Goal: Communication & Community: Answer question/provide support

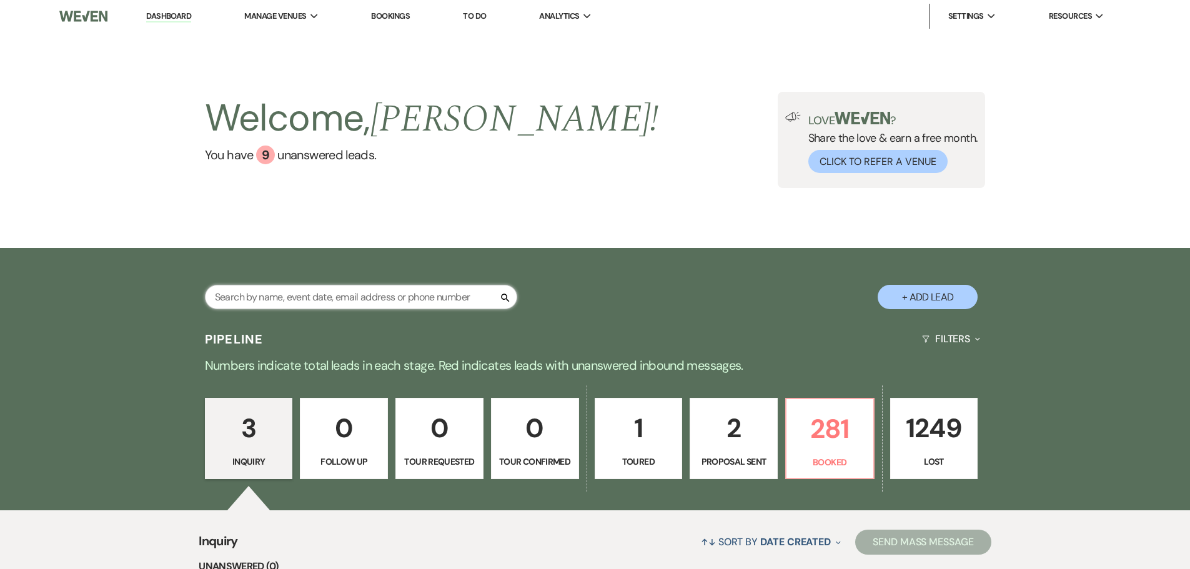
click at [366, 294] on input "text" at bounding box center [361, 297] width 312 height 24
type input "[PERSON_NAME]"
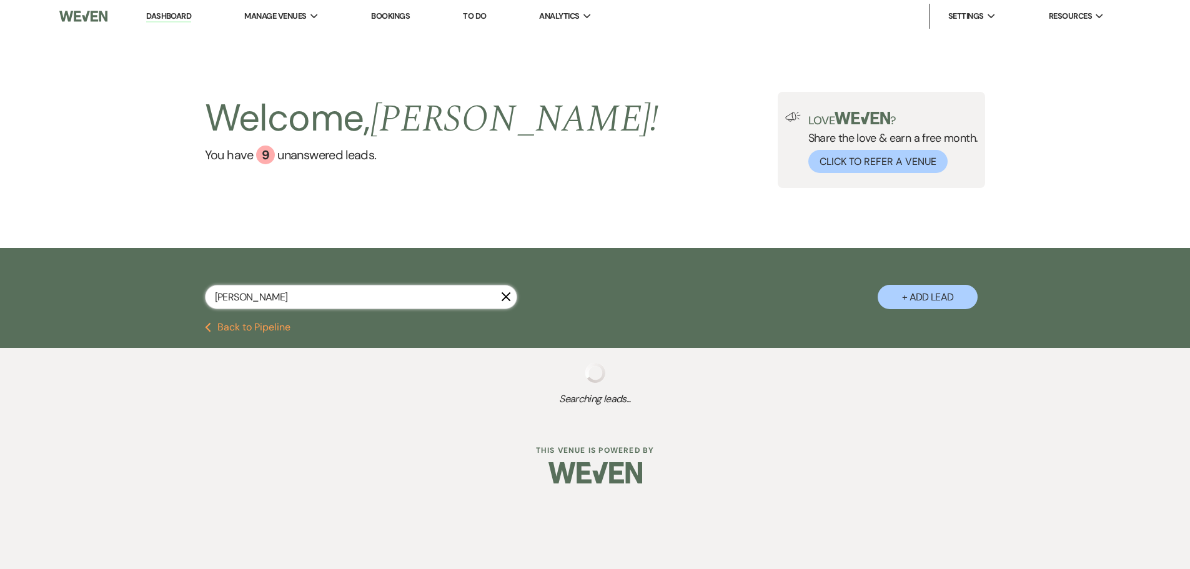
select select "8"
select select "5"
select select "8"
select select "5"
select select "8"
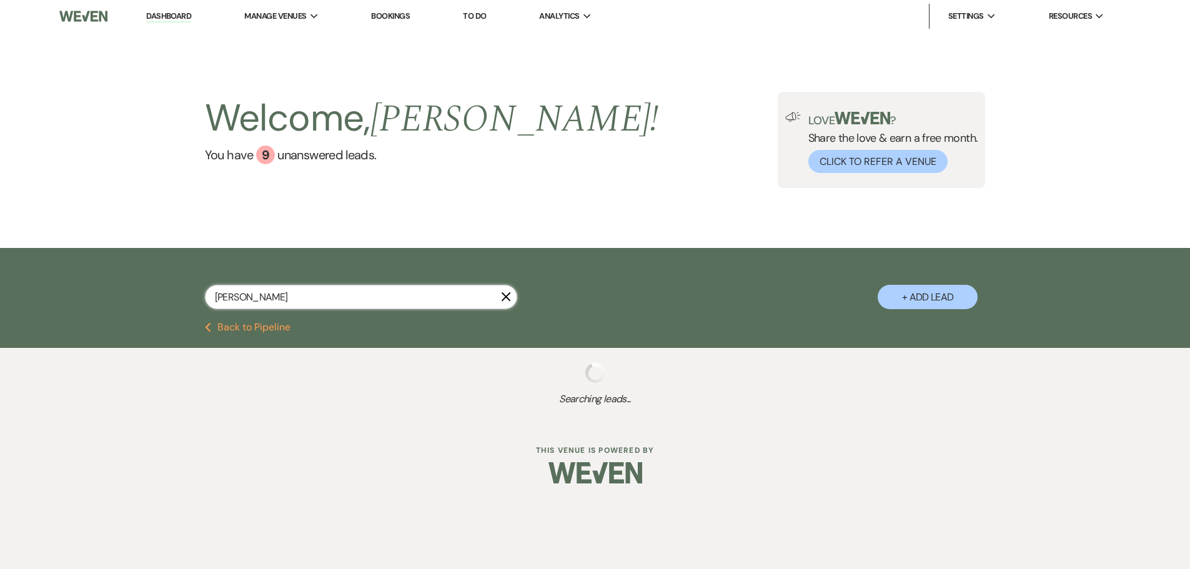
select select "3"
select select "8"
select select "6"
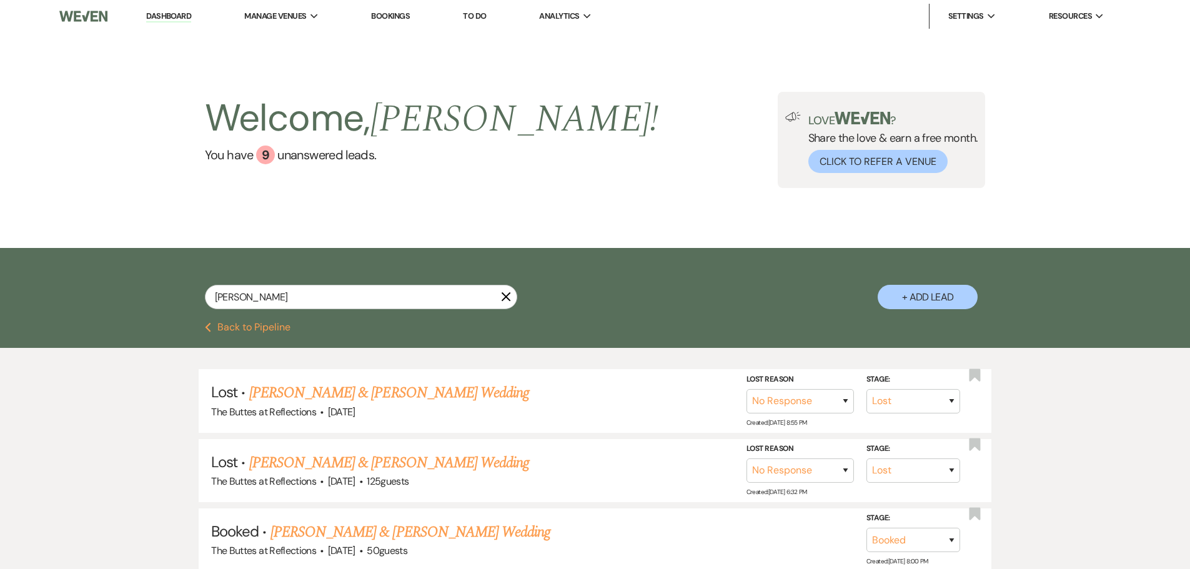
click at [386, 15] on link "Bookings" at bounding box center [390, 16] width 39 height 11
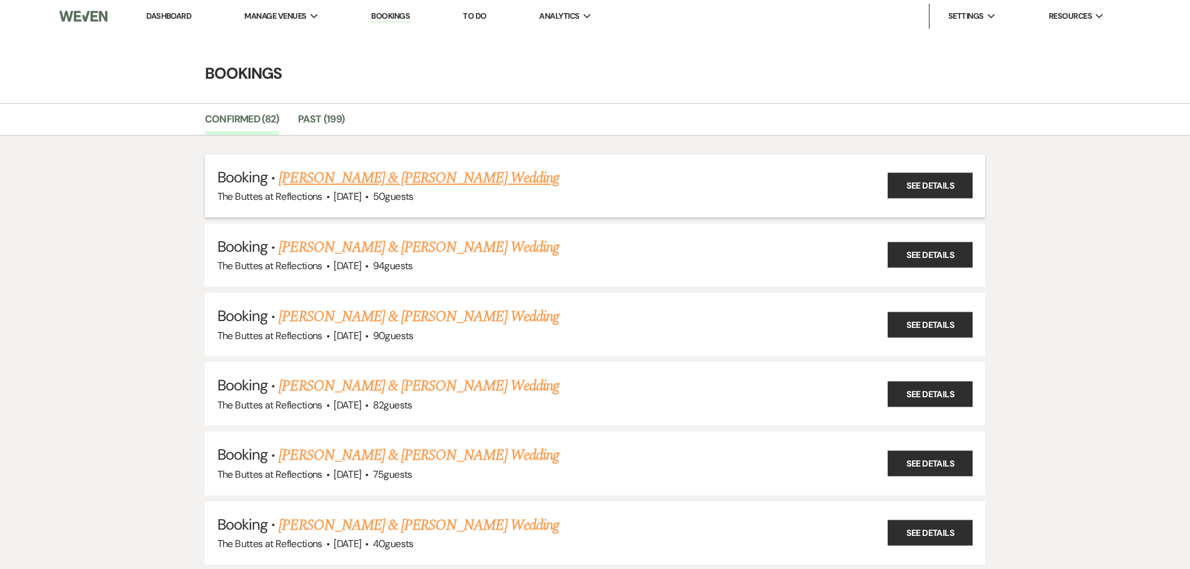
click at [411, 171] on link "[PERSON_NAME] & [PERSON_NAME] Wedding" at bounding box center [419, 178] width 280 height 22
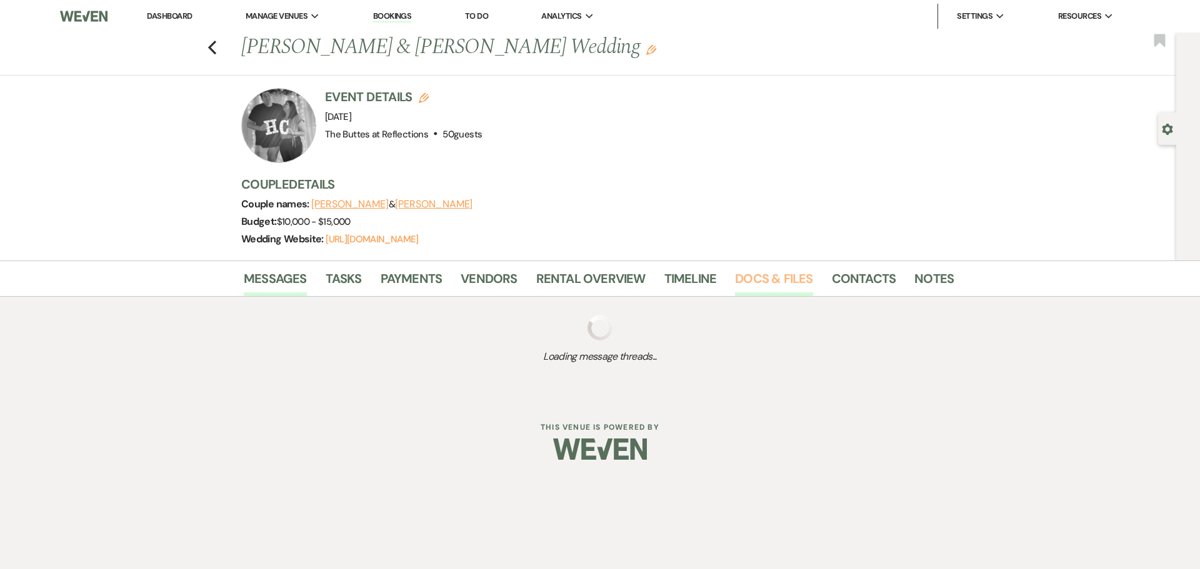
click at [765, 280] on link "Docs & Files" at bounding box center [773, 282] width 77 height 27
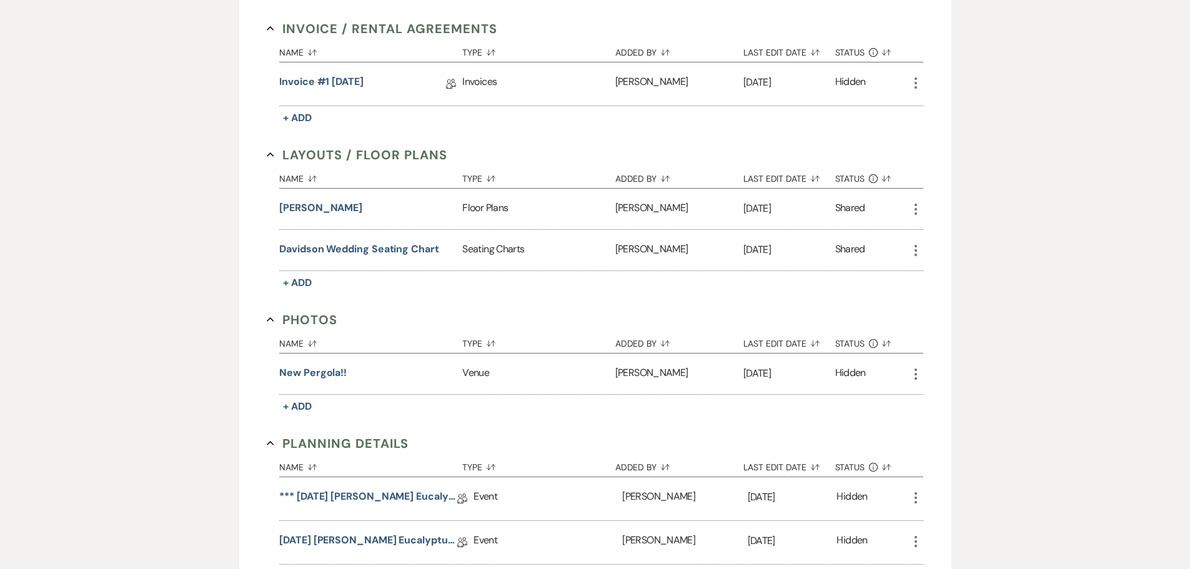
scroll to position [125, 0]
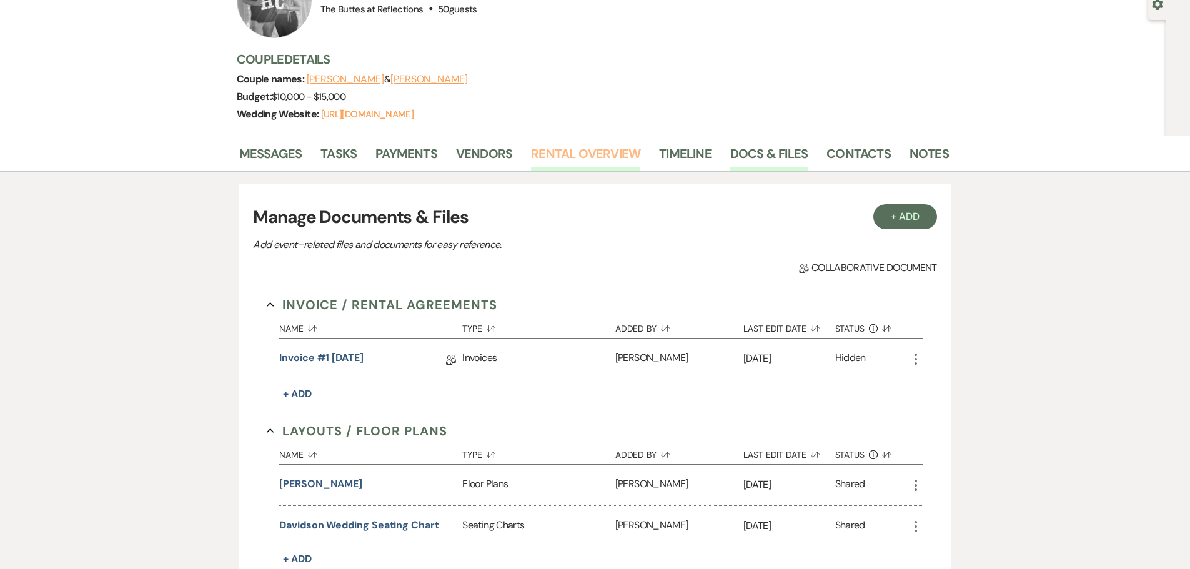
click at [582, 149] on link "Rental Overview" at bounding box center [585, 157] width 109 height 27
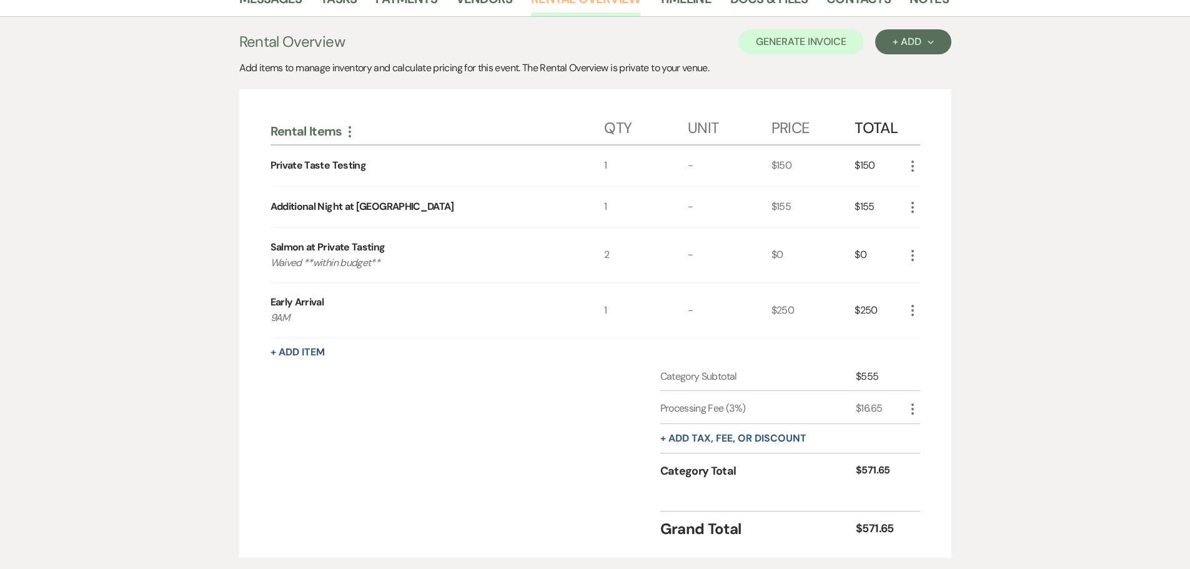
scroll to position [312, 0]
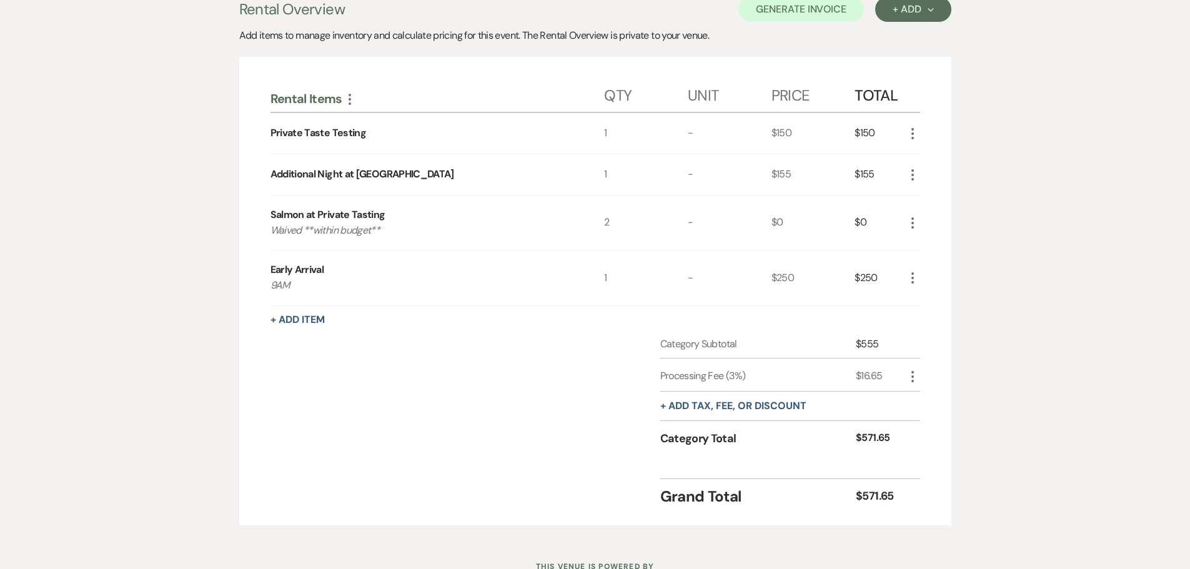
click at [990, 128] on div "Messages Tasks Payments Vendors Rental Overview Timeline Docs & Files Contacts …" at bounding box center [595, 243] width 1190 height 590
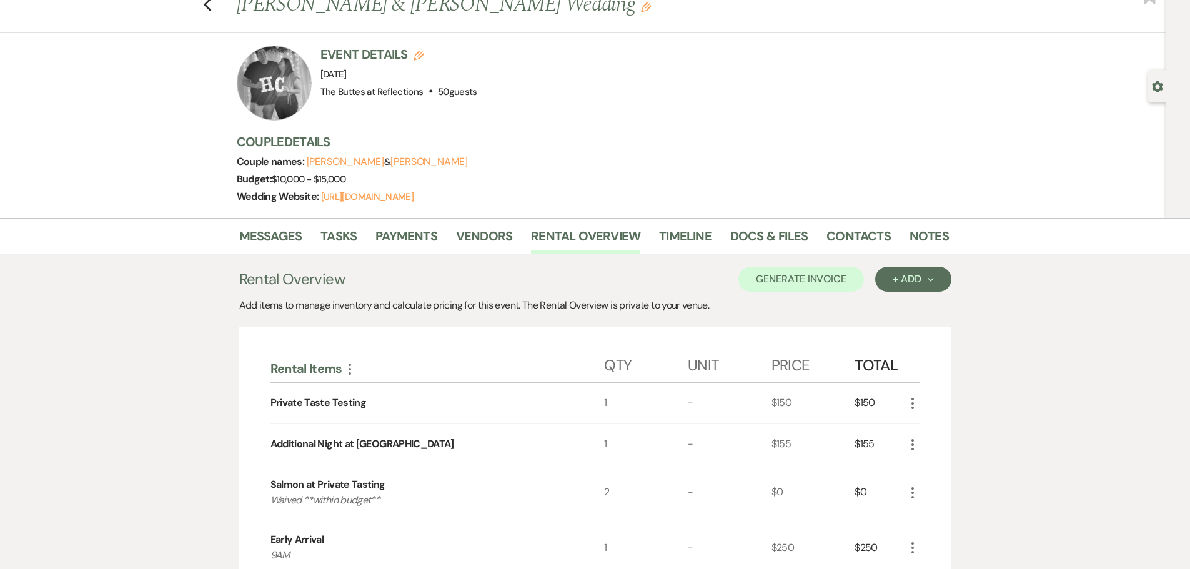
scroll to position [62, 0]
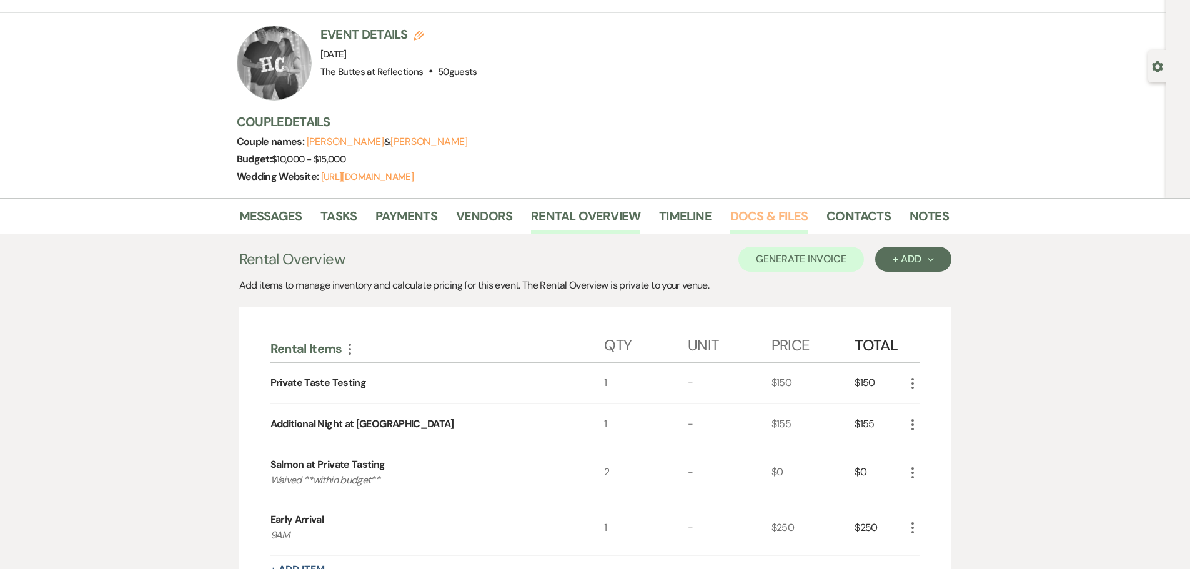
click at [775, 211] on link "Docs & Files" at bounding box center [768, 219] width 77 height 27
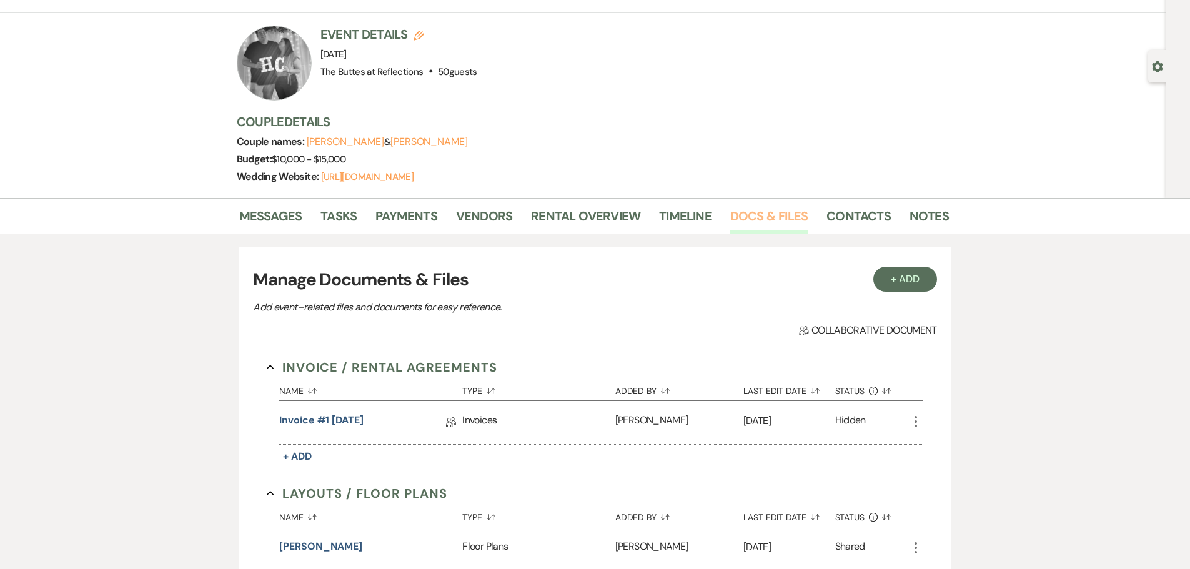
click at [765, 217] on link "Docs & Files" at bounding box center [768, 219] width 77 height 27
click at [764, 218] on link "Docs & Files" at bounding box center [768, 219] width 77 height 27
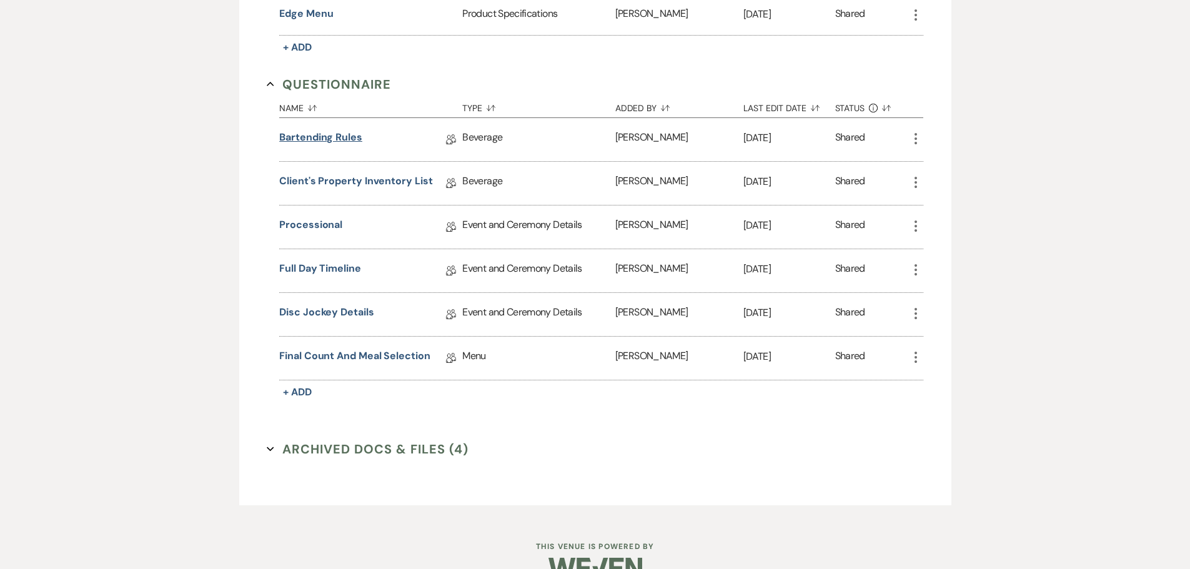
scroll to position [1312, 0]
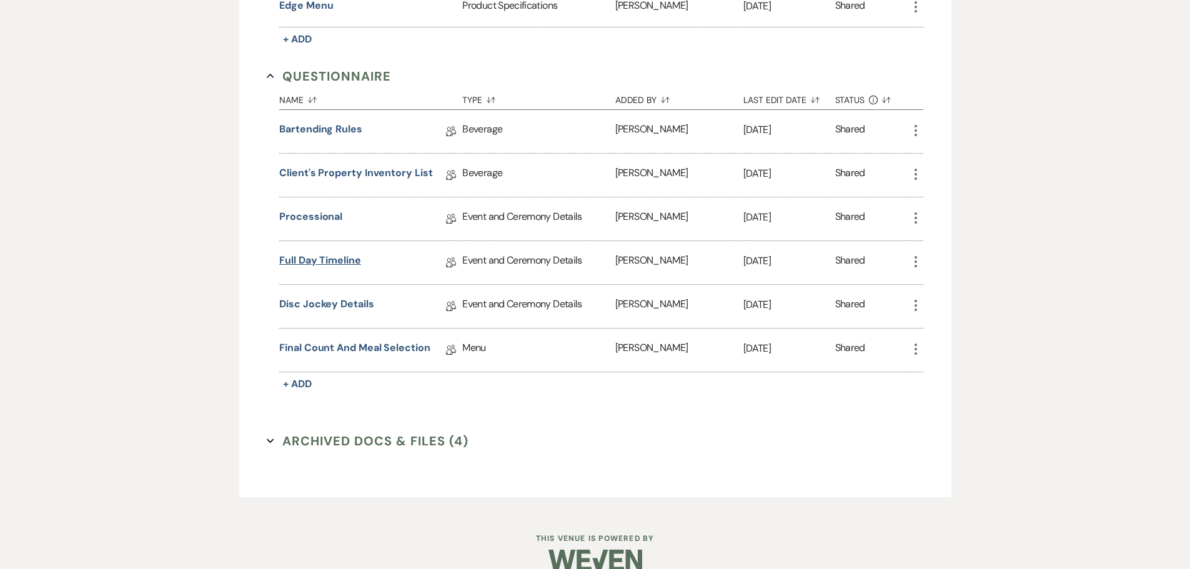
click at [332, 259] on link "Full Day Timeline" at bounding box center [320, 262] width 82 height 19
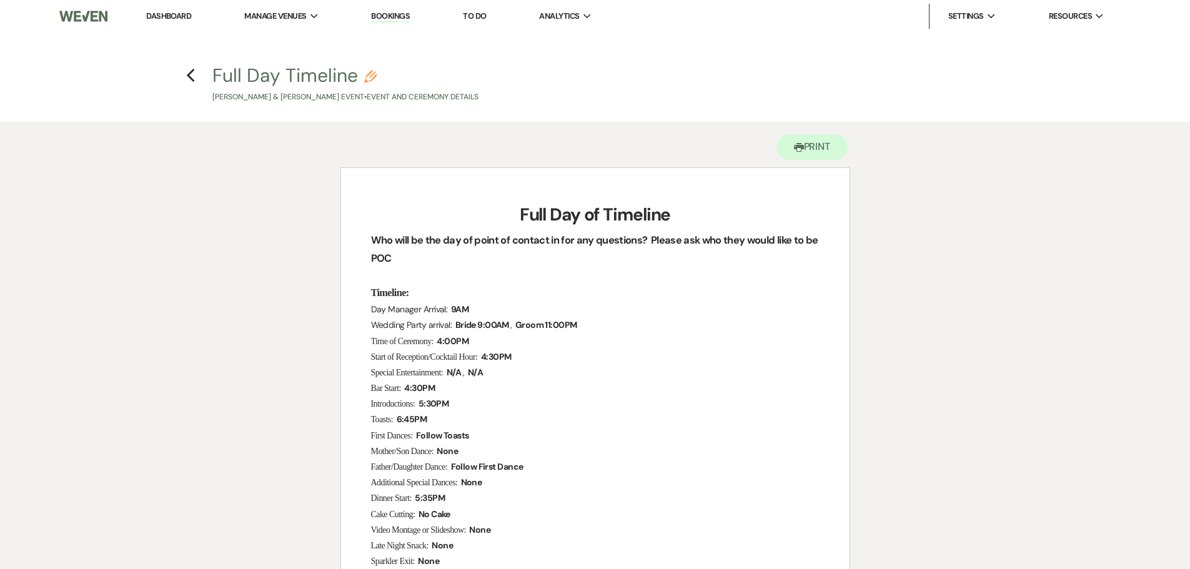
click at [174, 17] on link "Dashboard" at bounding box center [168, 16] width 45 height 11
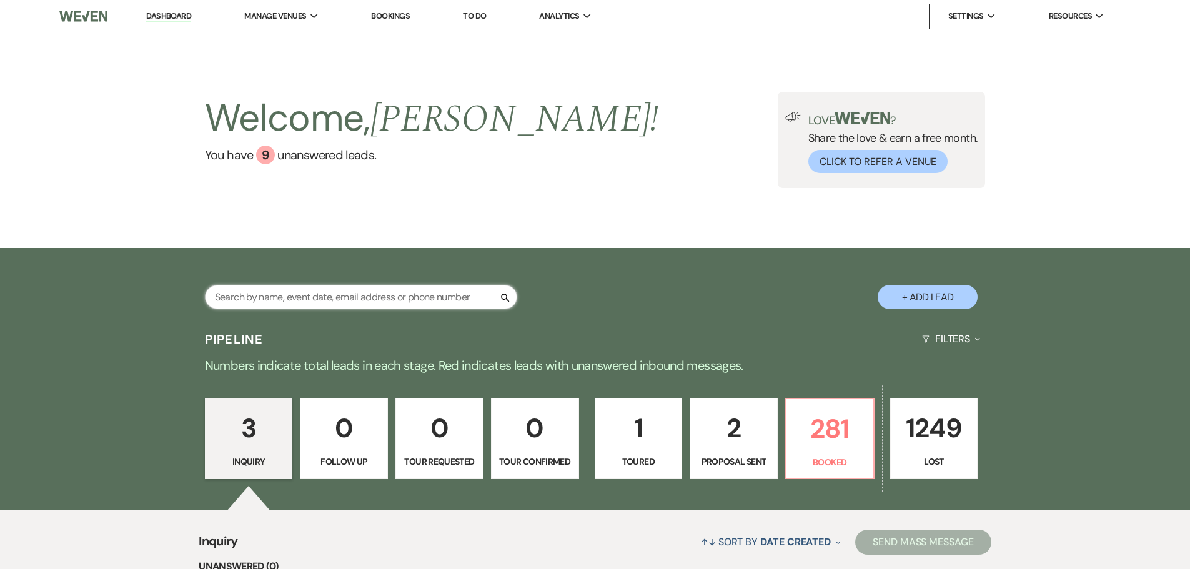
click at [370, 294] on input "text" at bounding box center [361, 297] width 312 height 24
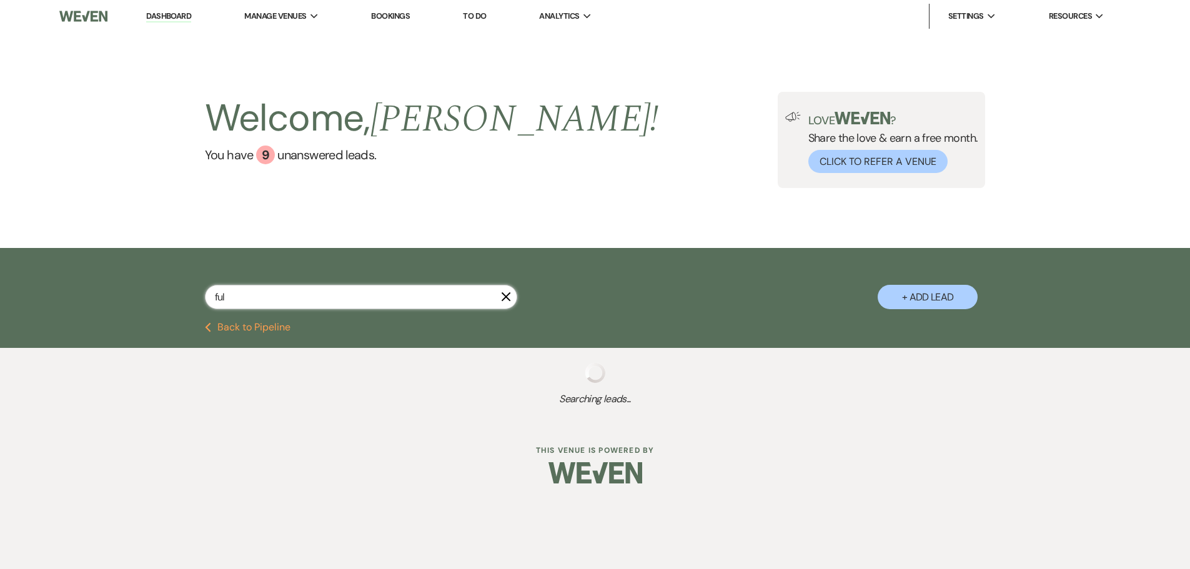
type input "[PERSON_NAME]"
select select "8"
select select "3"
select select "8"
select select "3"
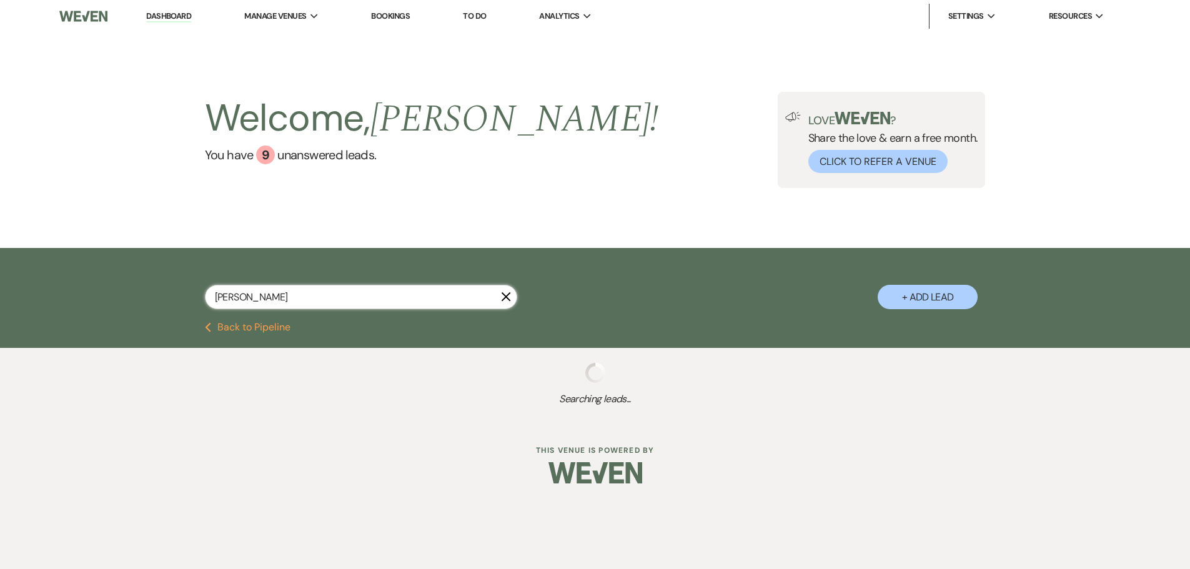
select select "8"
select select "2"
select select "8"
select select "5"
select select "8"
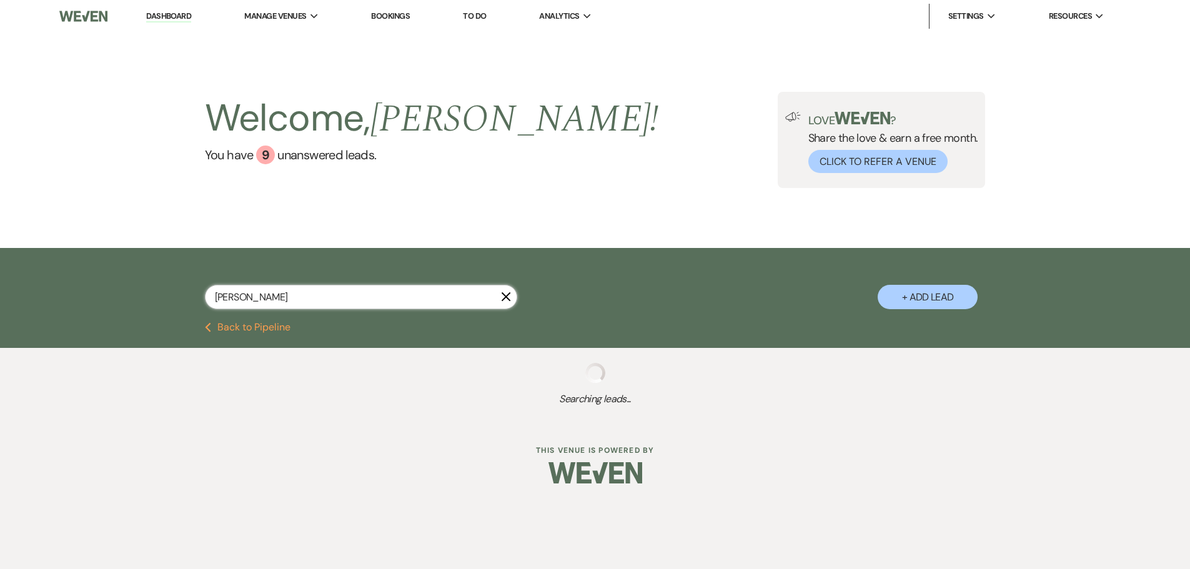
select select "10"
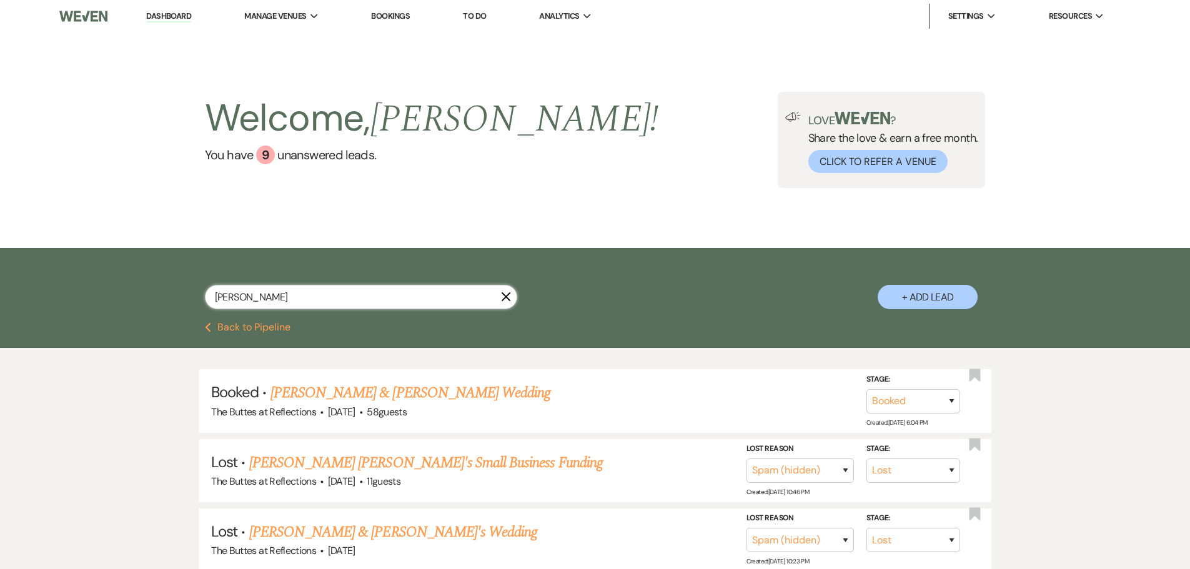
type input "[PERSON_NAME]"
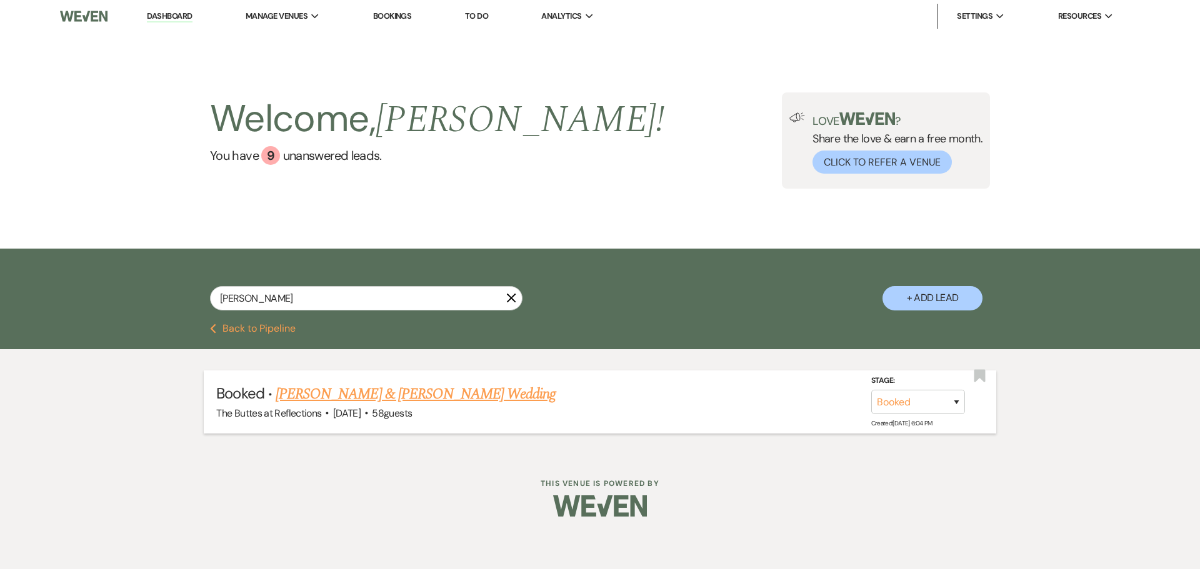
click at [370, 392] on link "[PERSON_NAME] & [PERSON_NAME] Wedding" at bounding box center [416, 394] width 280 height 22
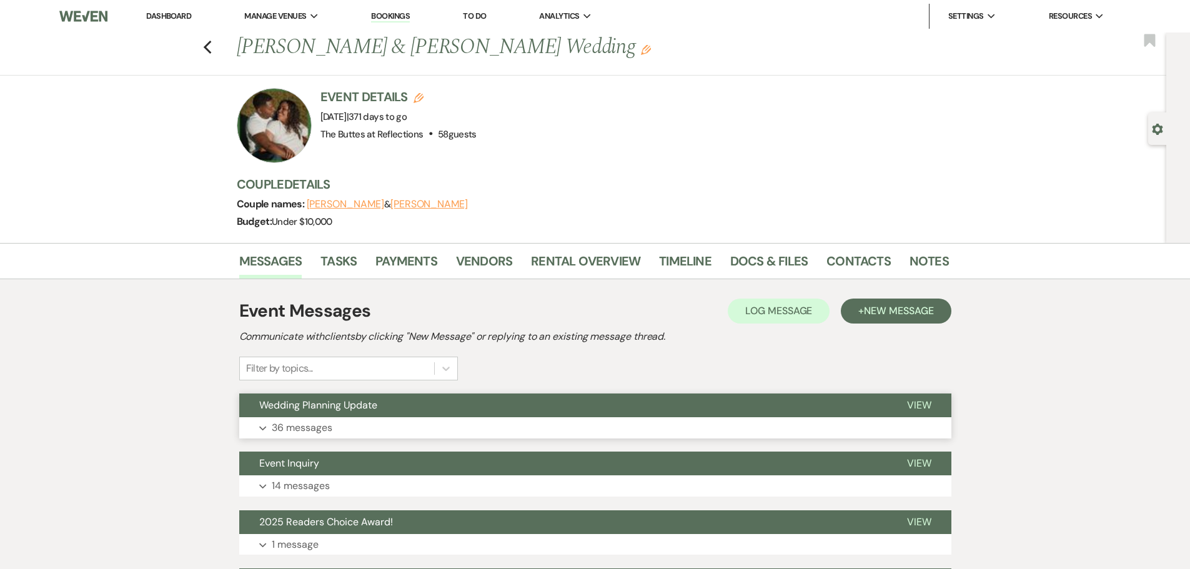
click at [322, 426] on p "36 messages" at bounding box center [302, 428] width 61 height 16
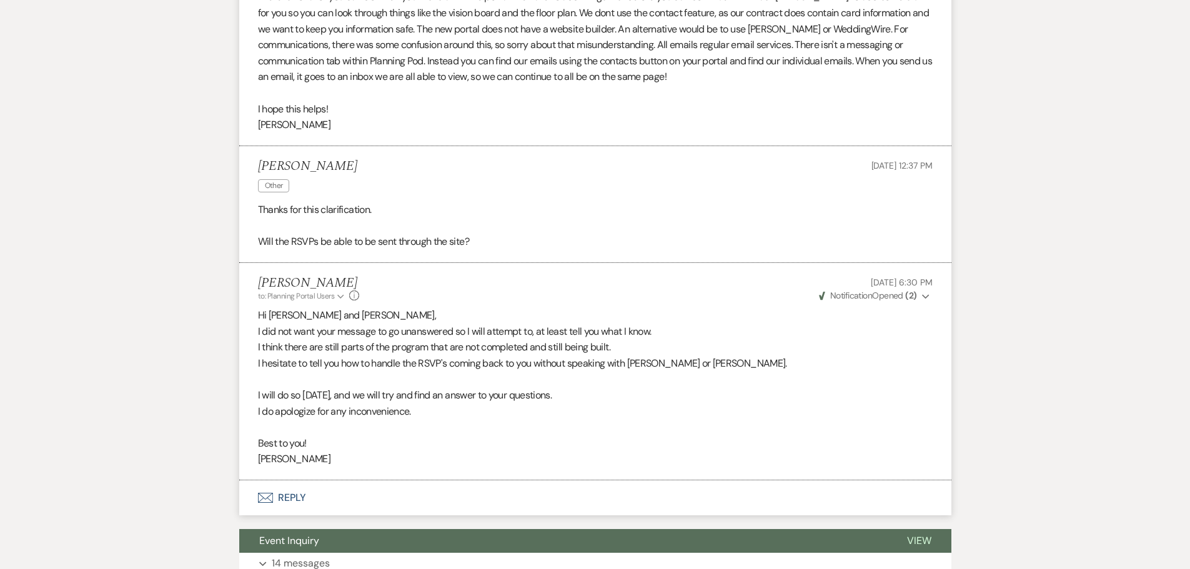
scroll to position [5712, 0]
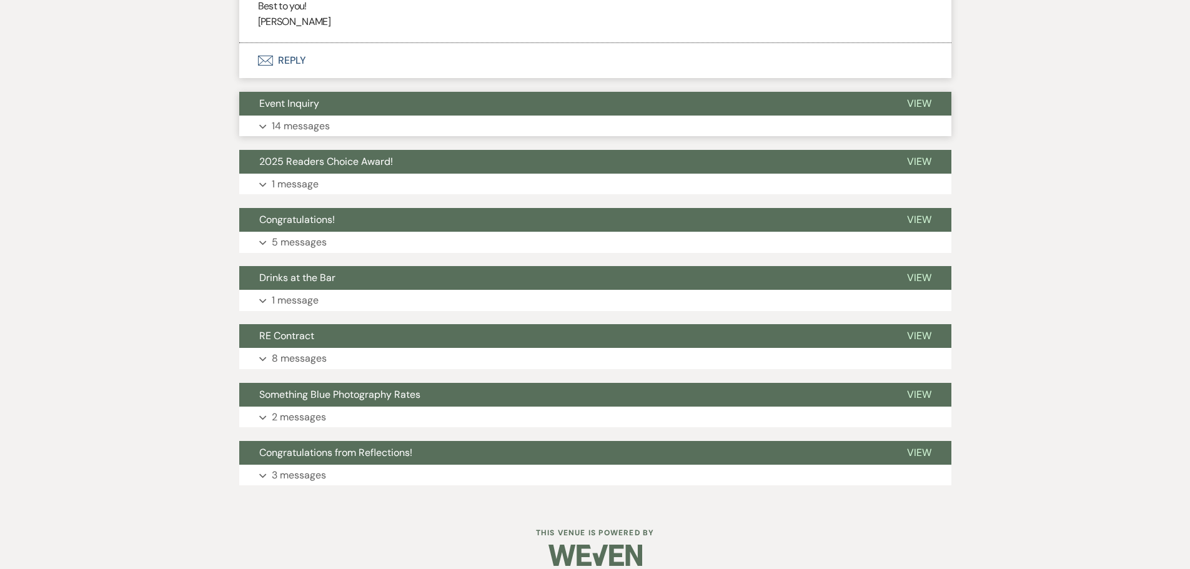
click at [311, 118] on p "14 messages" at bounding box center [301, 126] width 58 height 16
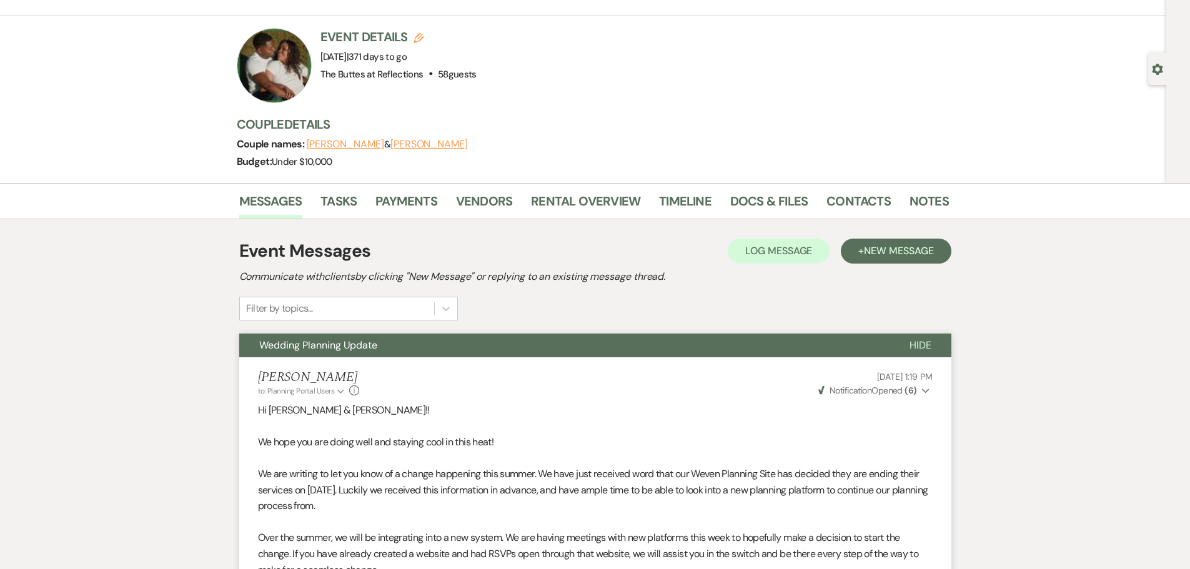
scroll to position [0, 0]
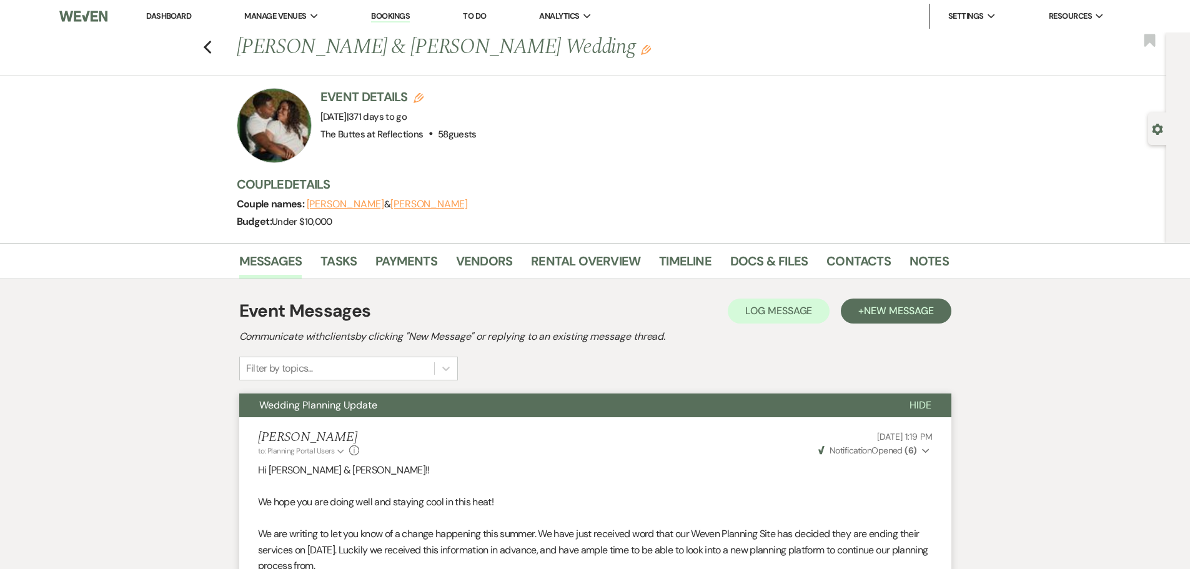
click at [169, 19] on link "Dashboard" at bounding box center [168, 16] width 45 height 11
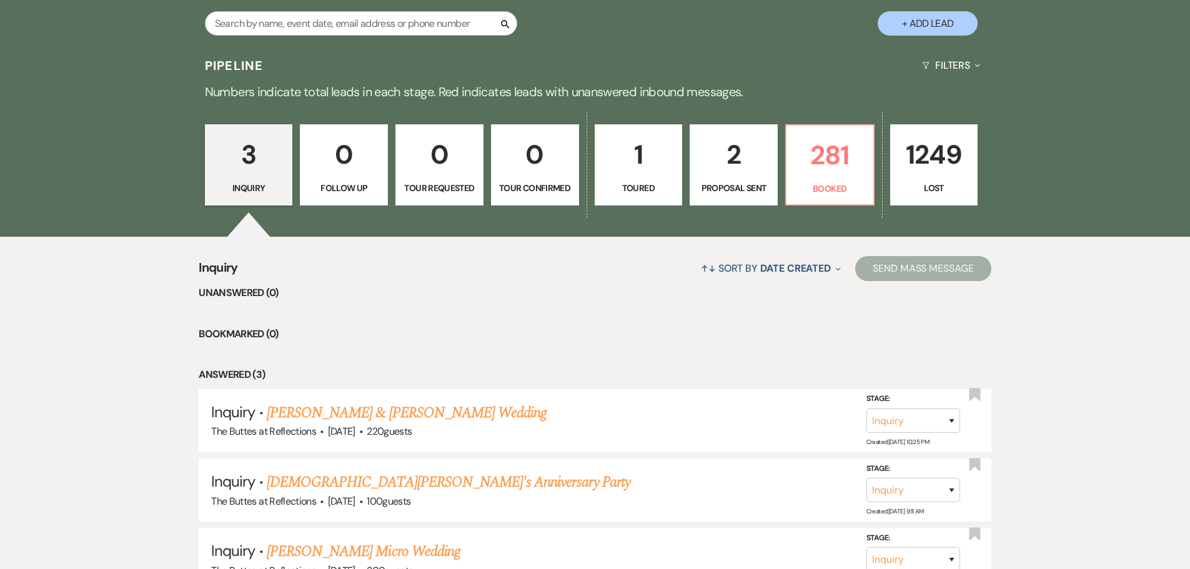
scroll to position [312, 0]
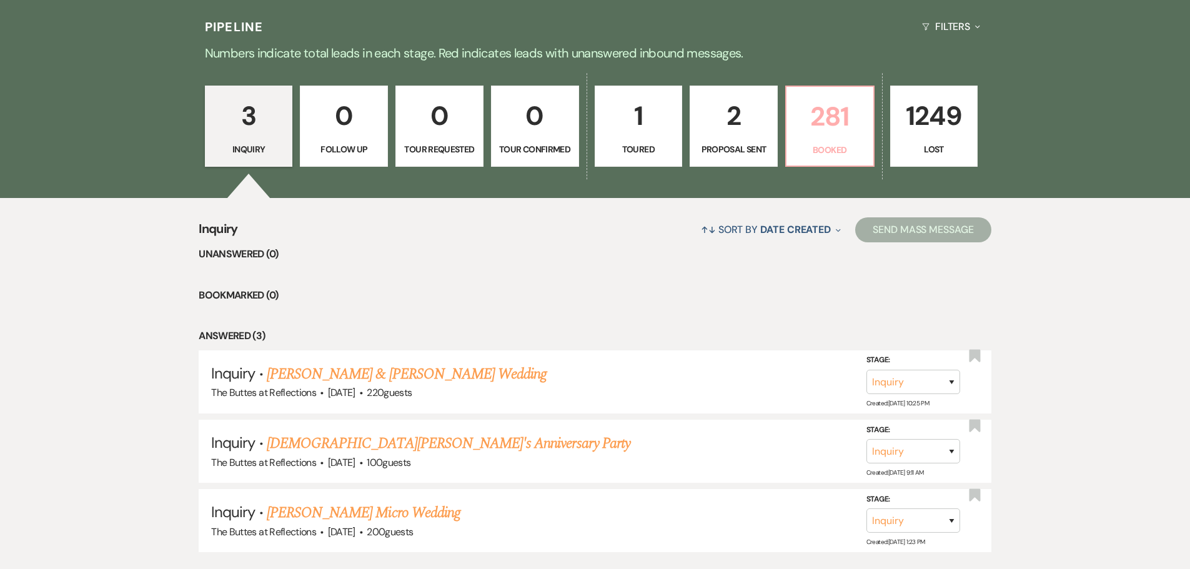
click at [799, 134] on p "281" at bounding box center [830, 117] width 72 height 42
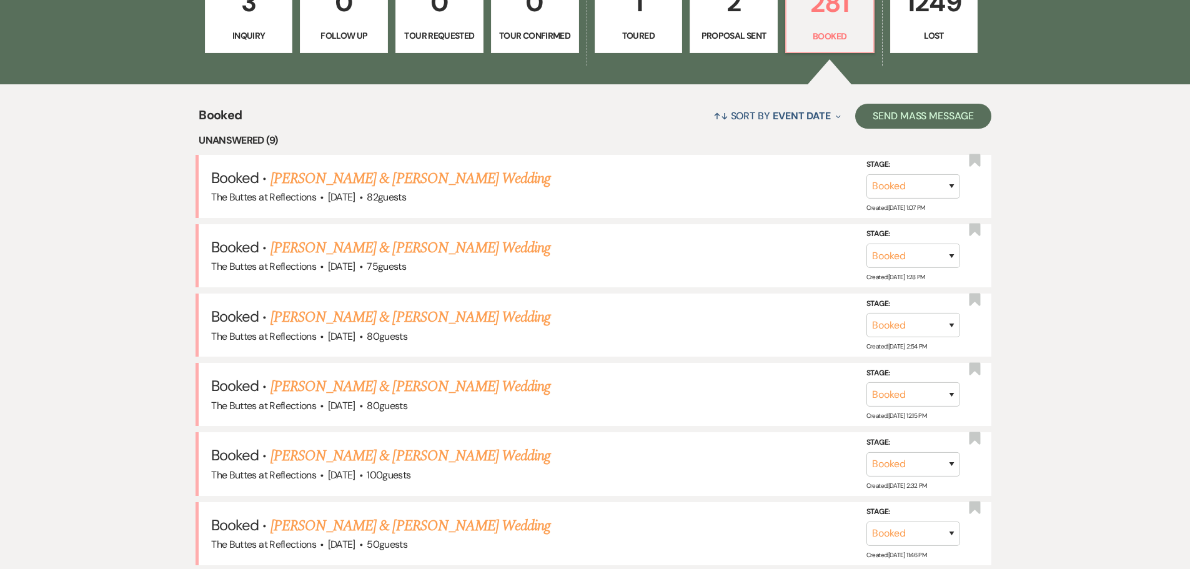
scroll to position [437, 0]
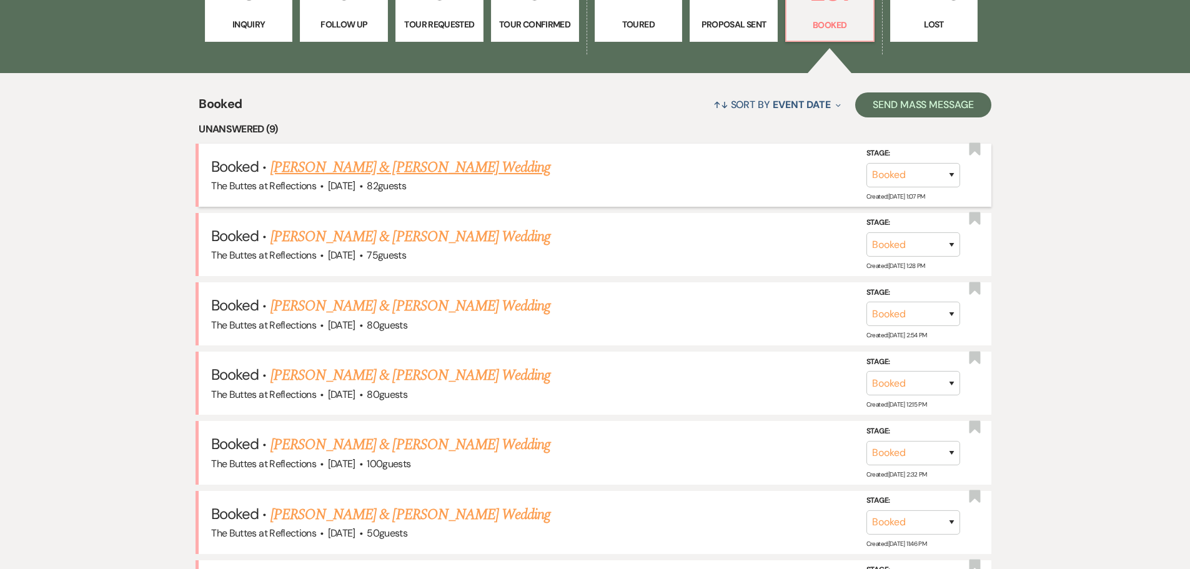
click at [361, 161] on link "[PERSON_NAME] & [PERSON_NAME] Wedding" at bounding box center [411, 167] width 280 height 22
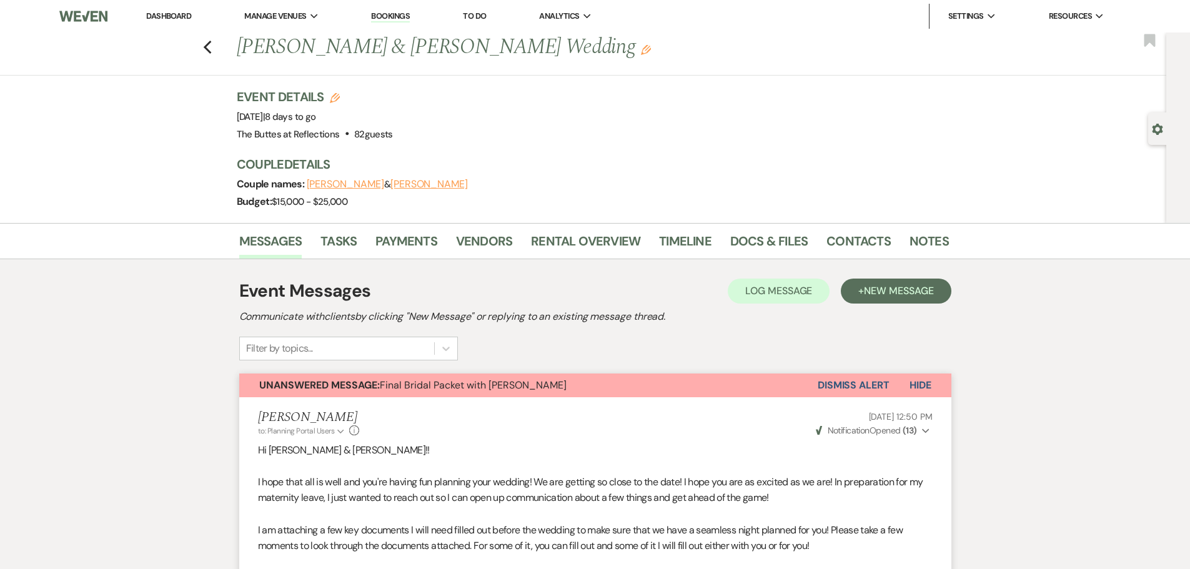
click at [171, 11] on link "Dashboard" at bounding box center [168, 16] width 45 height 11
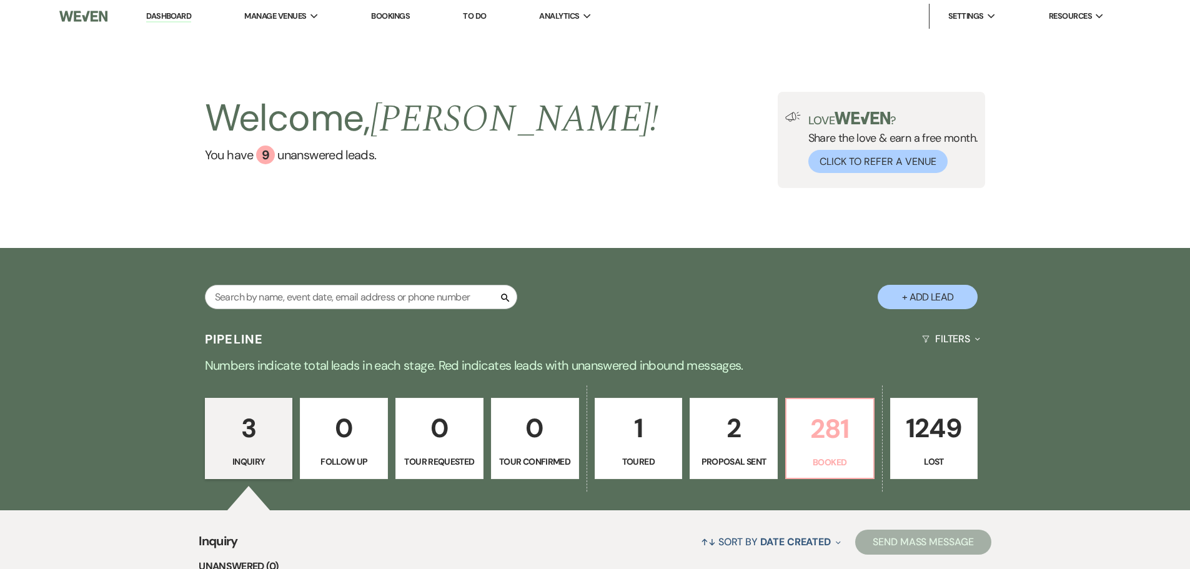
click at [820, 441] on p "281" at bounding box center [830, 429] width 72 height 42
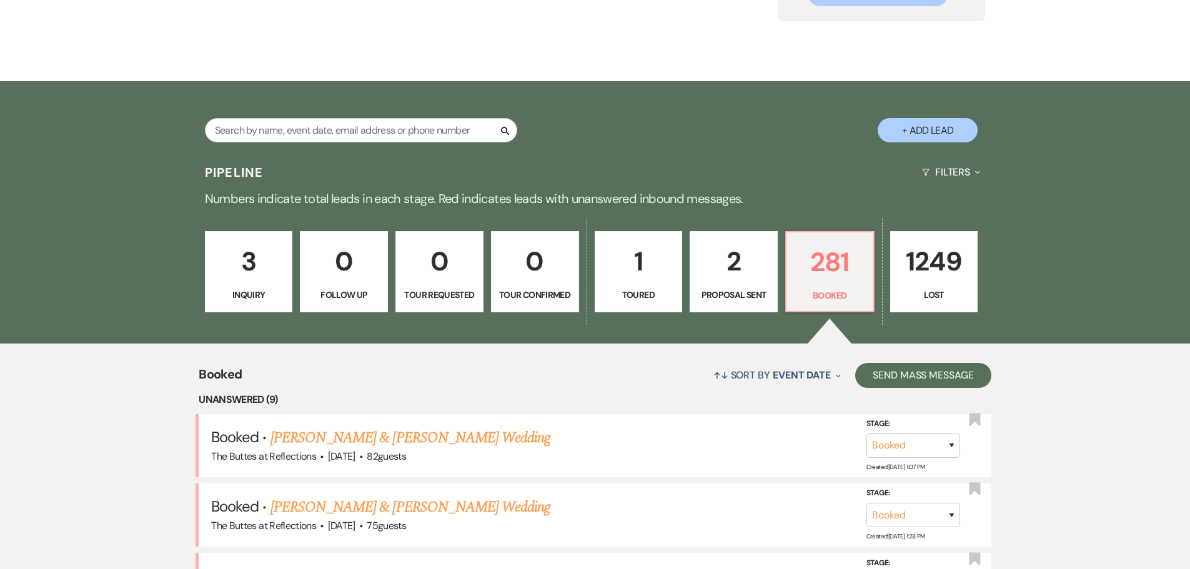
scroll to position [437, 0]
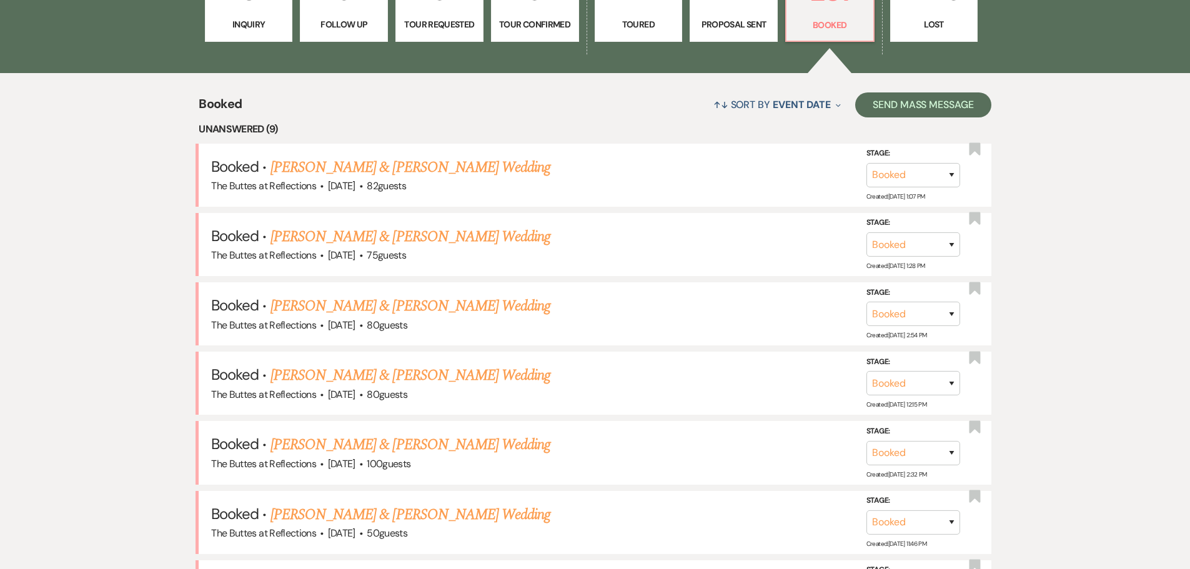
drag, startPoint x: 397, startPoint y: 232, endPoint x: 301, endPoint y: 247, distance: 96.9
click at [397, 233] on link "[PERSON_NAME] & [PERSON_NAME] Wedding" at bounding box center [411, 237] width 280 height 22
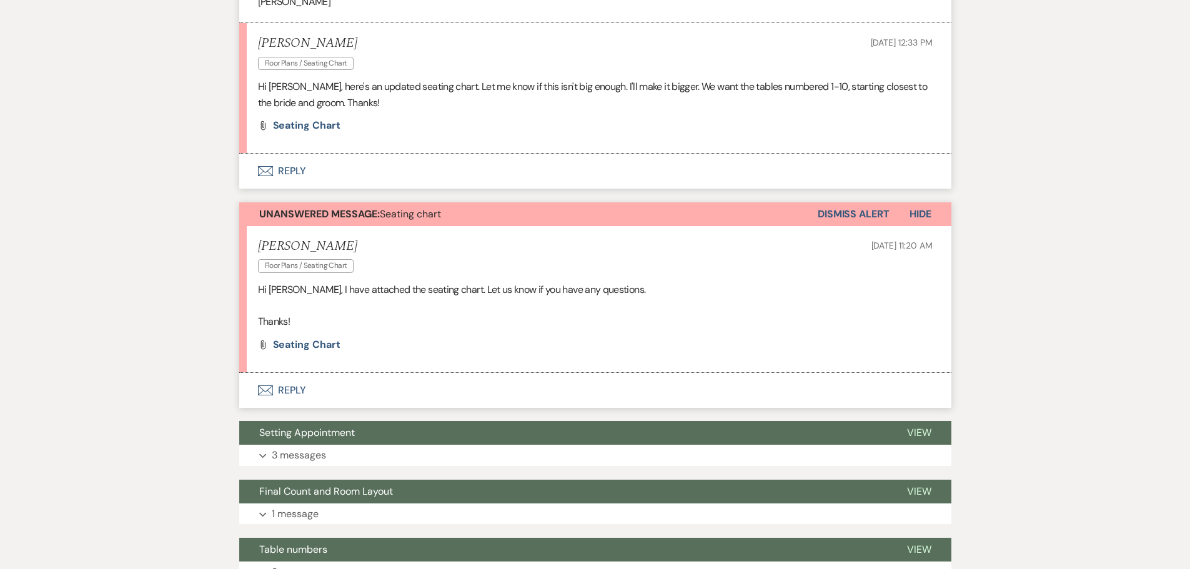
scroll to position [1875, 0]
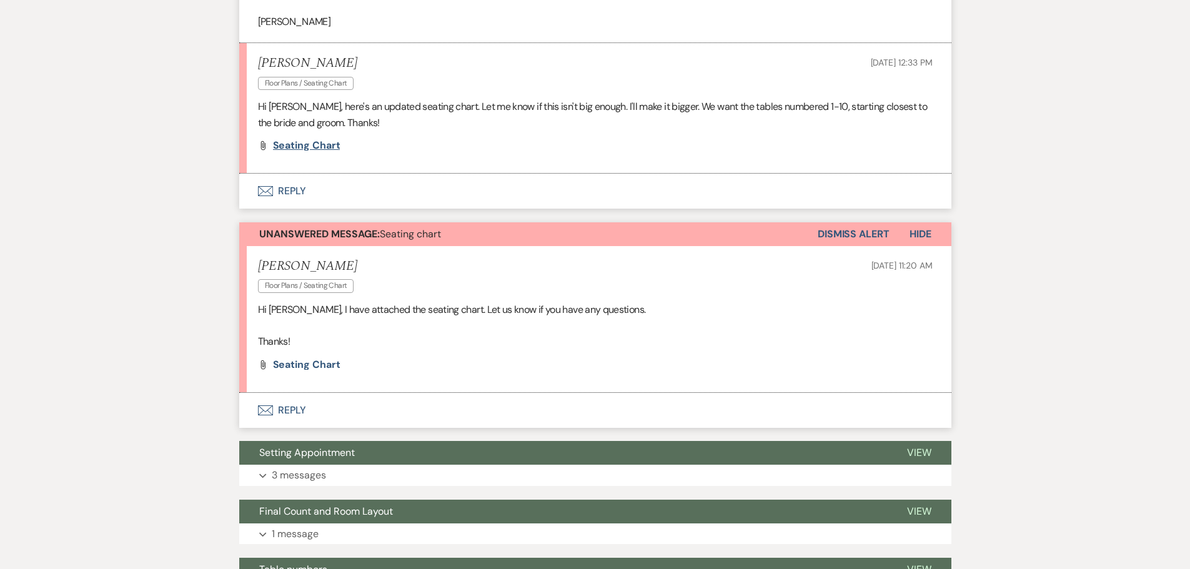
click at [317, 146] on span "Seating chart" at bounding box center [306, 145] width 67 height 13
click at [299, 364] on span "Seating chart" at bounding box center [306, 364] width 67 height 13
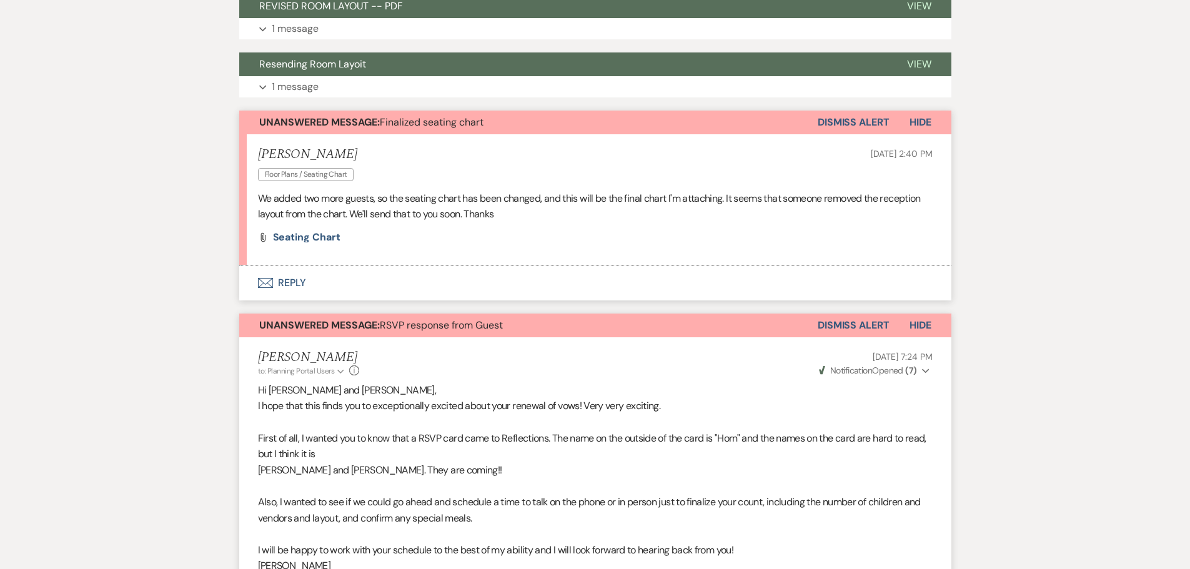
scroll to position [562, 0]
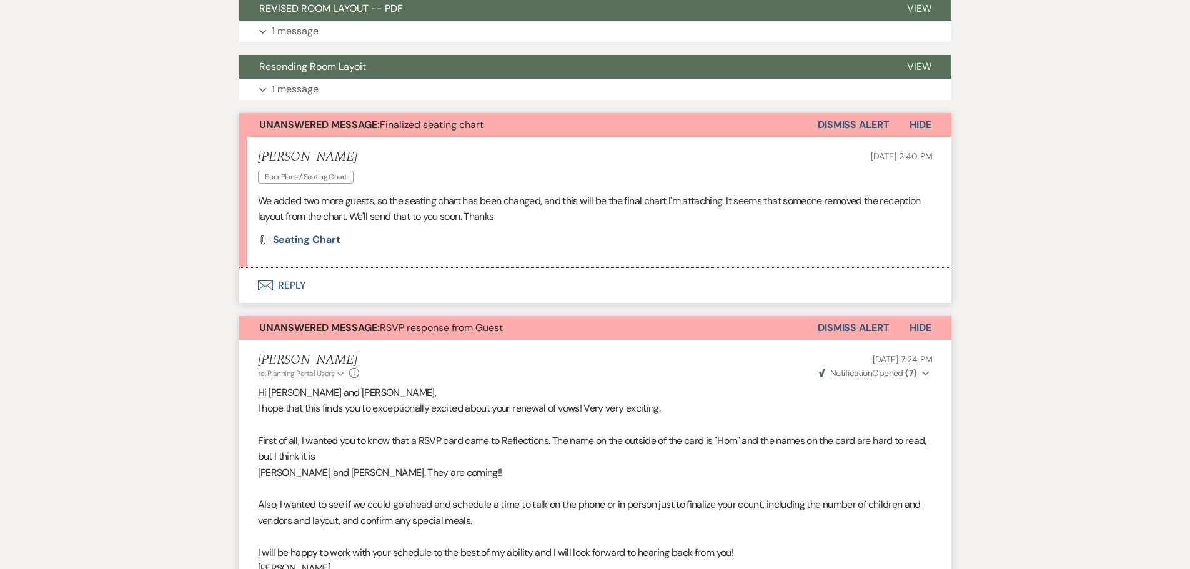
click at [301, 239] on span "Seating chart" at bounding box center [306, 239] width 67 height 13
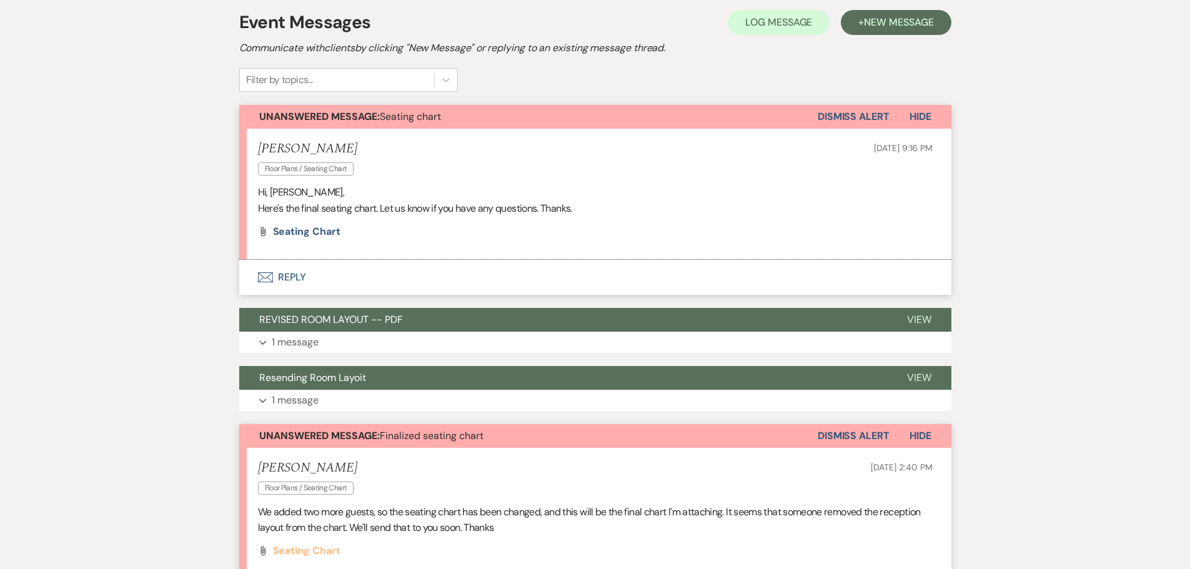
scroll to position [250, 0]
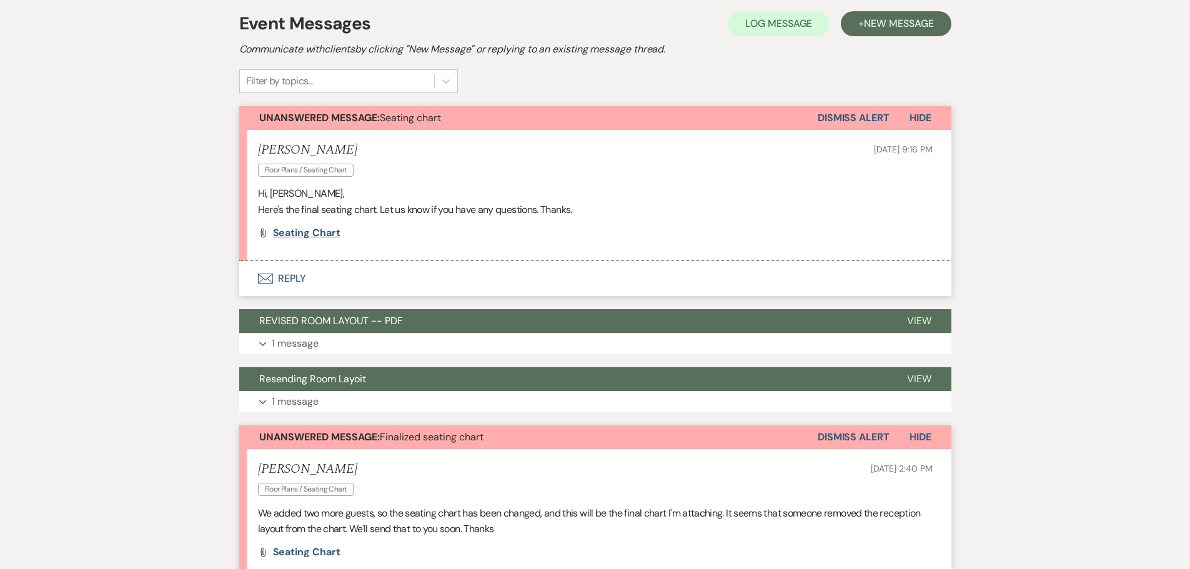
click at [291, 229] on span "Seating chart" at bounding box center [306, 232] width 67 height 13
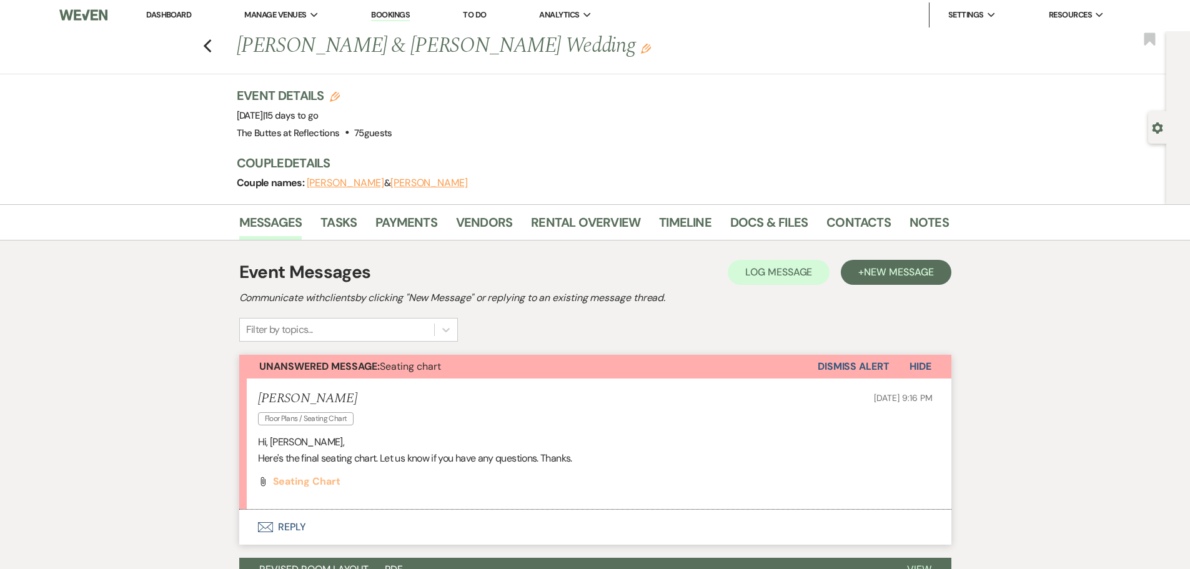
scroll to position [0, 0]
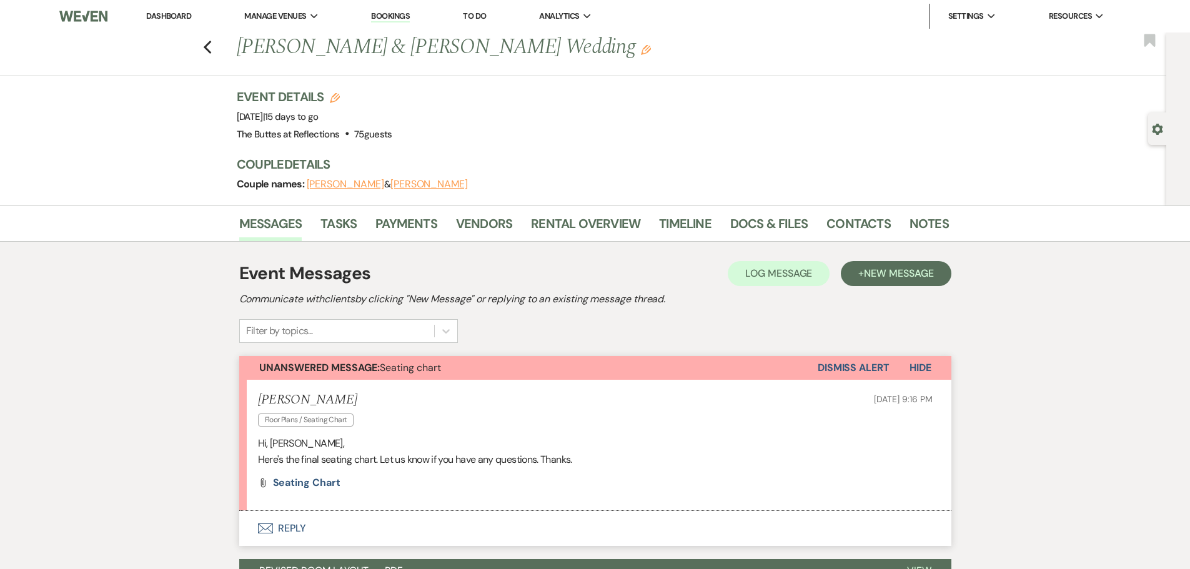
click at [177, 13] on link "Dashboard" at bounding box center [168, 16] width 45 height 11
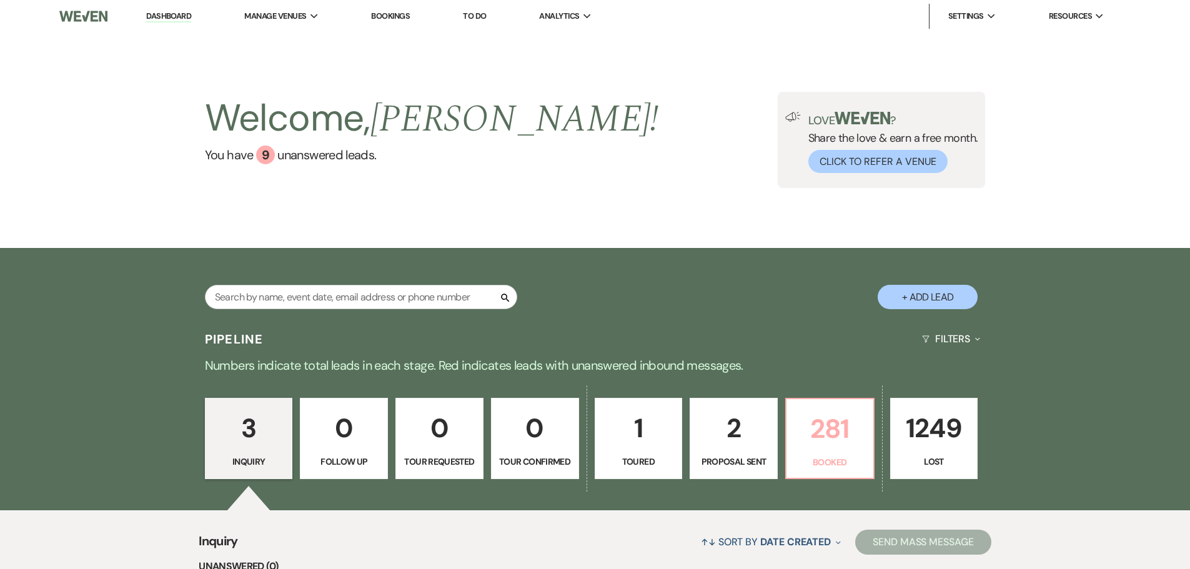
click at [825, 436] on p "281" at bounding box center [830, 429] width 72 height 42
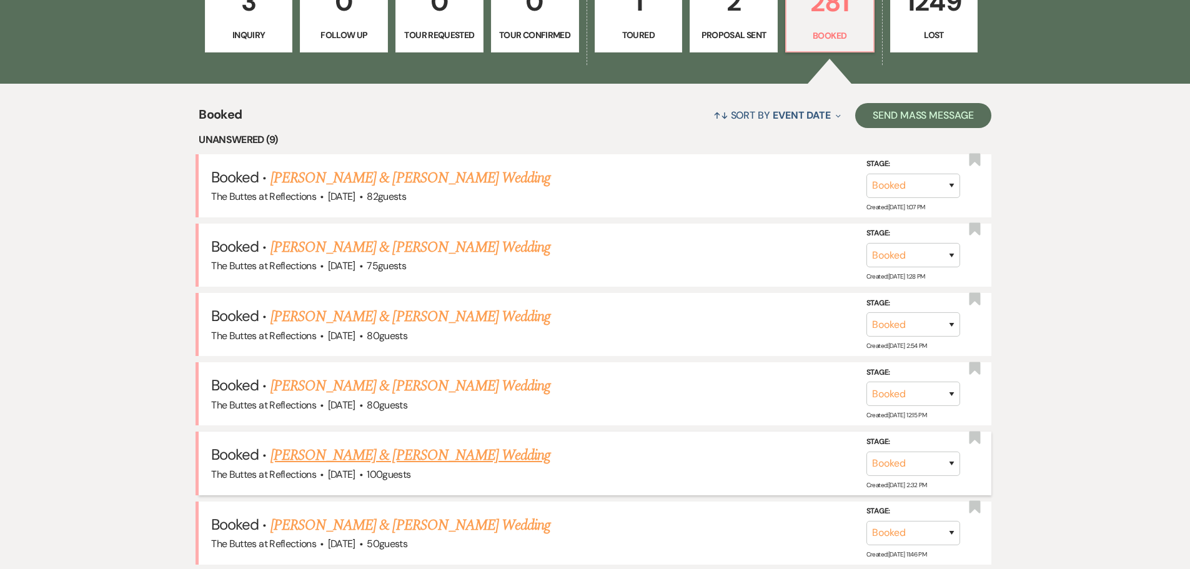
scroll to position [437, 0]
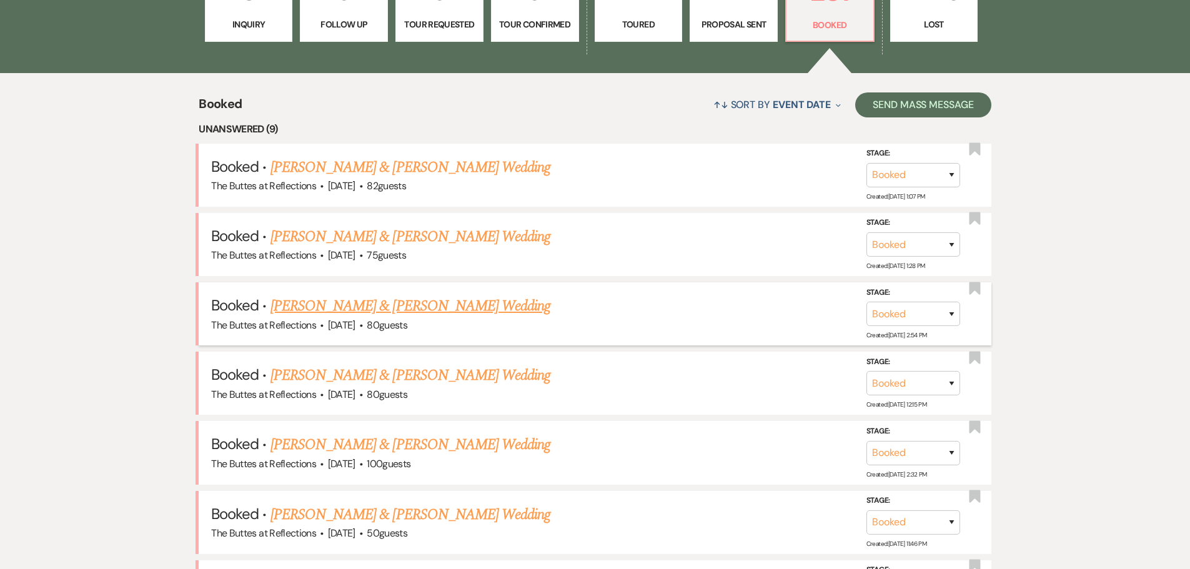
click at [384, 307] on link "[PERSON_NAME] & [PERSON_NAME] Wedding" at bounding box center [411, 306] width 280 height 22
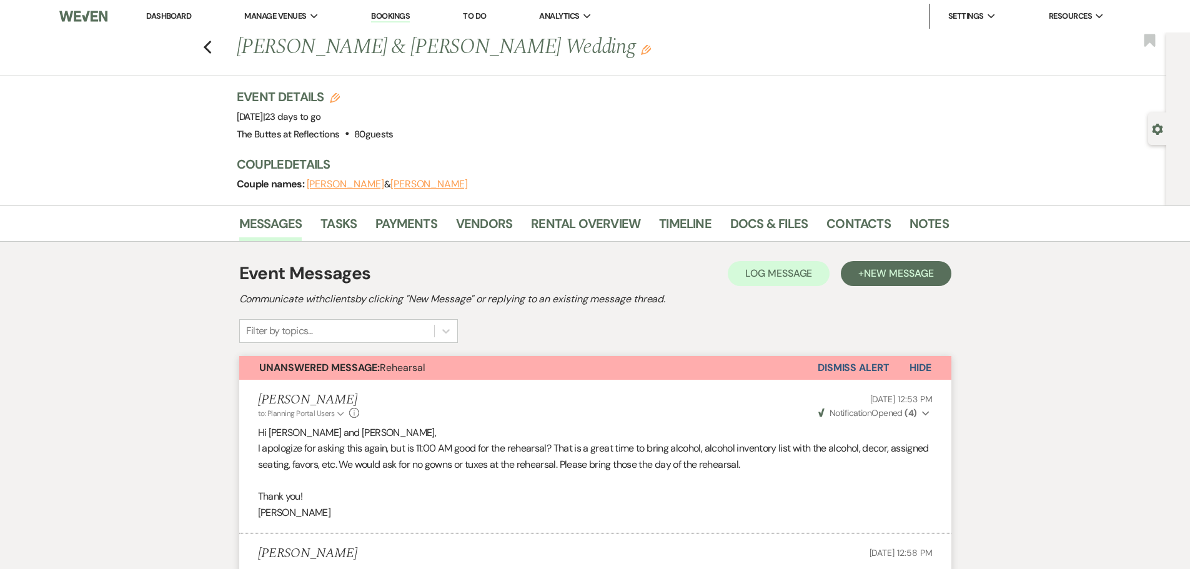
click at [166, 17] on link "Dashboard" at bounding box center [168, 16] width 45 height 11
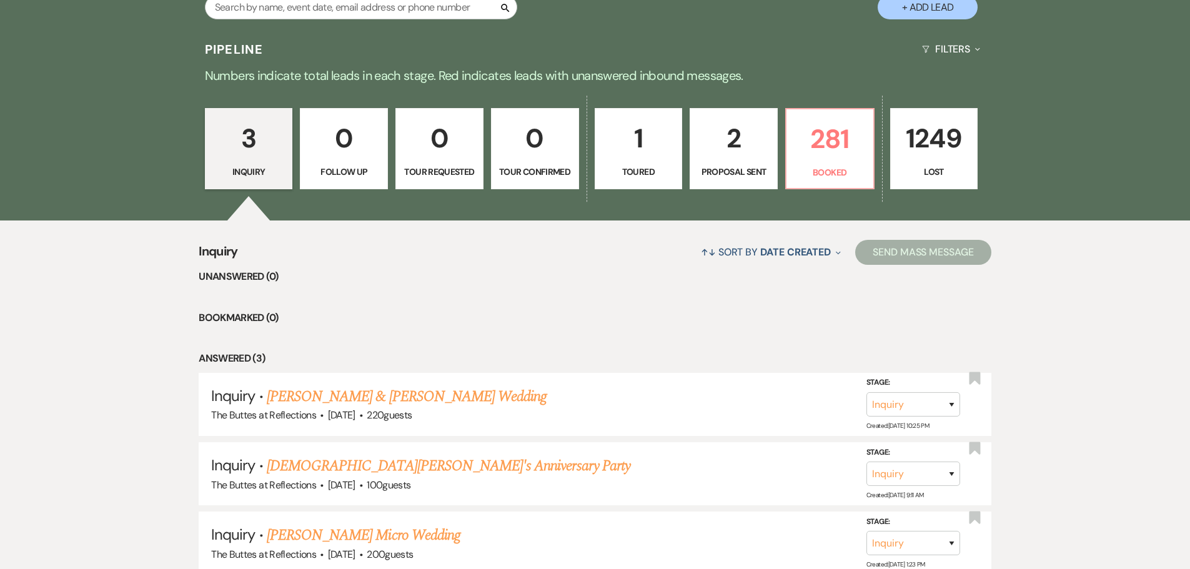
scroll to position [147, 0]
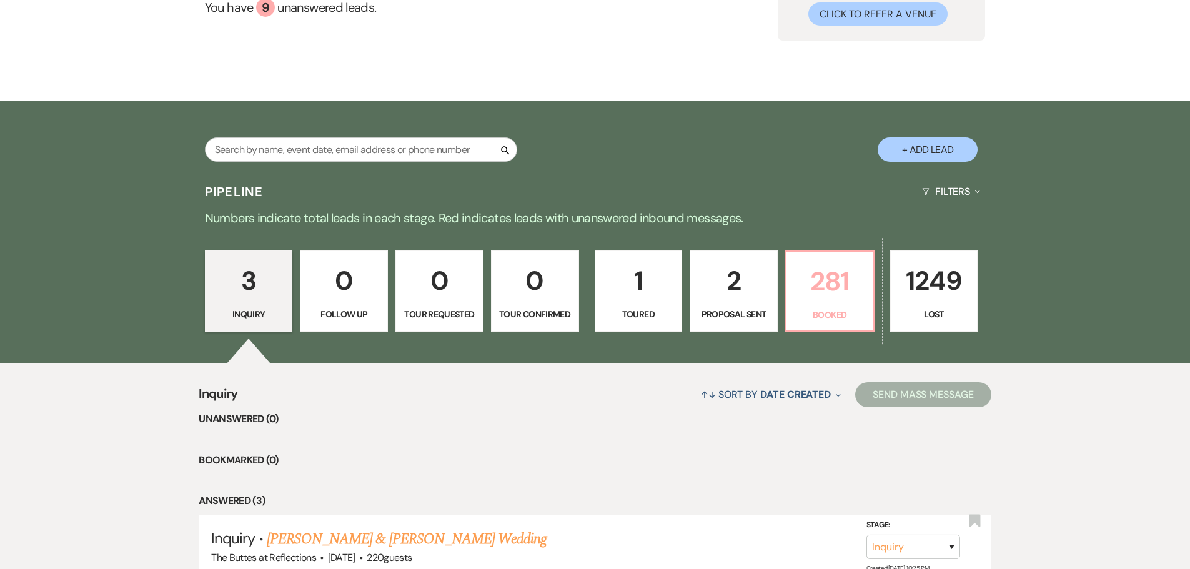
click at [827, 308] on p "Booked" at bounding box center [830, 315] width 72 height 14
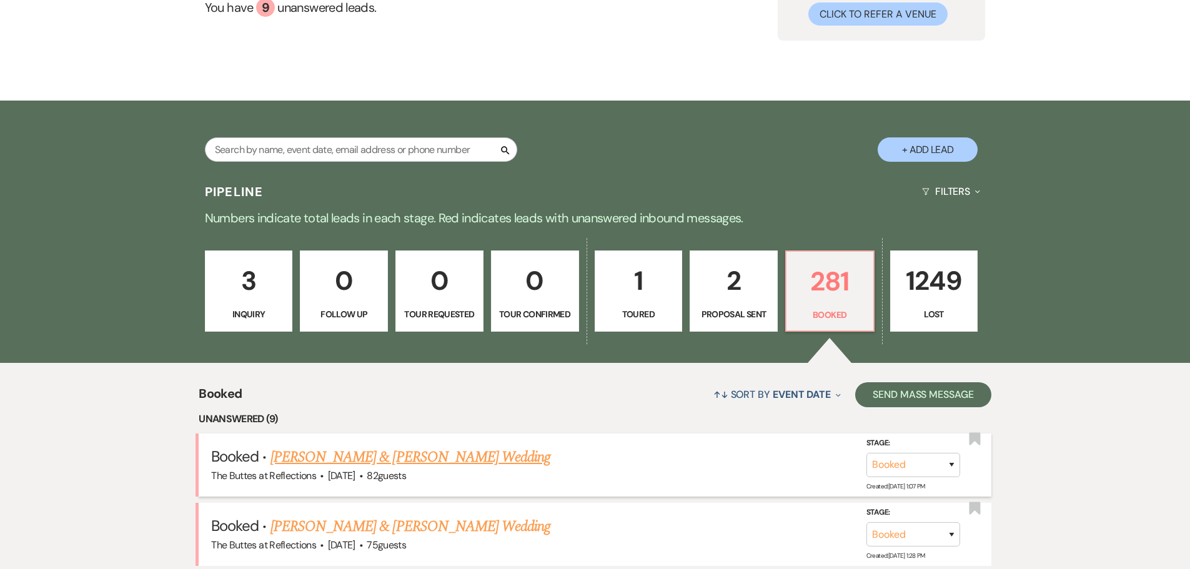
scroll to position [210, 0]
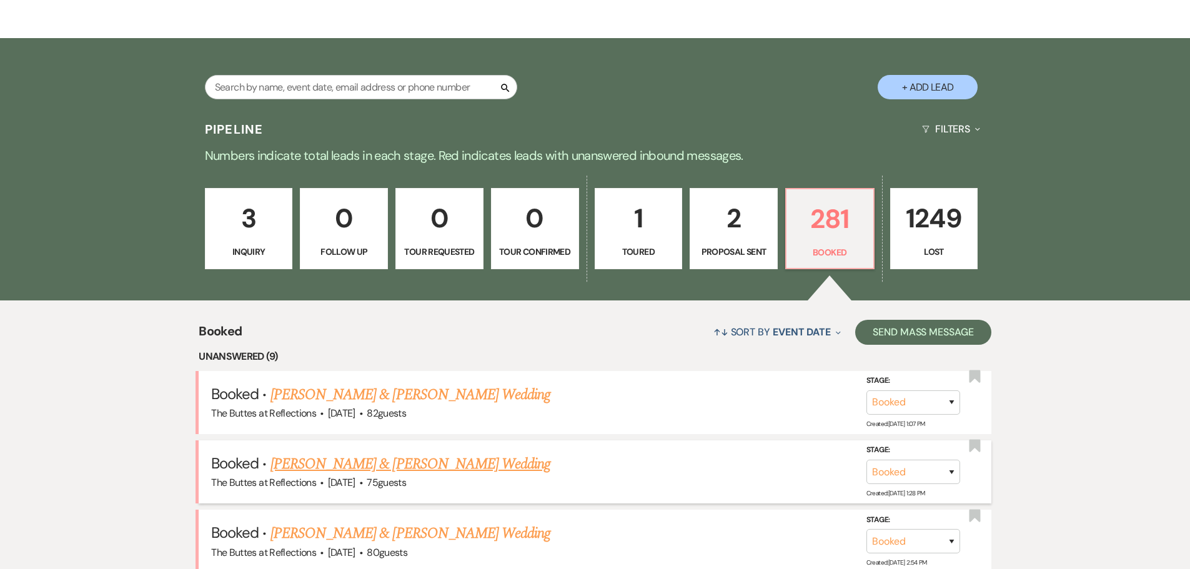
click at [347, 466] on link "[PERSON_NAME] & [PERSON_NAME] Wedding" at bounding box center [411, 464] width 280 height 22
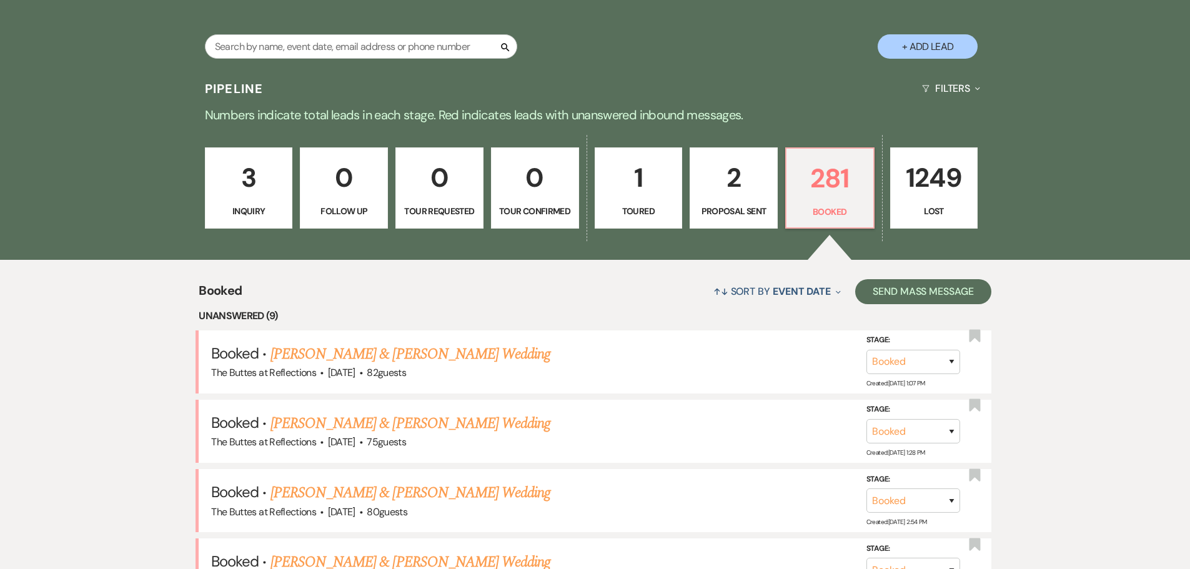
scroll to position [397, 0]
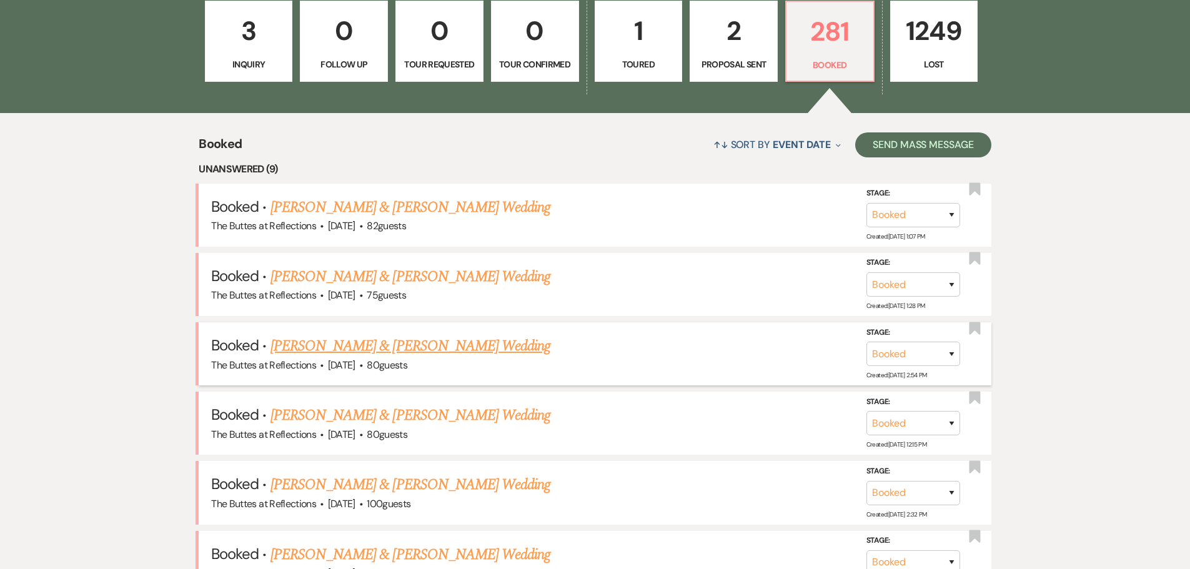
click at [417, 345] on link "[PERSON_NAME] & [PERSON_NAME] Wedding" at bounding box center [411, 346] width 280 height 22
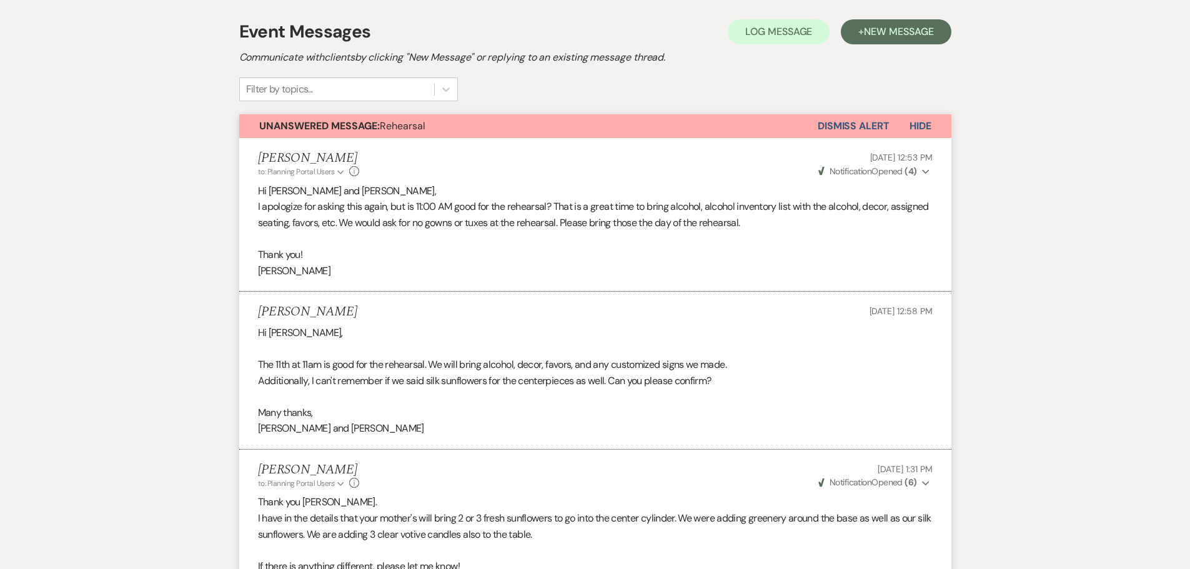
scroll to position [22, 0]
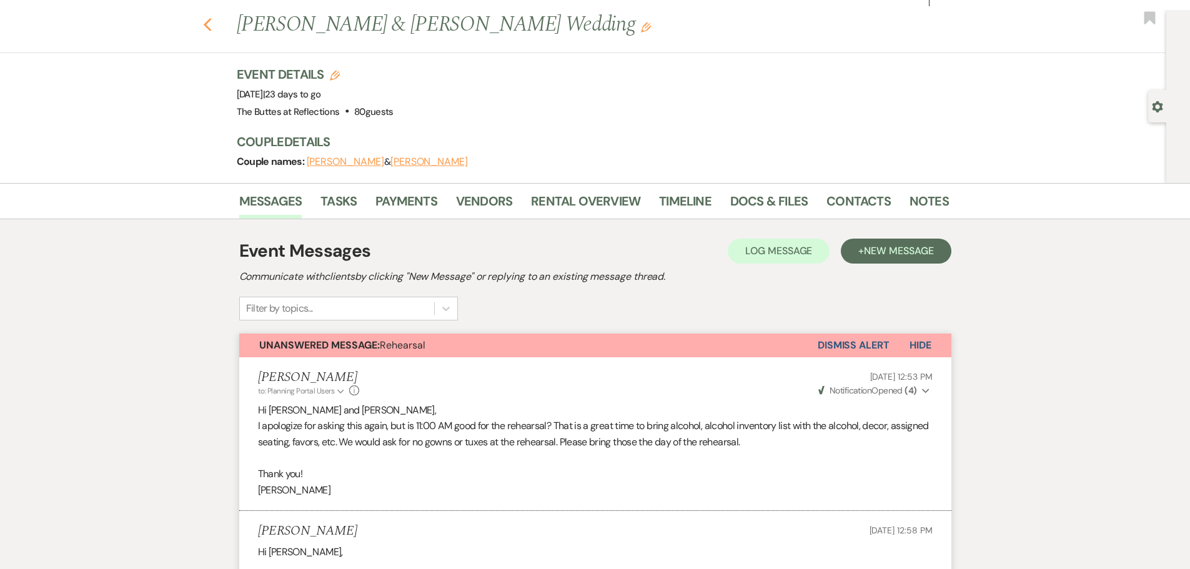
click at [212, 27] on icon "Previous" at bounding box center [207, 24] width 9 height 15
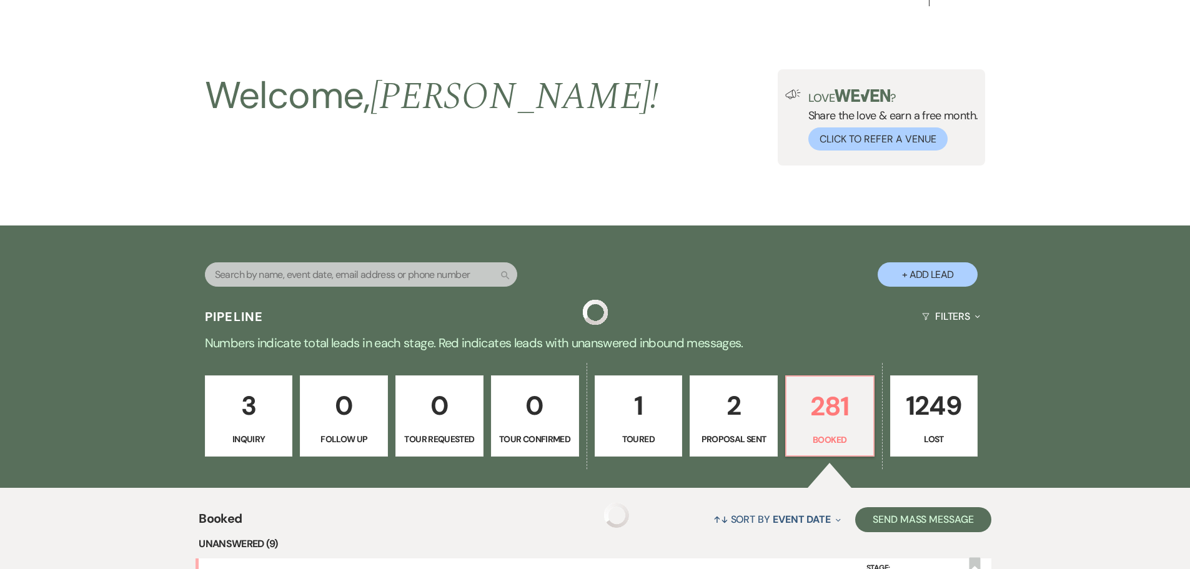
scroll to position [397, 0]
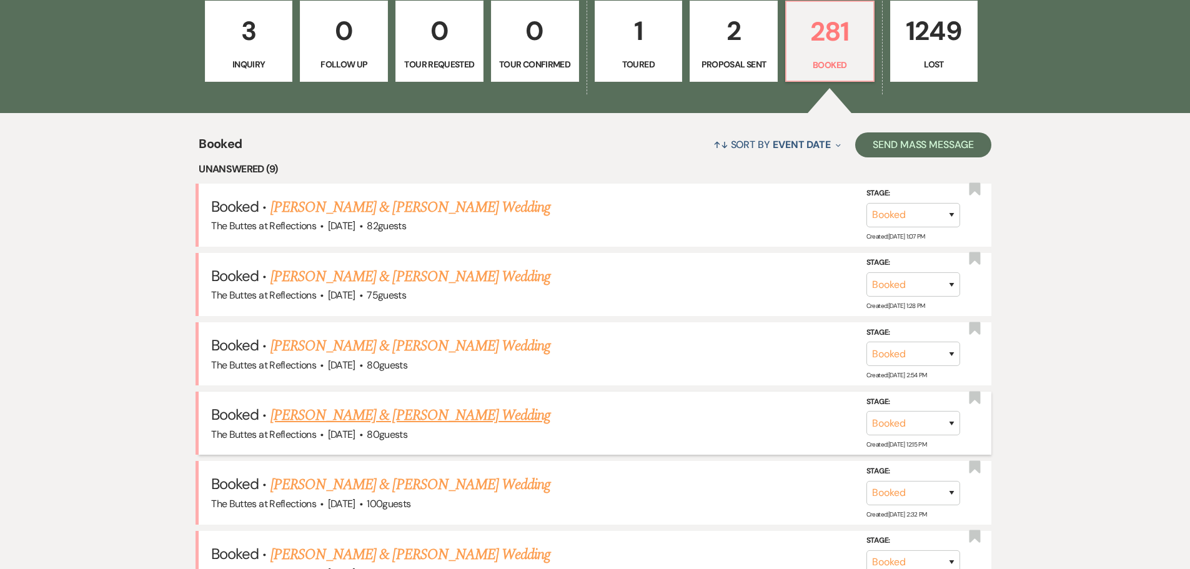
click at [384, 419] on link "[PERSON_NAME] & [PERSON_NAME] Wedding" at bounding box center [411, 415] width 280 height 22
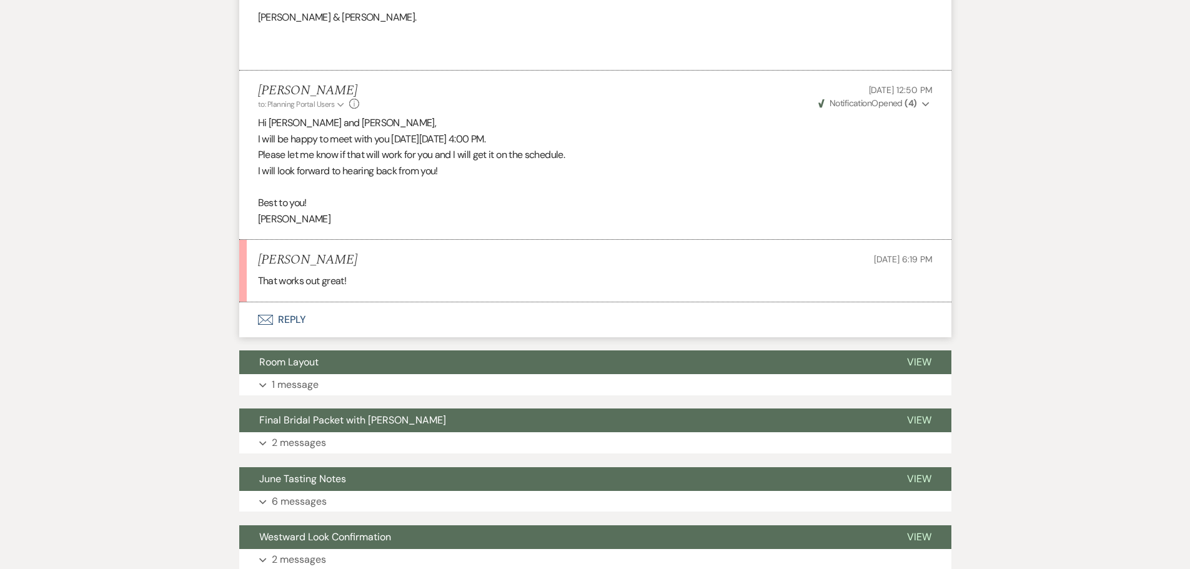
scroll to position [750, 0]
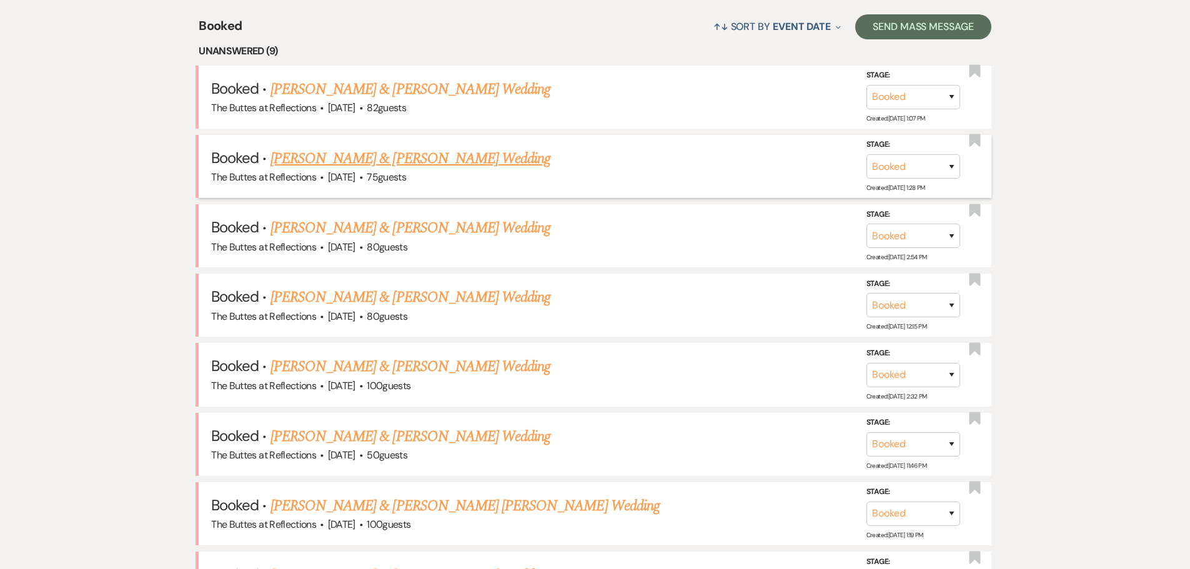
scroll to position [772, 0]
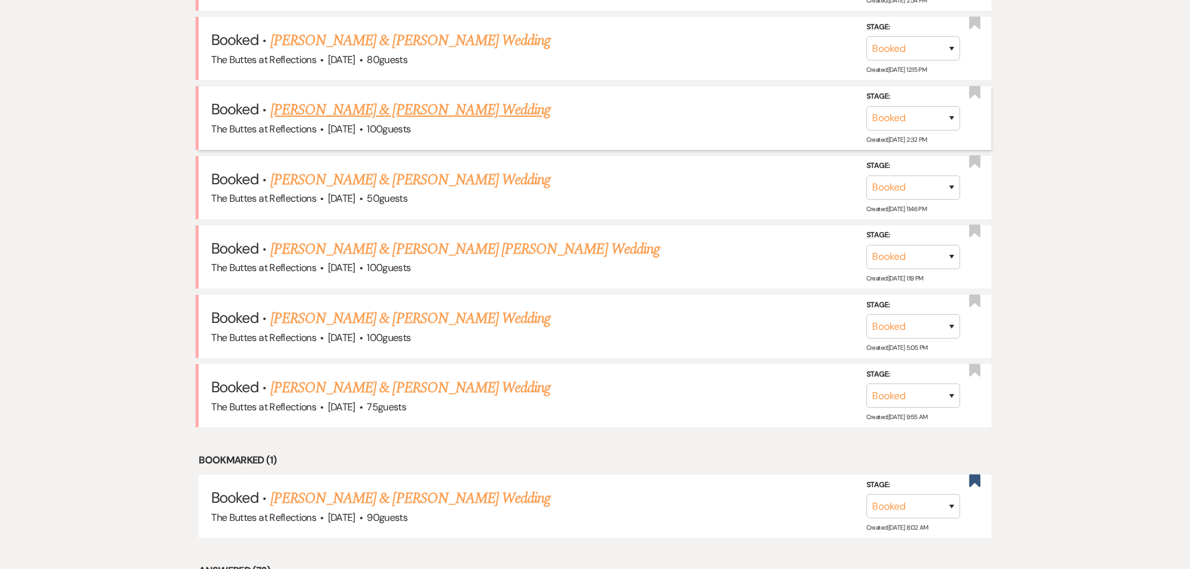
click at [337, 108] on link "[PERSON_NAME] & [PERSON_NAME] Wedding" at bounding box center [411, 110] width 280 height 22
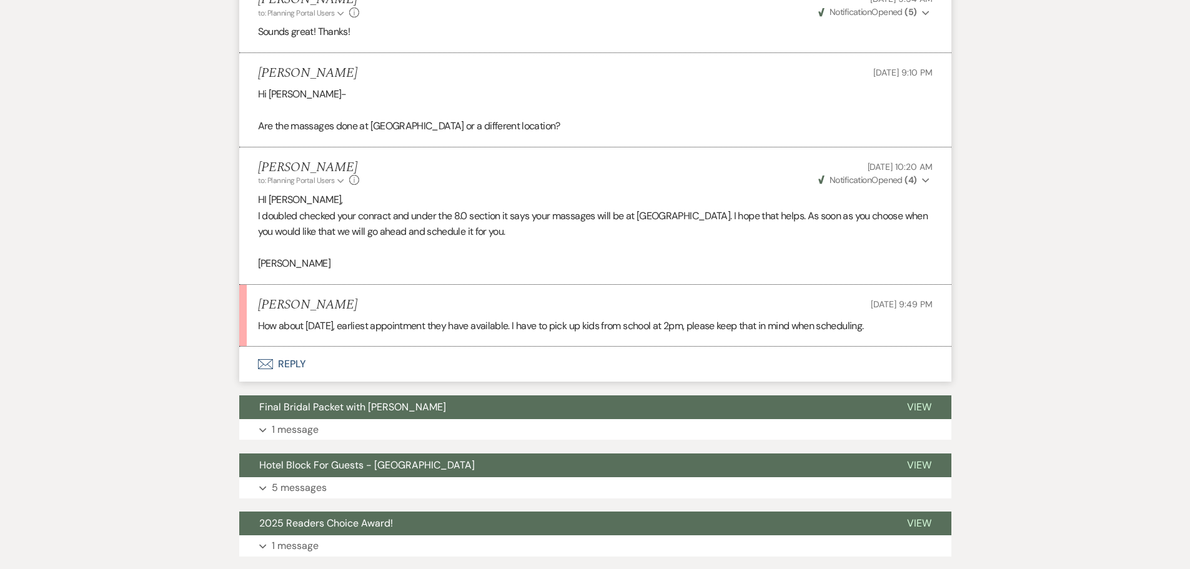
scroll to position [3749, 0]
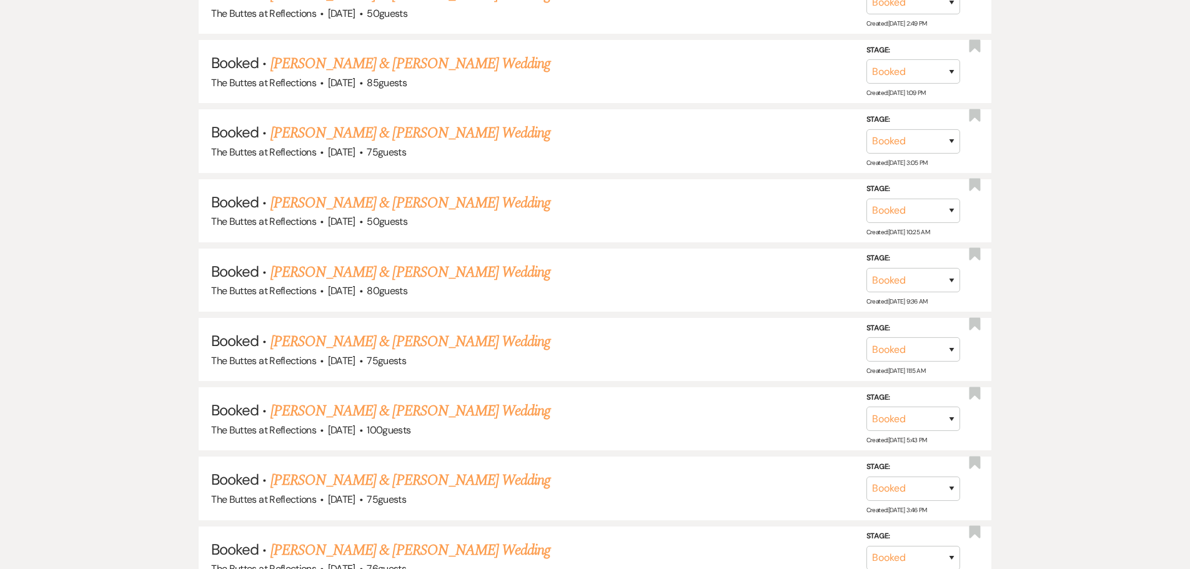
scroll to position [772, 0]
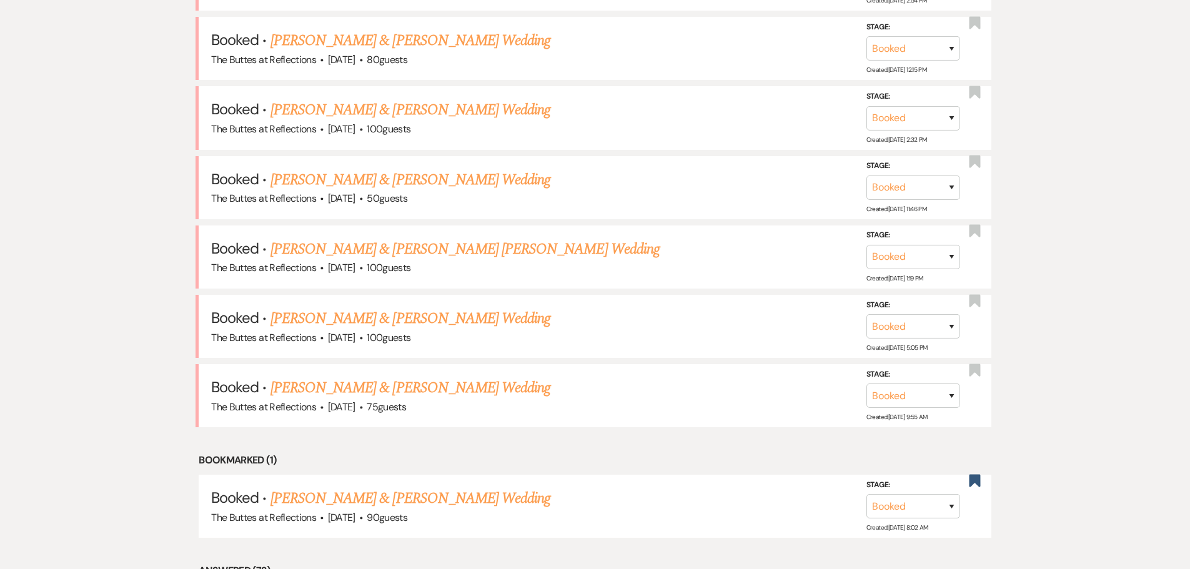
click at [341, 179] on link "[PERSON_NAME] & [PERSON_NAME] Wedding" at bounding box center [411, 180] width 280 height 22
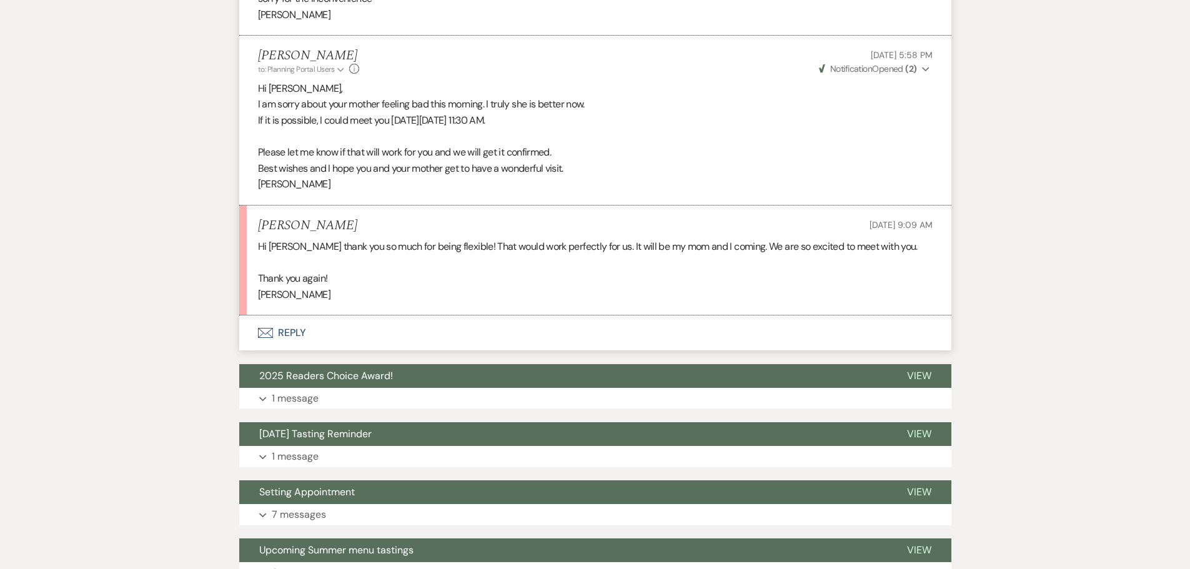
scroll to position [1000, 0]
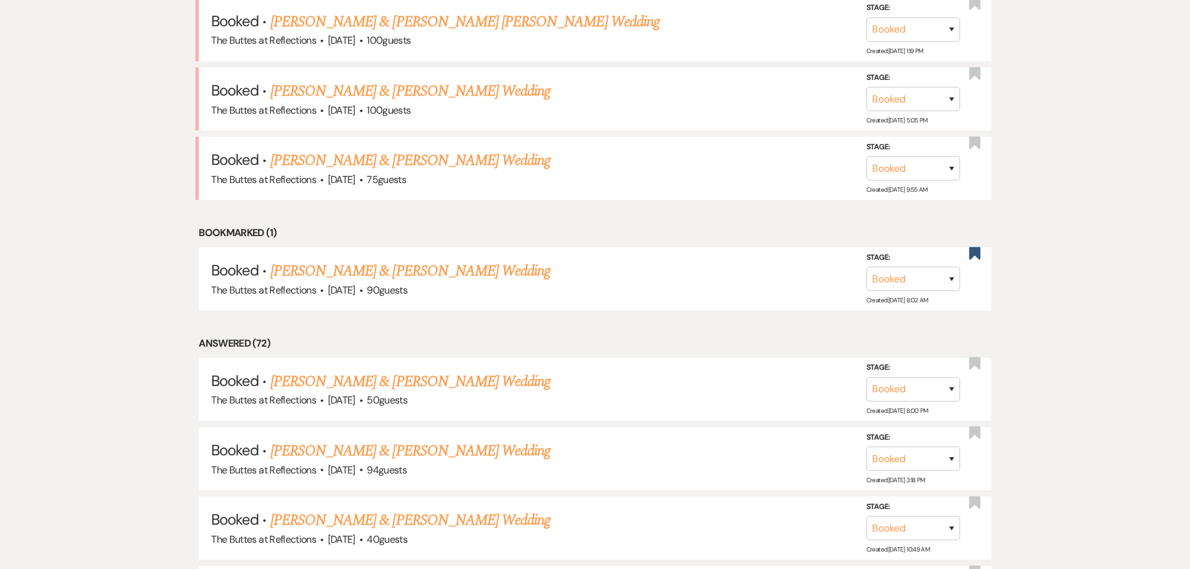
scroll to position [772, 0]
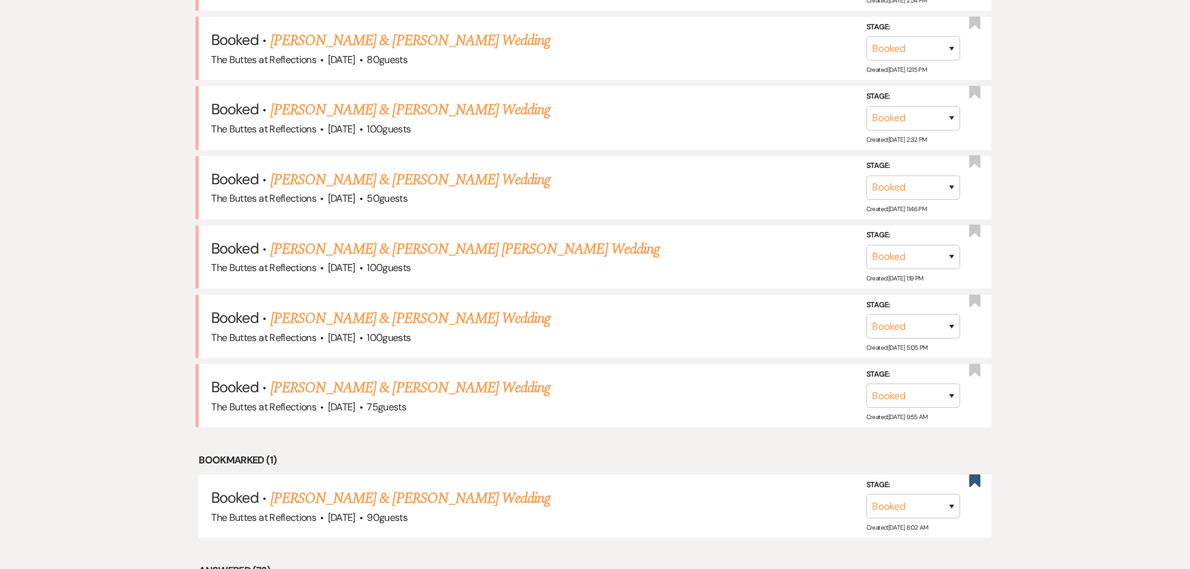
drag, startPoint x: 389, startPoint y: 247, endPoint x: 382, endPoint y: 252, distance: 8.0
click at [389, 247] on link "[PERSON_NAME] & [PERSON_NAME] [PERSON_NAME] Wedding" at bounding box center [465, 249] width 389 height 22
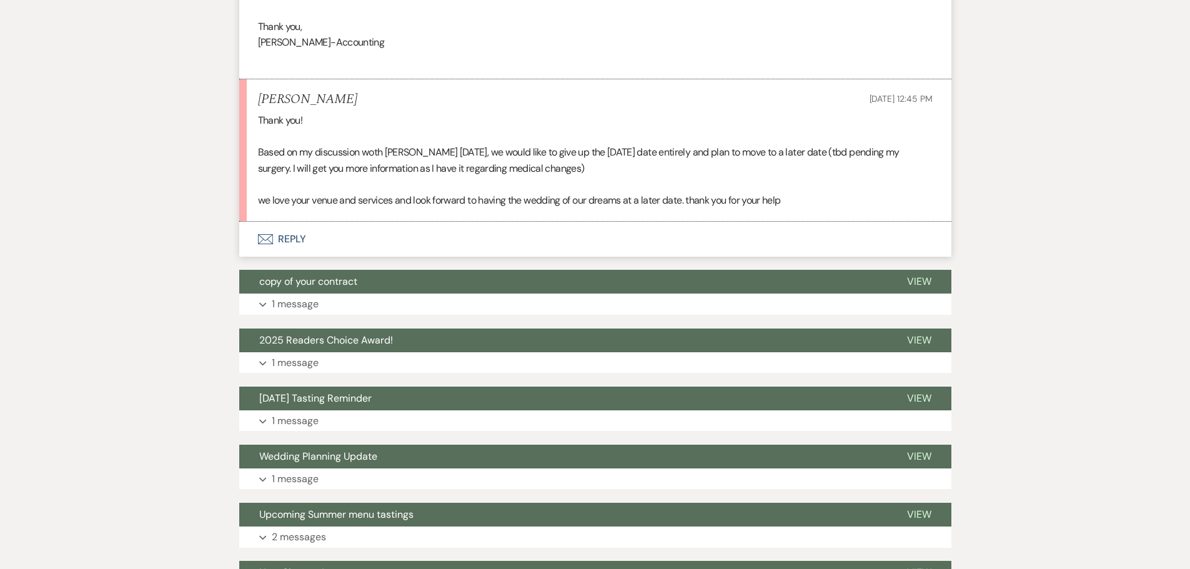
scroll to position [1125, 0]
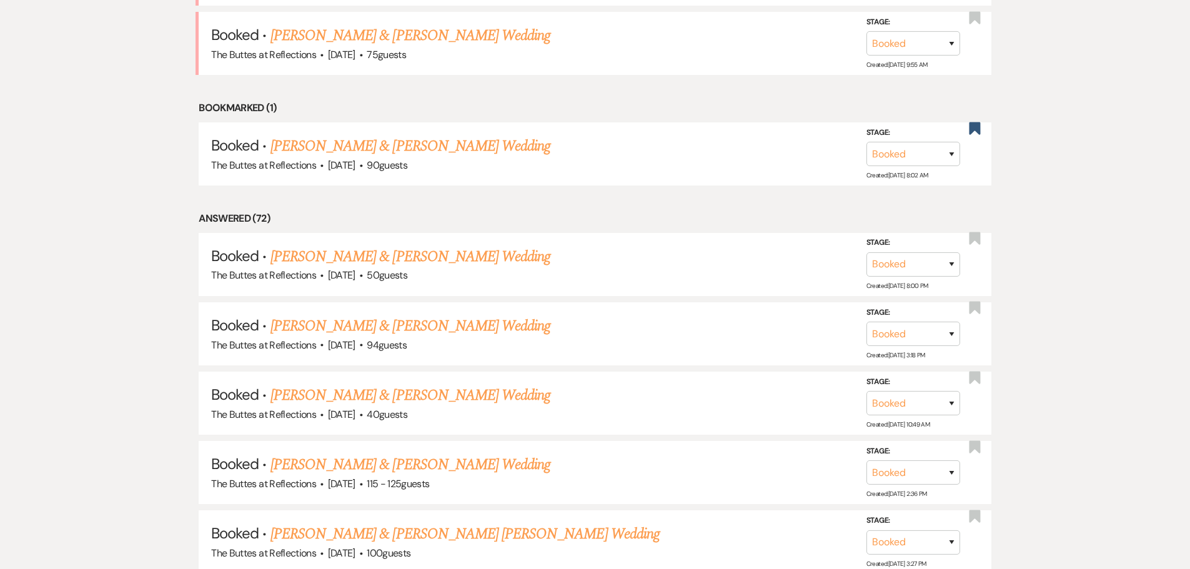
scroll to position [772, 0]
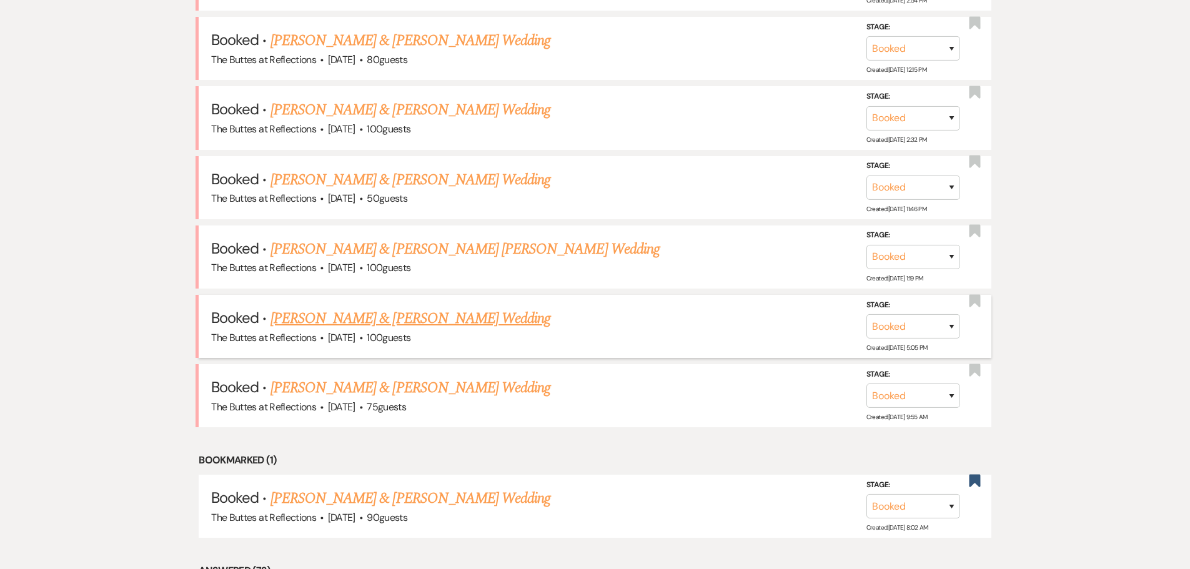
click at [361, 321] on link "[PERSON_NAME] & [PERSON_NAME] Wedding" at bounding box center [411, 318] width 280 height 22
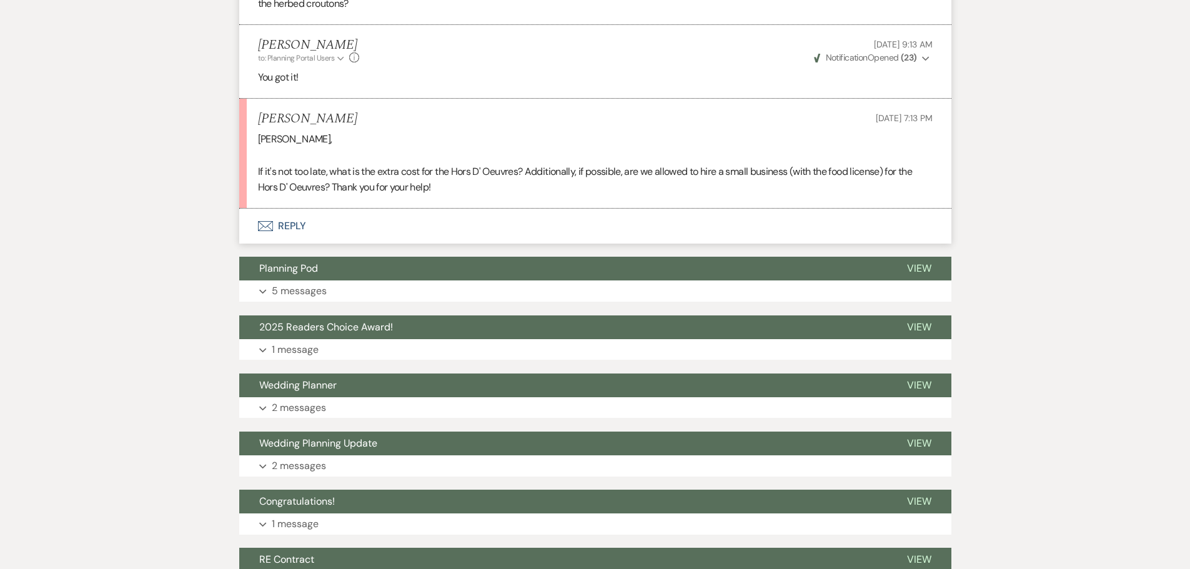
scroll to position [2999, 0]
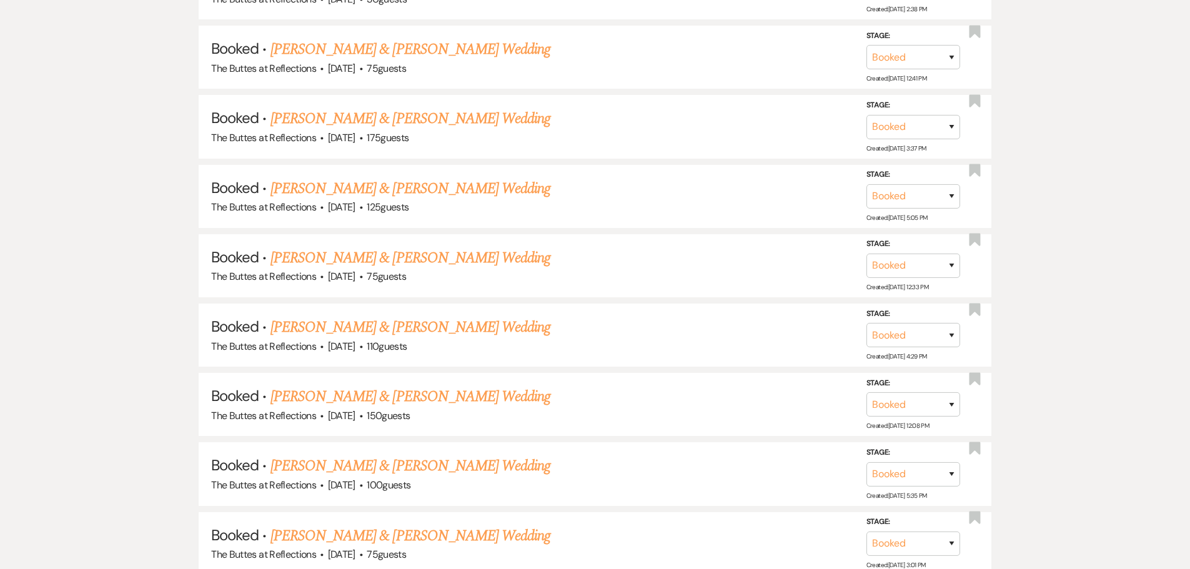
scroll to position [772, 0]
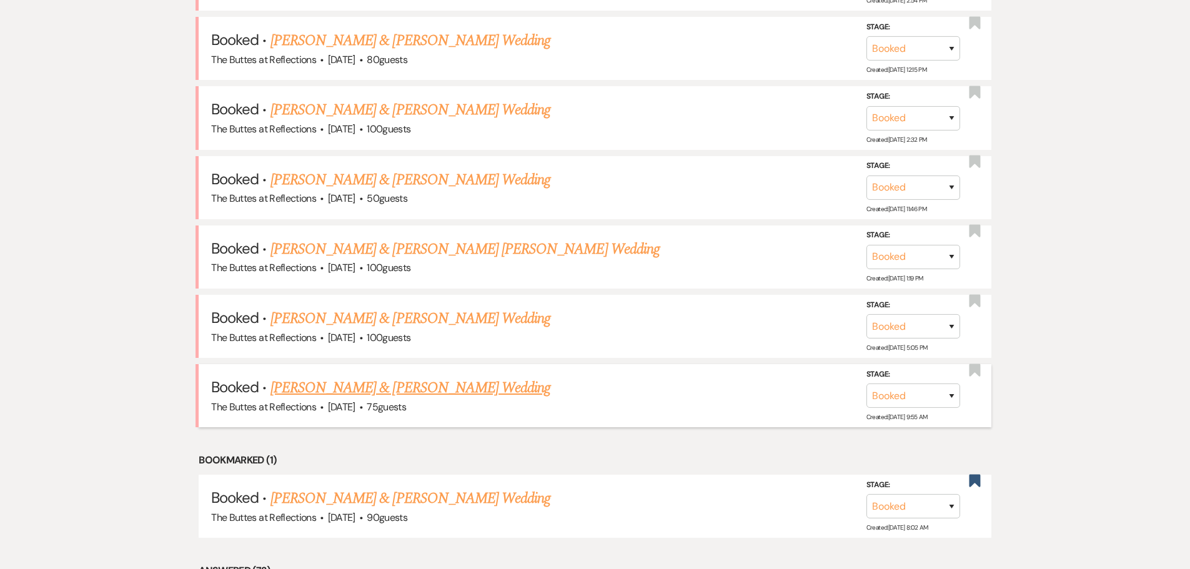
click at [357, 389] on link "[PERSON_NAME] & [PERSON_NAME] Wedding" at bounding box center [411, 388] width 280 height 22
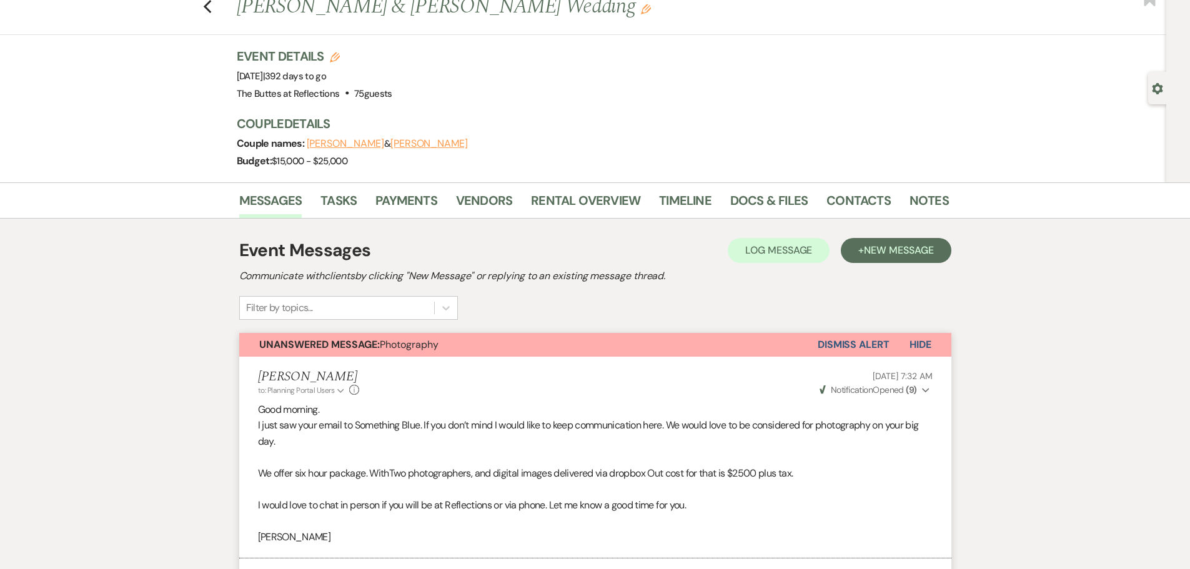
scroll to position [62, 0]
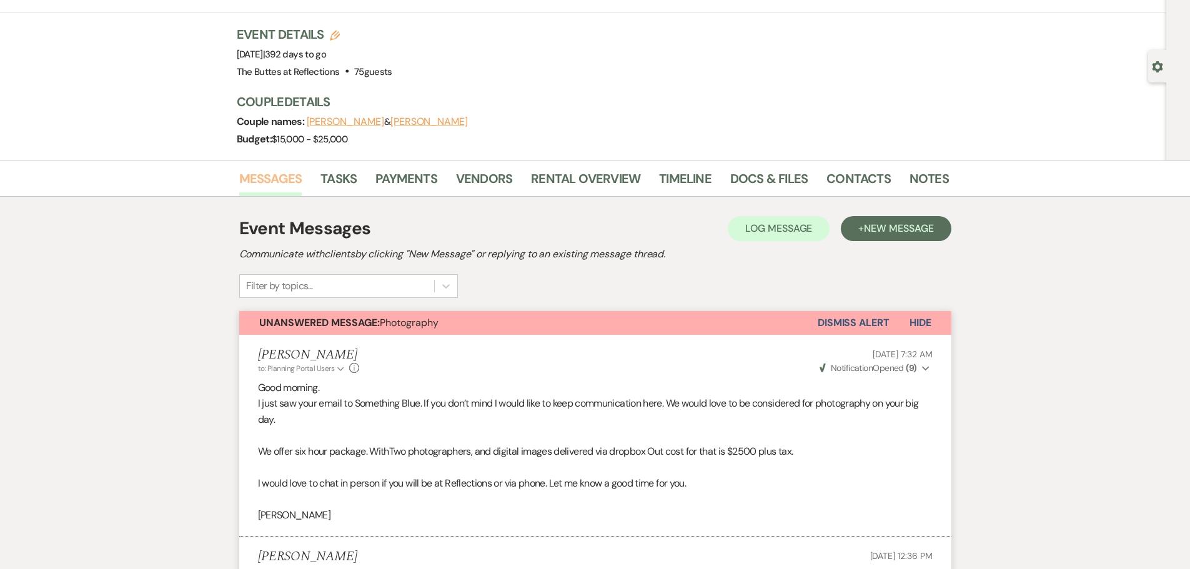
click at [278, 178] on link "Messages" at bounding box center [270, 182] width 63 height 27
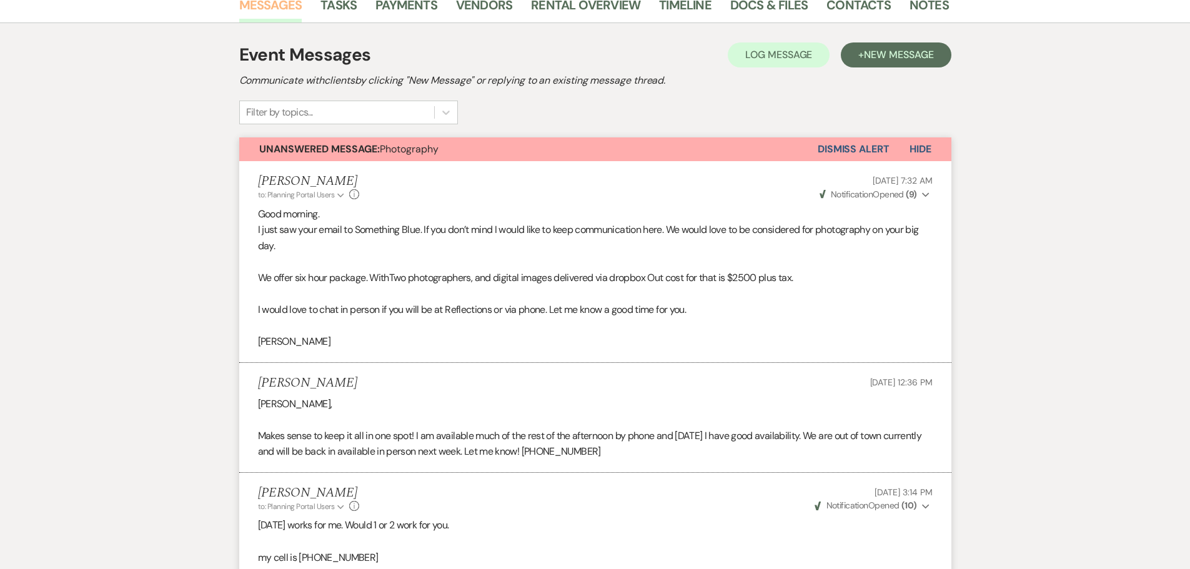
scroll to position [0, 0]
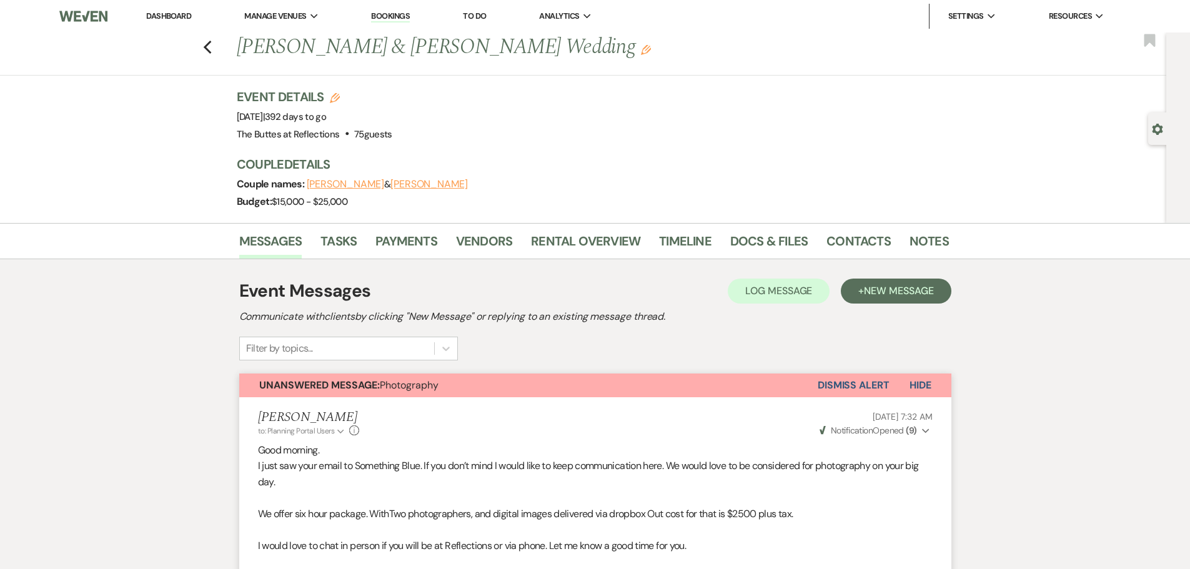
click at [173, 17] on link "Dashboard" at bounding box center [168, 16] width 45 height 11
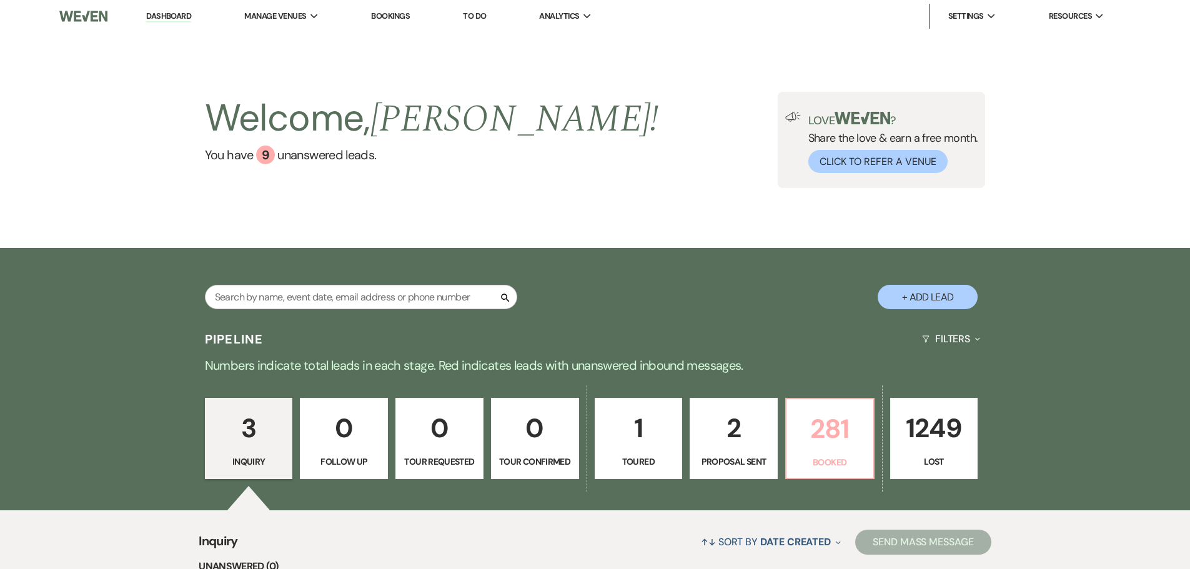
click at [820, 446] on p "281" at bounding box center [830, 429] width 72 height 42
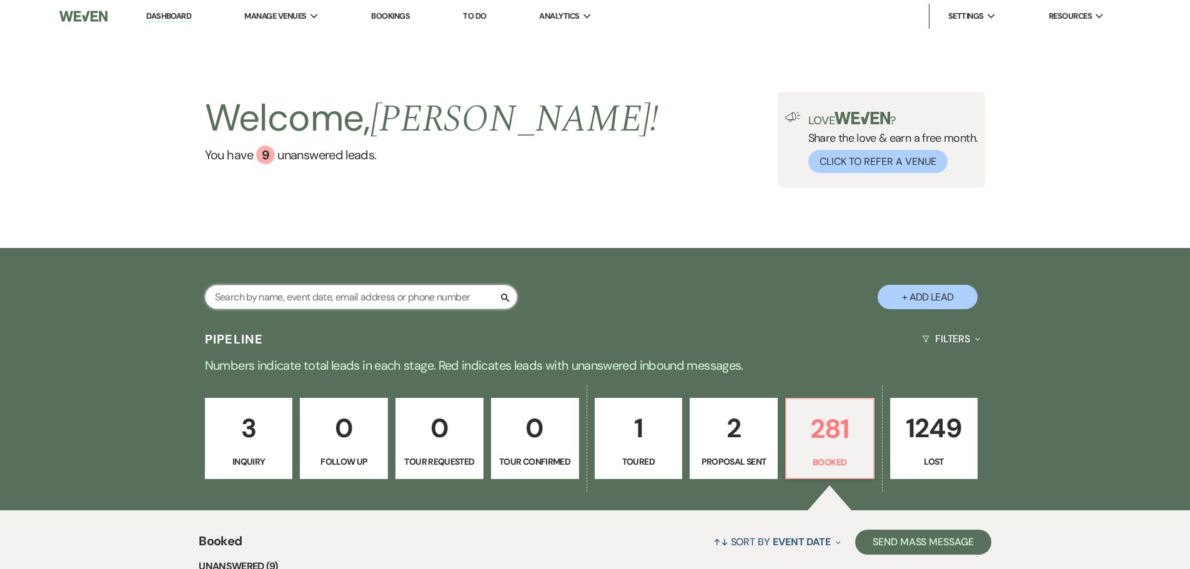
click at [358, 299] on input "text" at bounding box center [361, 297] width 312 height 24
type input "[PERSON_NAME]"
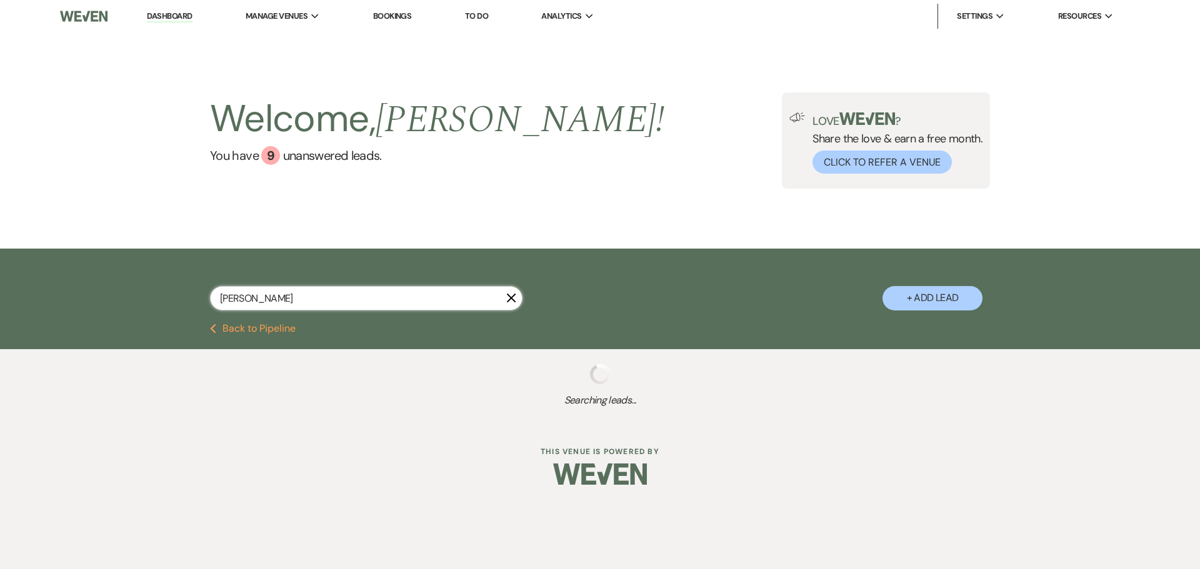
select select "8"
select select "3"
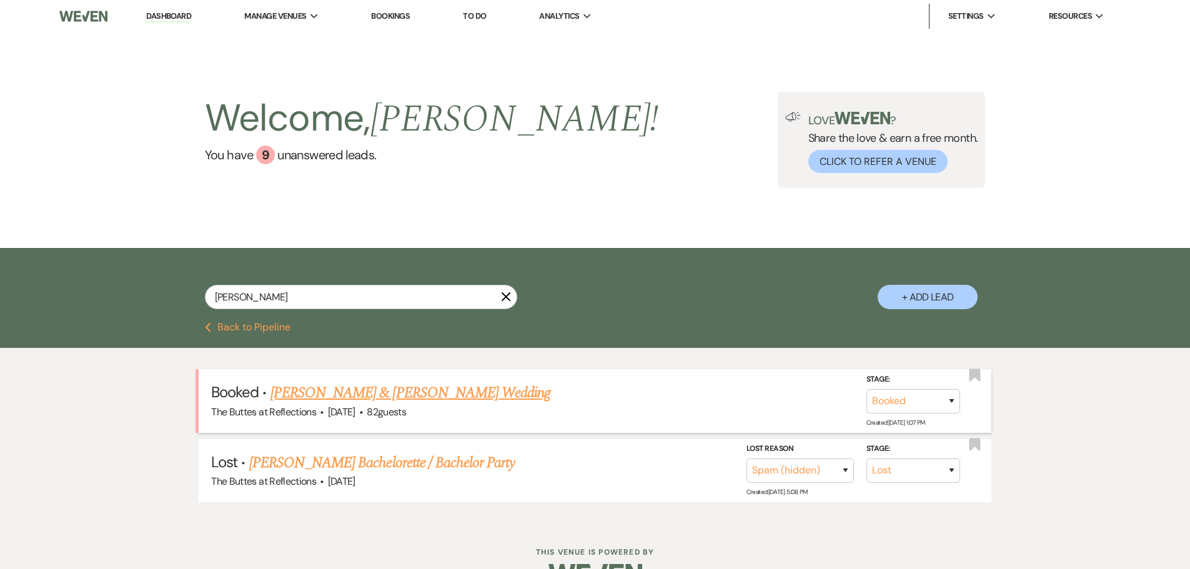
click at [345, 394] on link "[PERSON_NAME] & [PERSON_NAME] Wedding" at bounding box center [411, 393] width 280 height 22
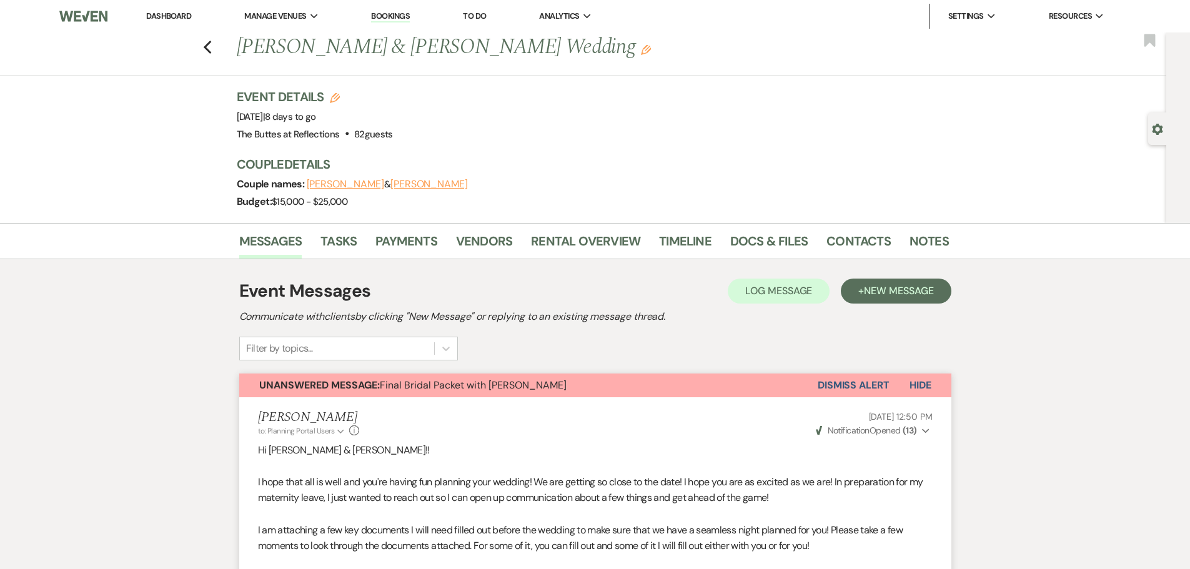
click at [328, 185] on button "[PERSON_NAME]" at bounding box center [345, 184] width 77 height 10
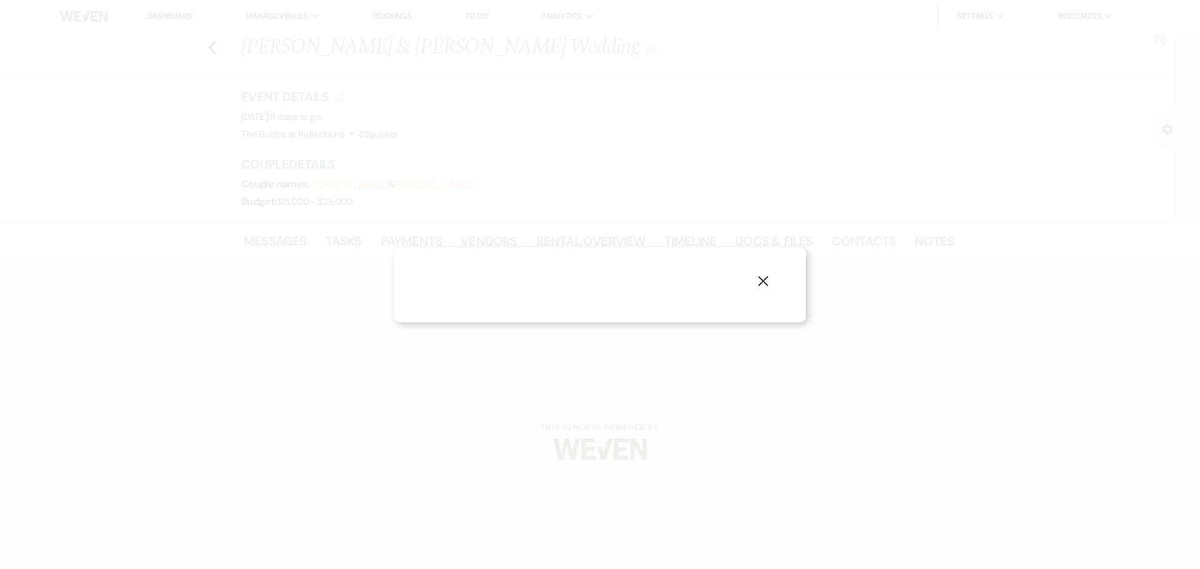
select select "email"
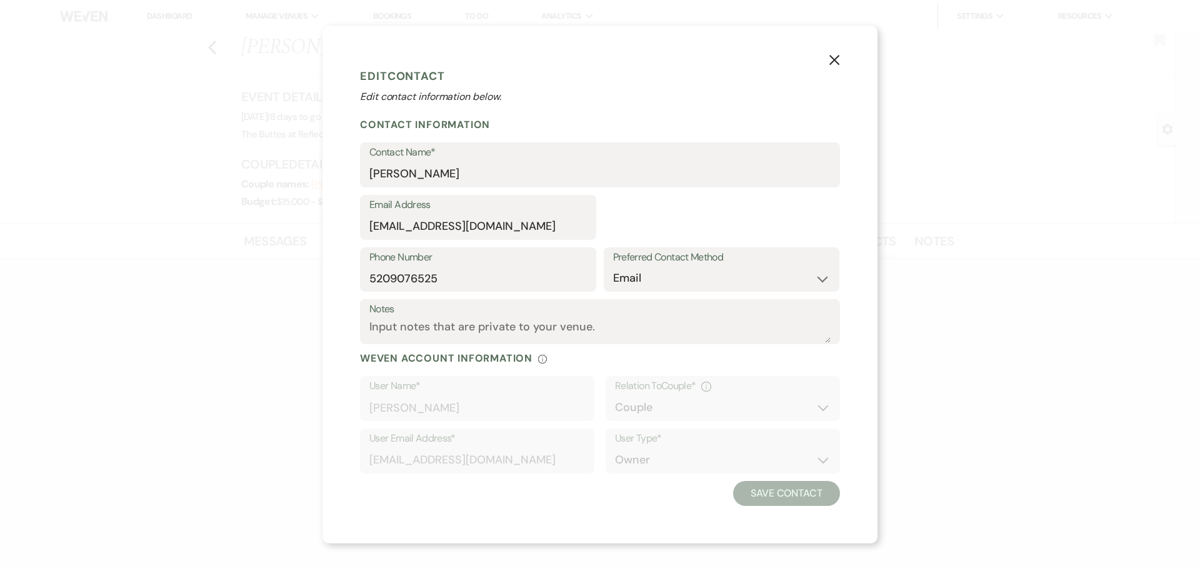
select select "1"
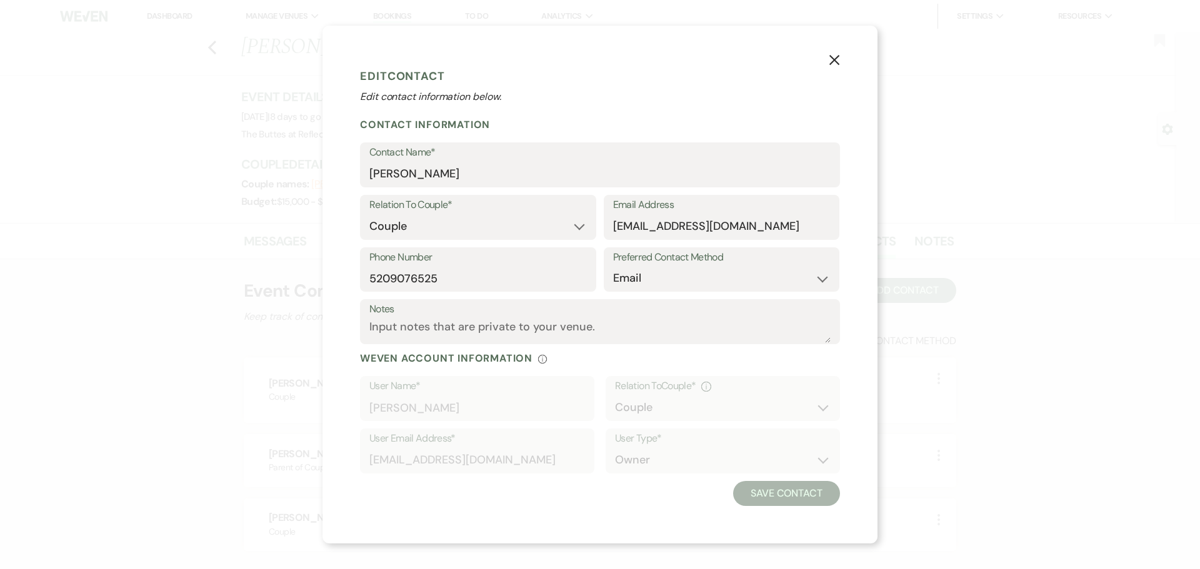
click at [829, 62] on icon "X" at bounding box center [834, 59] width 11 height 11
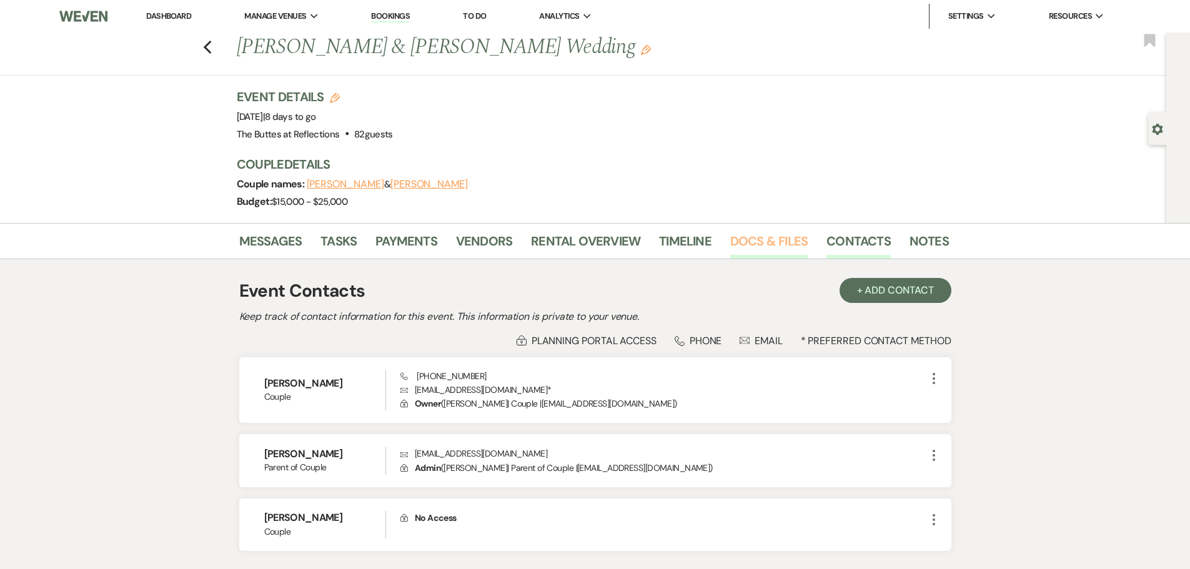
click at [753, 244] on link "Docs & Files" at bounding box center [768, 244] width 77 height 27
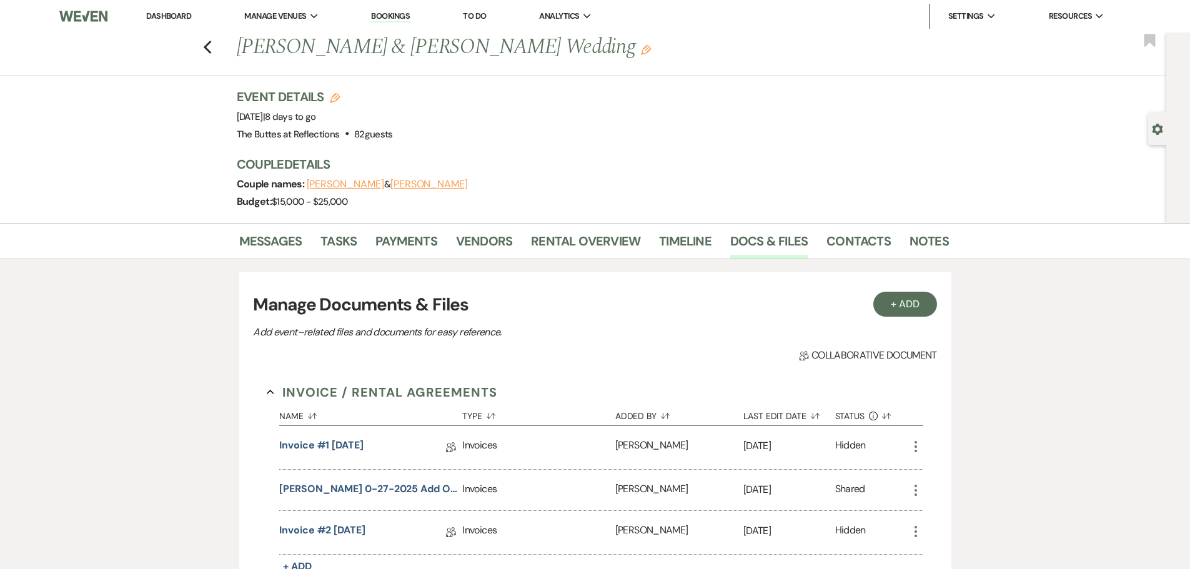
click at [177, 15] on link "Dashboard" at bounding box center [168, 16] width 45 height 11
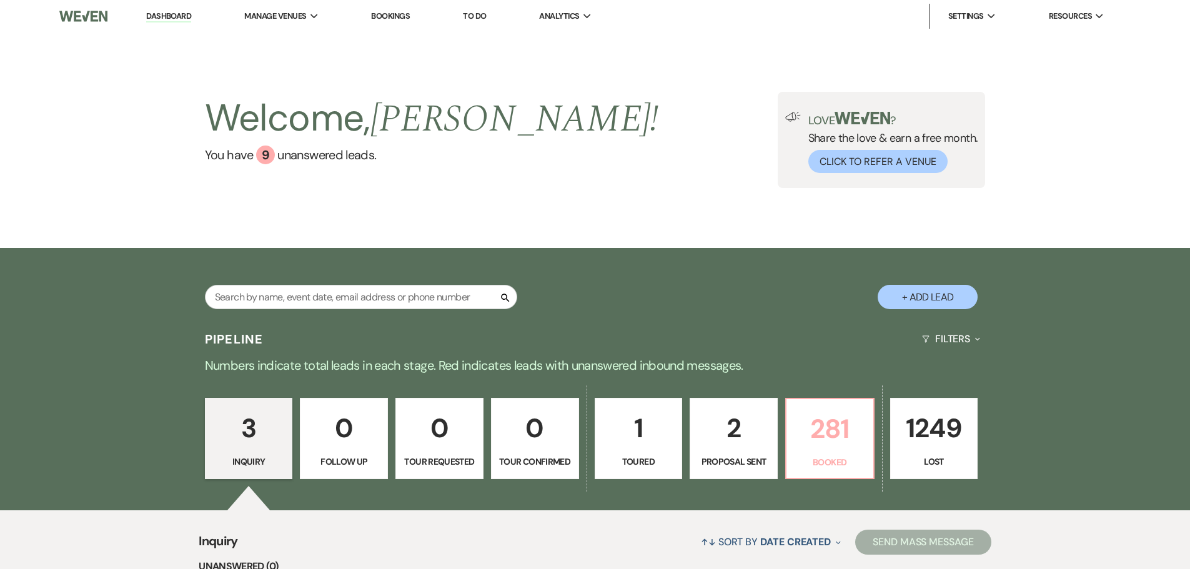
click at [829, 436] on p "281" at bounding box center [830, 429] width 72 height 42
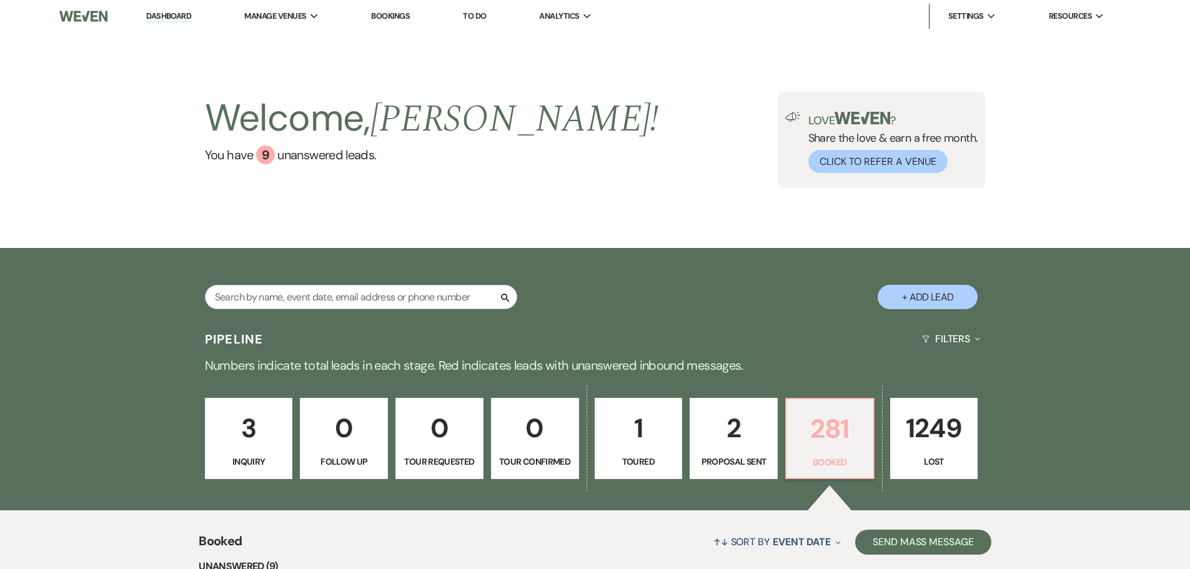
click at [821, 419] on p "281" at bounding box center [830, 429] width 72 height 42
click at [827, 446] on p "281" at bounding box center [830, 429] width 72 height 42
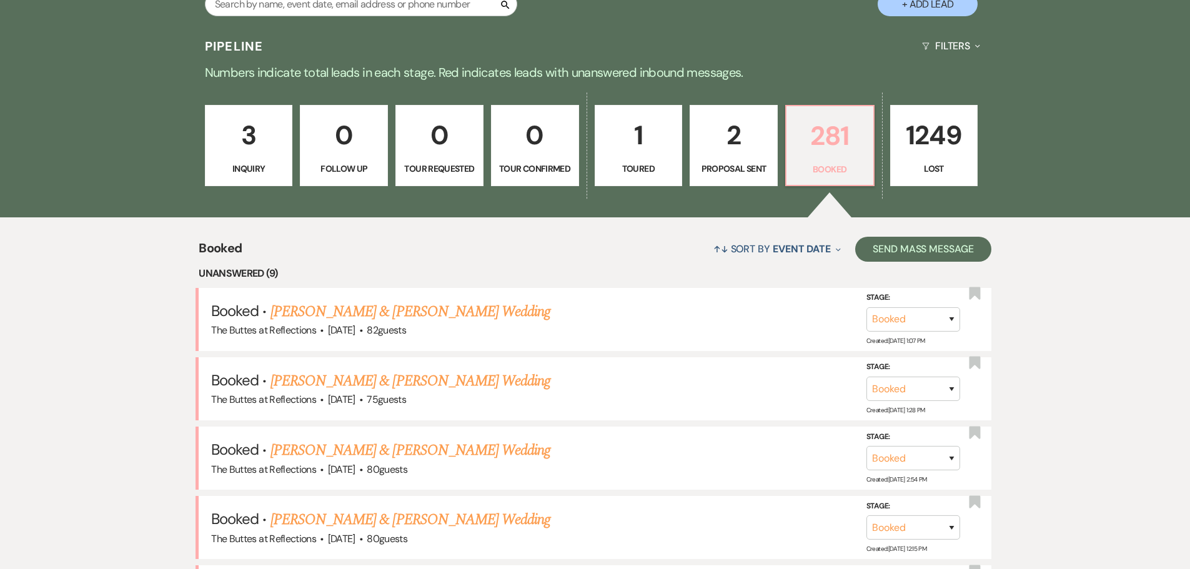
scroll to position [312, 0]
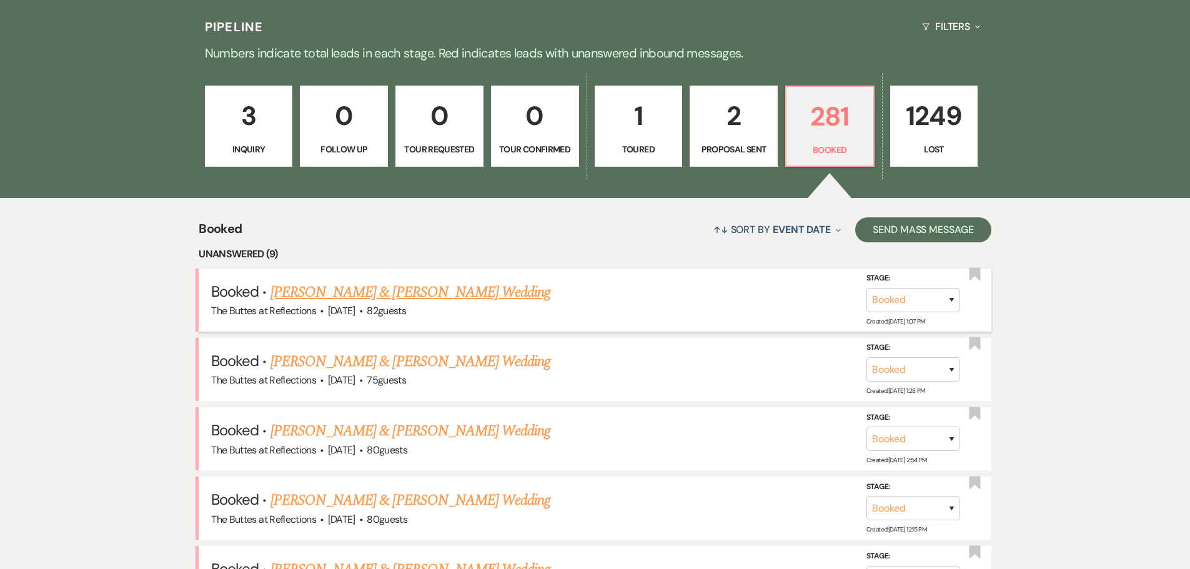
click at [404, 299] on link "[PERSON_NAME] & [PERSON_NAME] Wedding" at bounding box center [411, 292] width 280 height 22
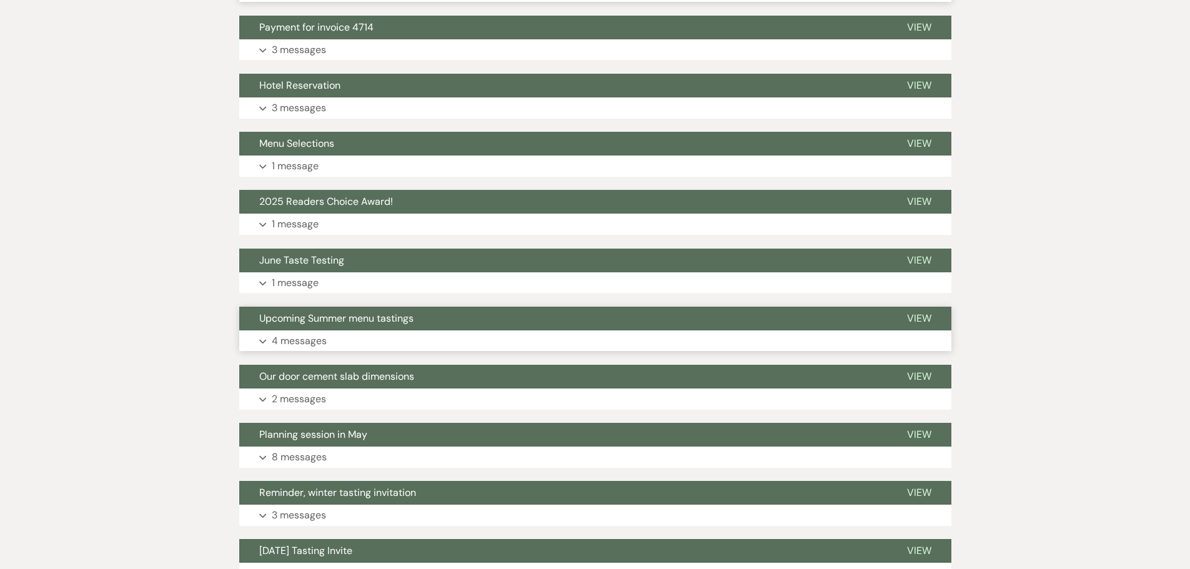
scroll to position [4786, 0]
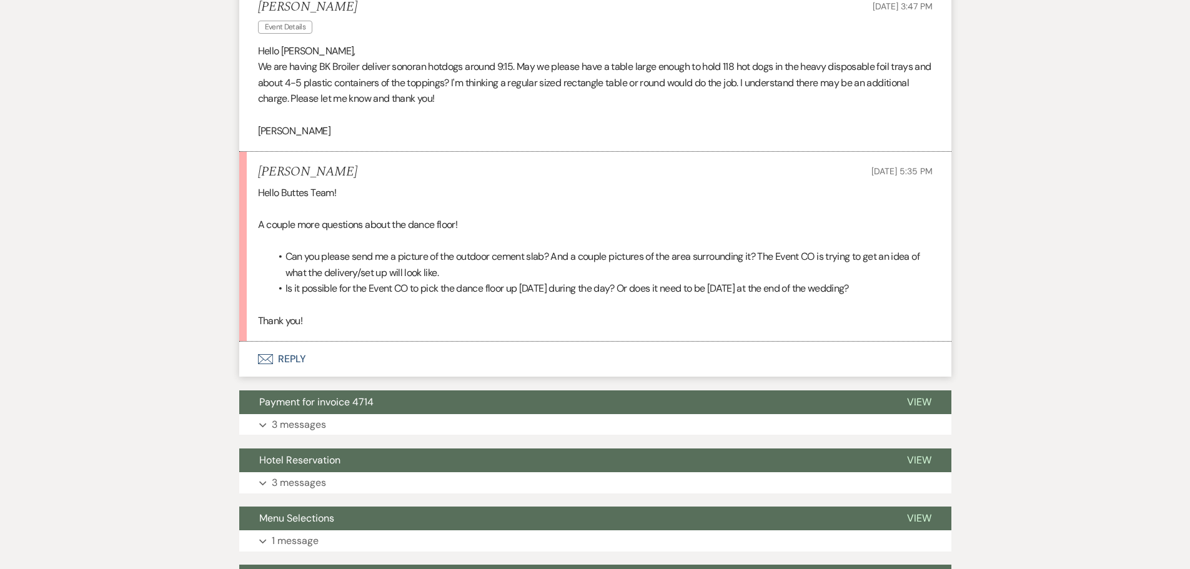
click at [284, 342] on button "Envelope Reply" at bounding box center [595, 359] width 712 height 35
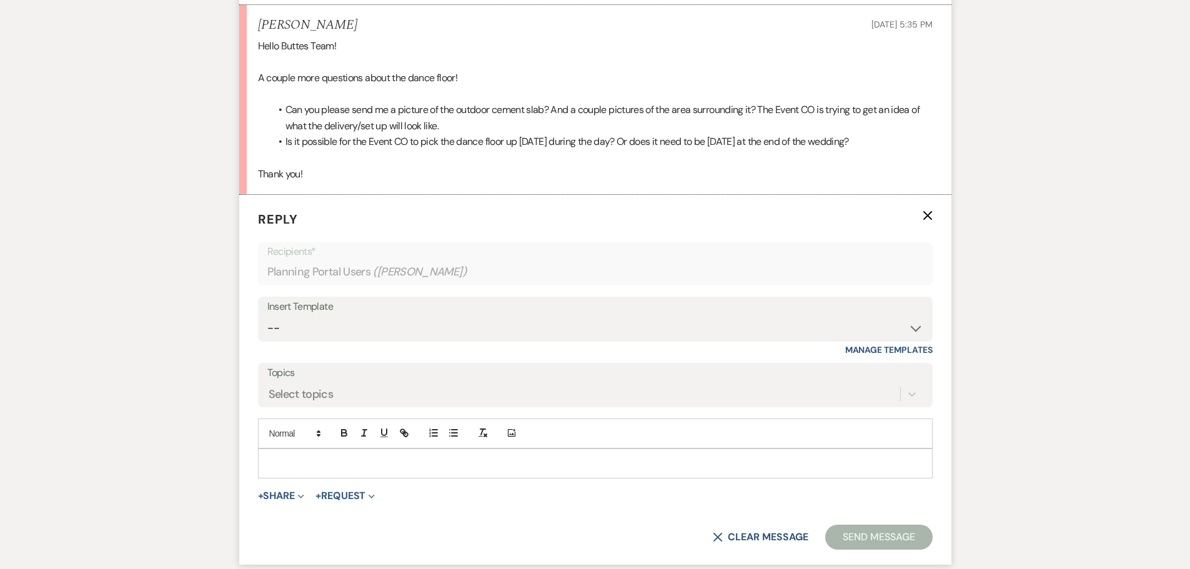
scroll to position [4980, 0]
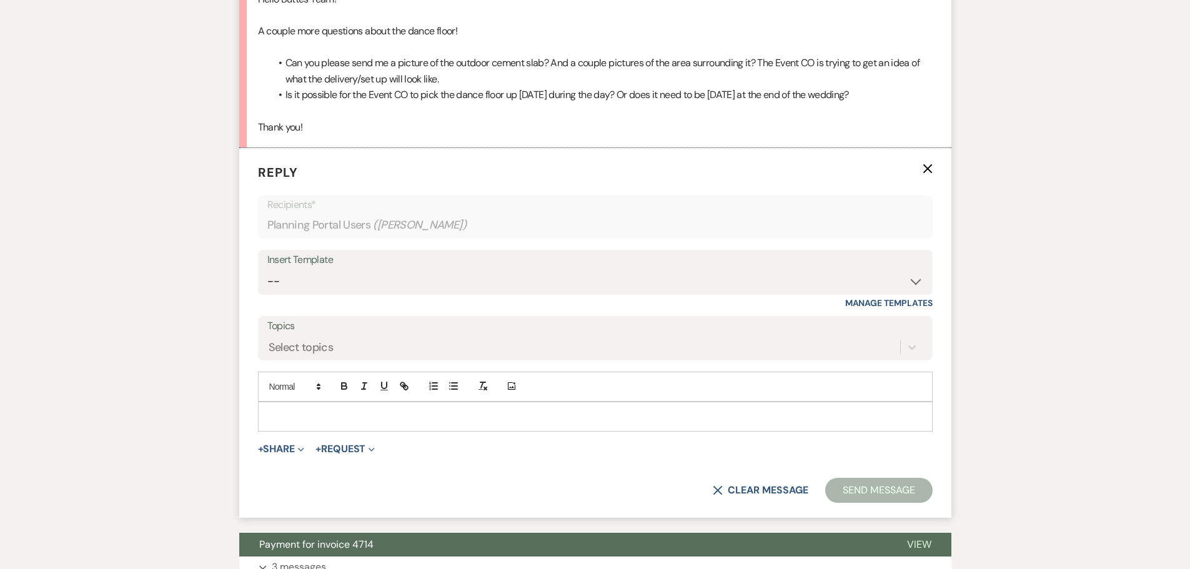
click at [291, 410] on p at bounding box center [595, 417] width 655 height 14
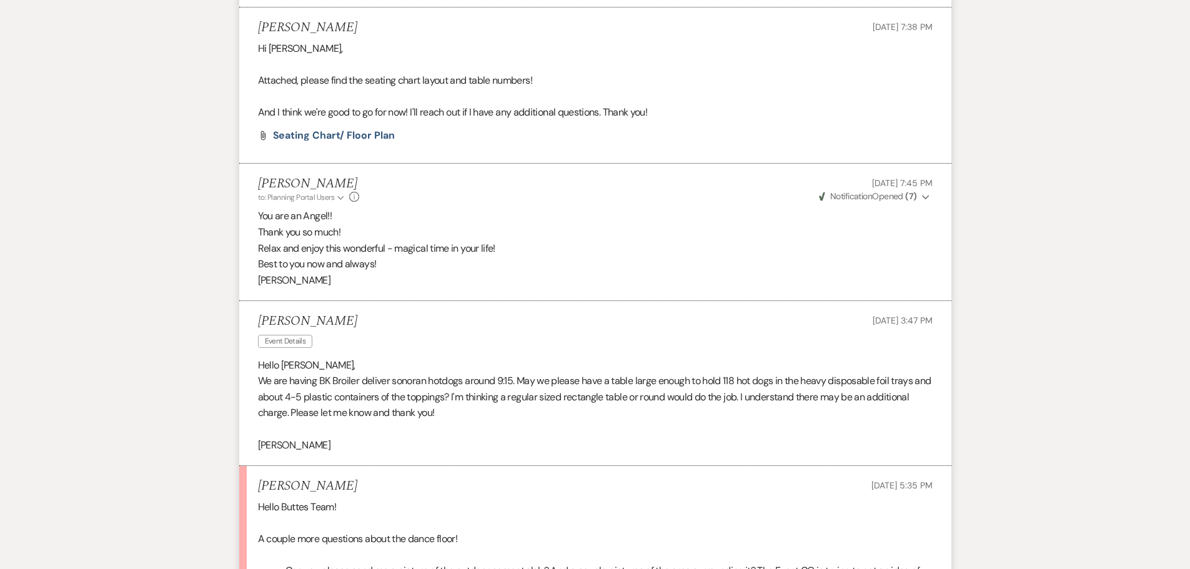
scroll to position [4999, 0]
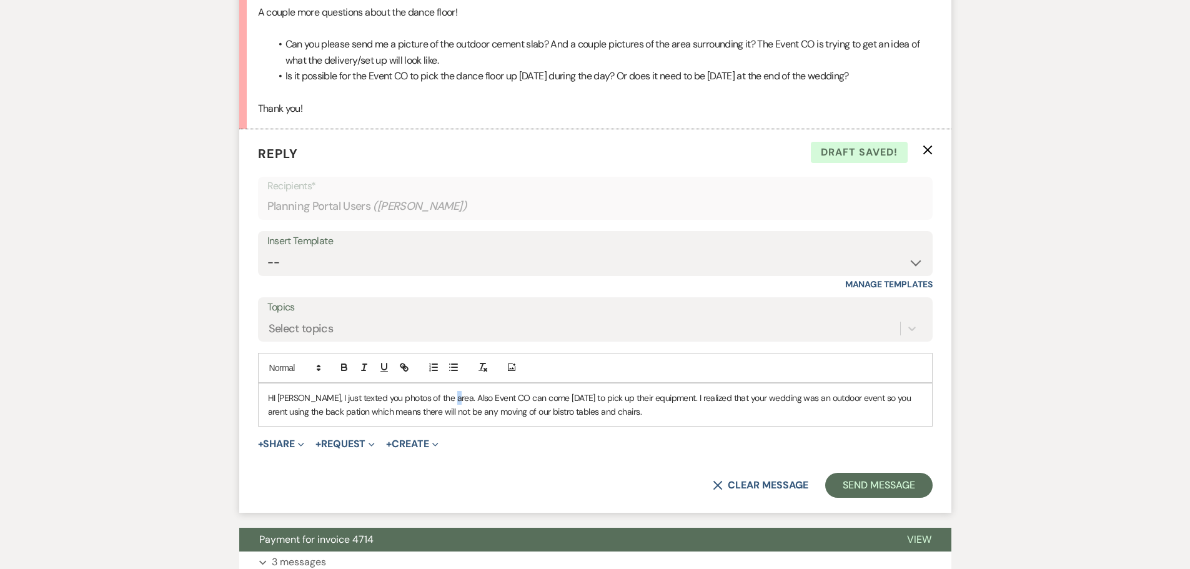
click at [440, 391] on p "HI [PERSON_NAME], I just texted you photos of the area. Also Event CO can come …" at bounding box center [595, 405] width 655 height 28
click at [603, 398] on p "HI [PERSON_NAME], I just texted you photos of the area. Also Event CO can come …" at bounding box center [595, 405] width 655 height 28
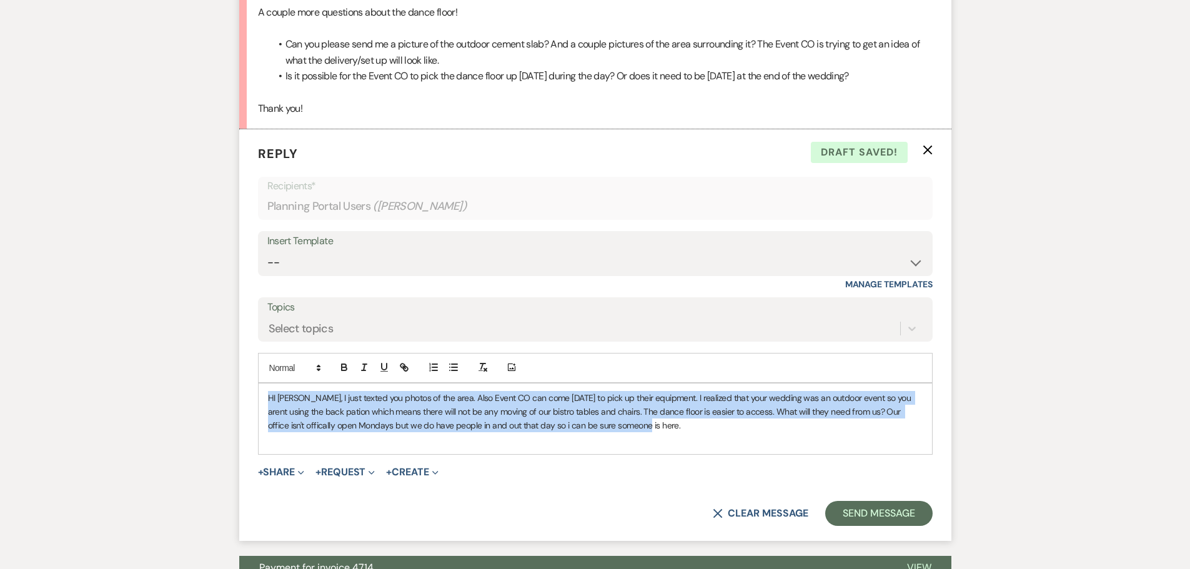
drag, startPoint x: 264, startPoint y: 379, endPoint x: 651, endPoint y: 404, distance: 388.2
click at [651, 404] on div "HI [PERSON_NAME], I just texted you photos of the area. Also Event CO can come …" at bounding box center [596, 419] width 674 height 71
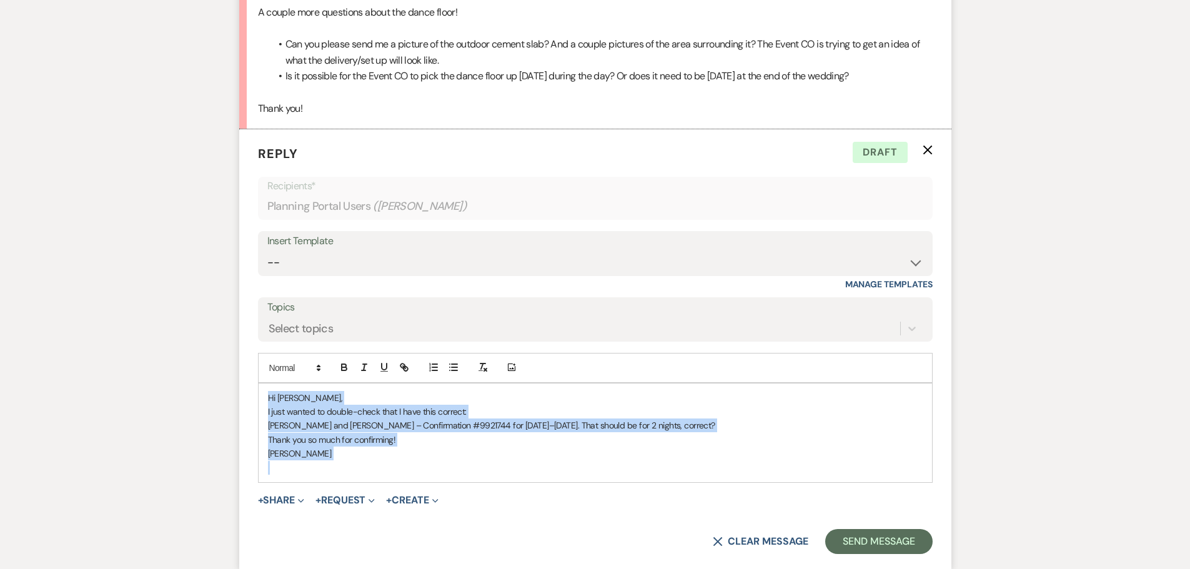
drag, startPoint x: 265, startPoint y: 379, endPoint x: 320, endPoint y: 455, distance: 94.0
click at [320, 455] on div "Hi [PERSON_NAME], I just wanted to double-check that I have this correct: [PERS…" at bounding box center [596, 433] width 674 height 99
copy div "Hi [PERSON_NAME], I just wanted to double-check that I have this correct: [PERS…"
click at [442, 461] on p at bounding box center [595, 468] width 655 height 14
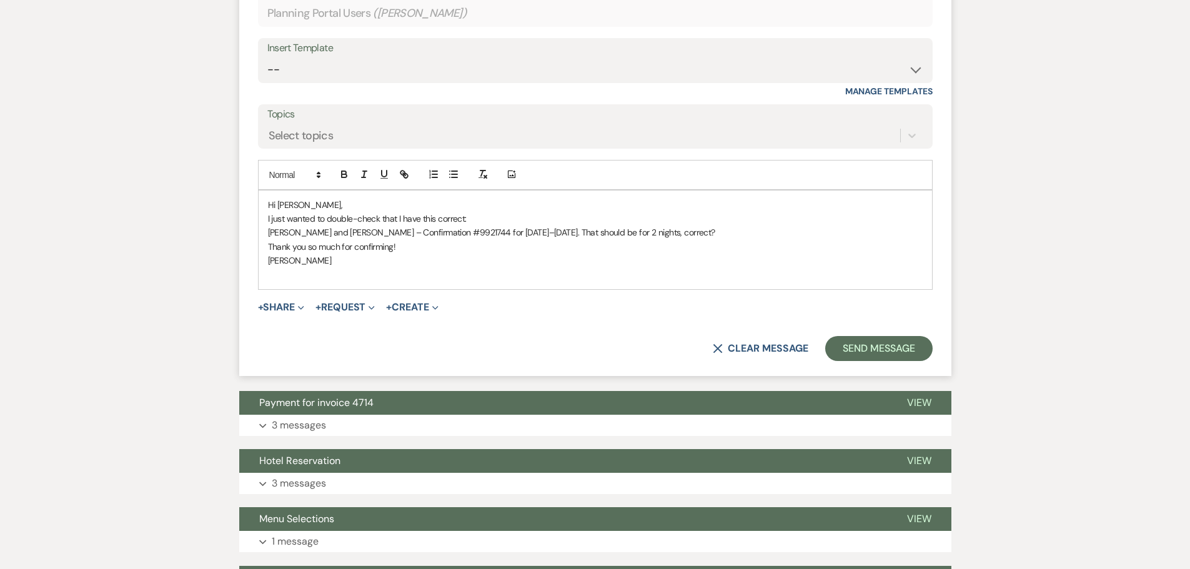
scroll to position [5186, 0]
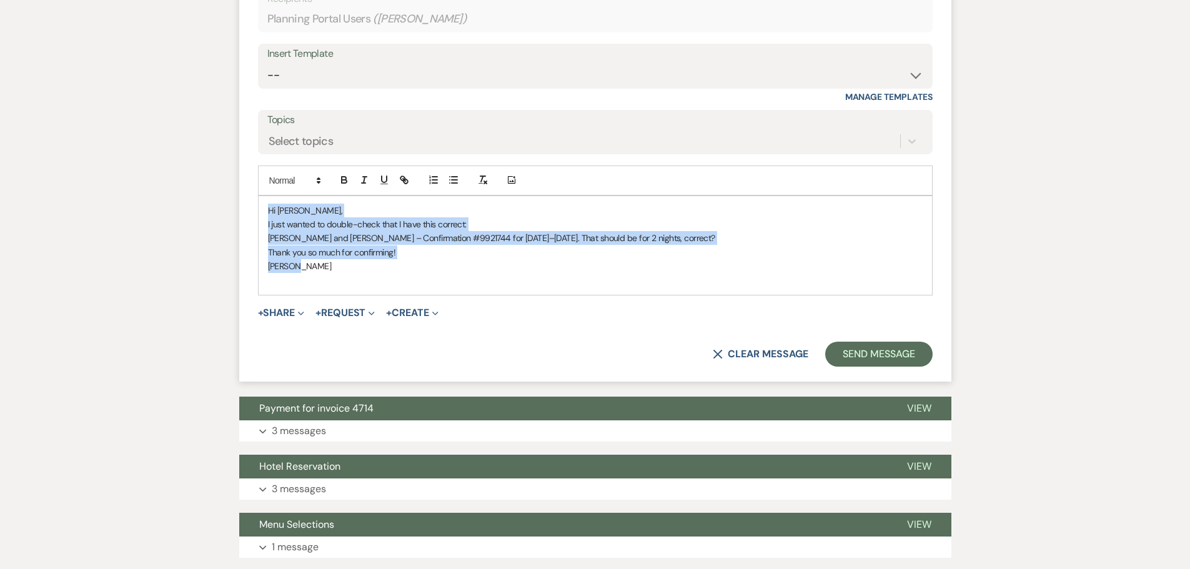
drag, startPoint x: 314, startPoint y: 249, endPoint x: 268, endPoint y: 196, distance: 70.5
click at [268, 196] on div "Hi [PERSON_NAME], I just wanted to double-check that I have this correct: [PERS…" at bounding box center [596, 245] width 674 height 99
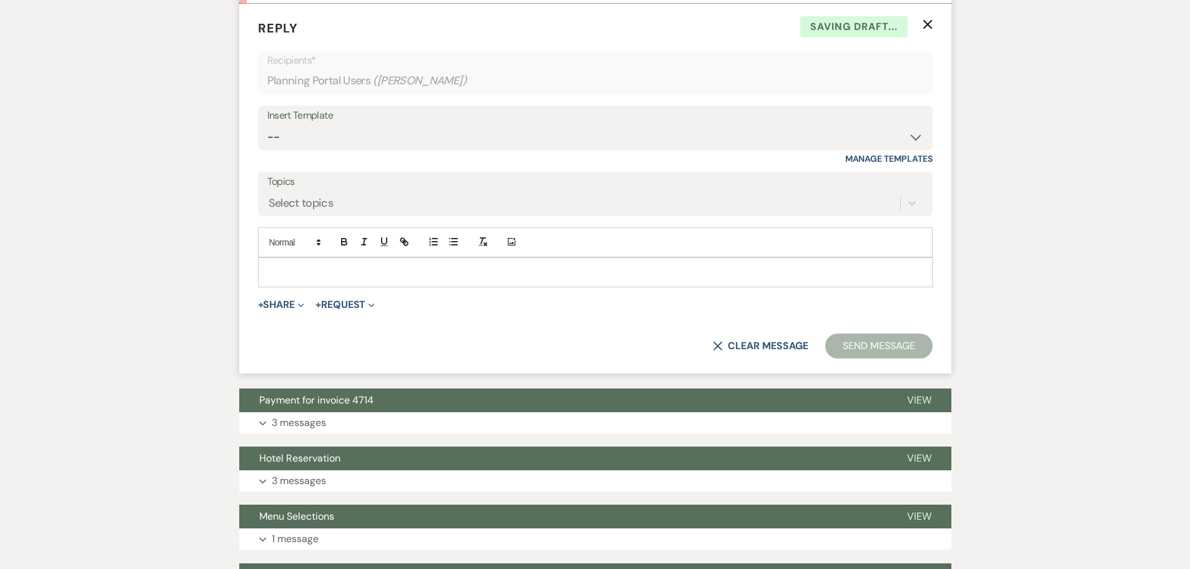
scroll to position [5124, 0]
click at [327, 266] on p at bounding box center [595, 273] width 655 height 14
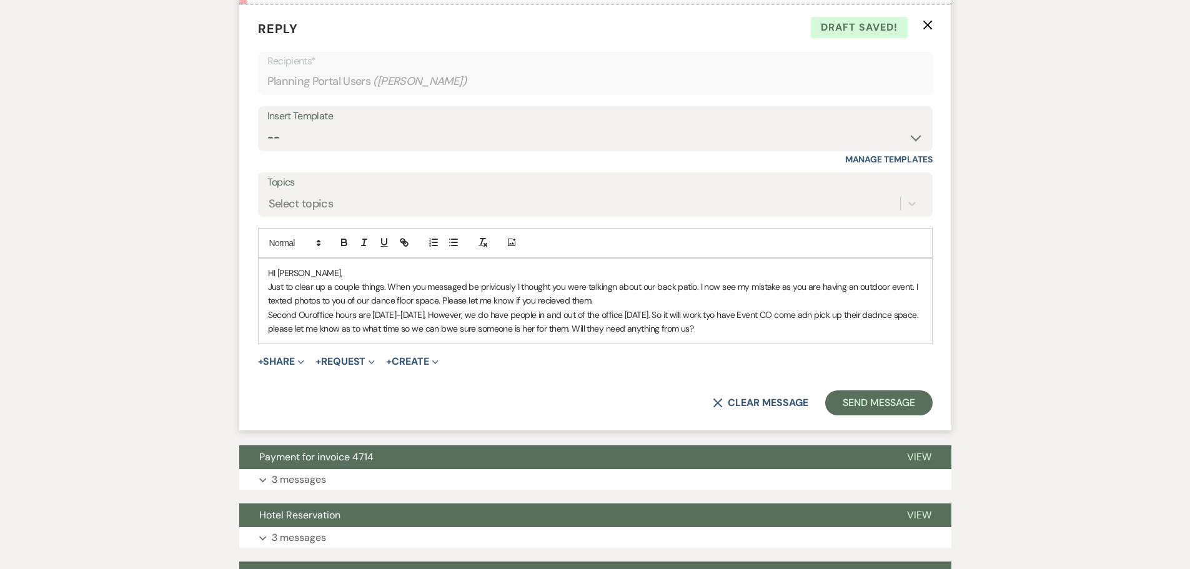
click at [702, 280] on p "Just to clear up a couple things. When you messaged be priviously I thought you…" at bounding box center [595, 294] width 655 height 28
click at [915, 280] on p "Just to clear up a couple things. When you messaged be priviously I thought you…" at bounding box center [595, 294] width 655 height 28
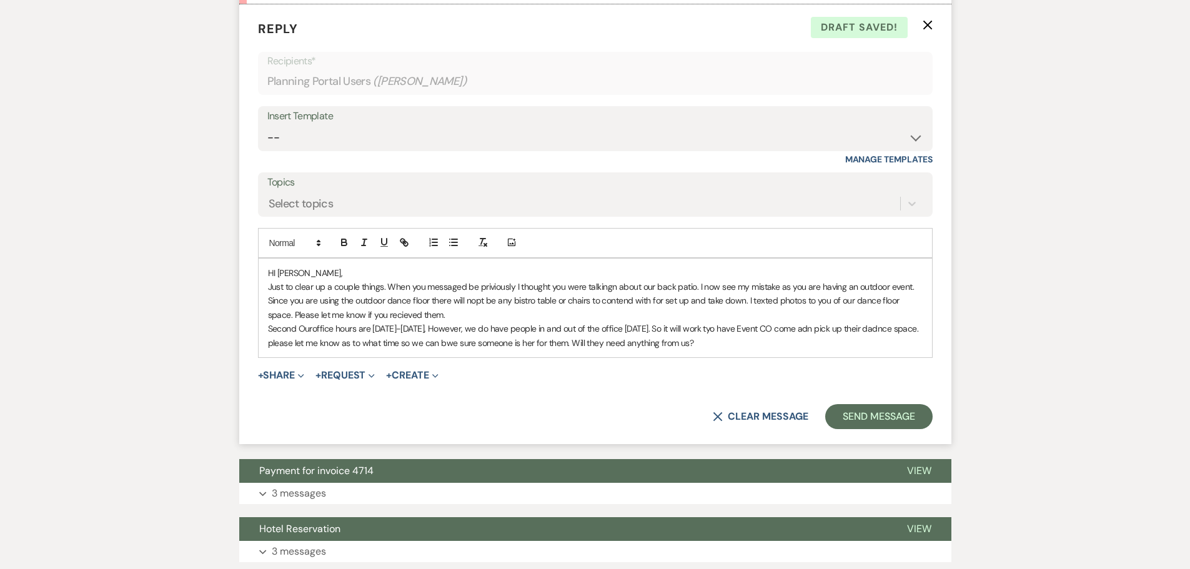
drag, startPoint x: 728, startPoint y: 324, endPoint x: 253, endPoint y: 253, distance: 480.1
click at [253, 253] on form "Reply X Draft saved! Recipients* Planning Portal Users ( [PERSON_NAME] ) Insert…" at bounding box center [595, 224] width 712 height 440
copy div "HI [PERSON_NAME], Just to clear up a couple things. When you messaged be privio…"
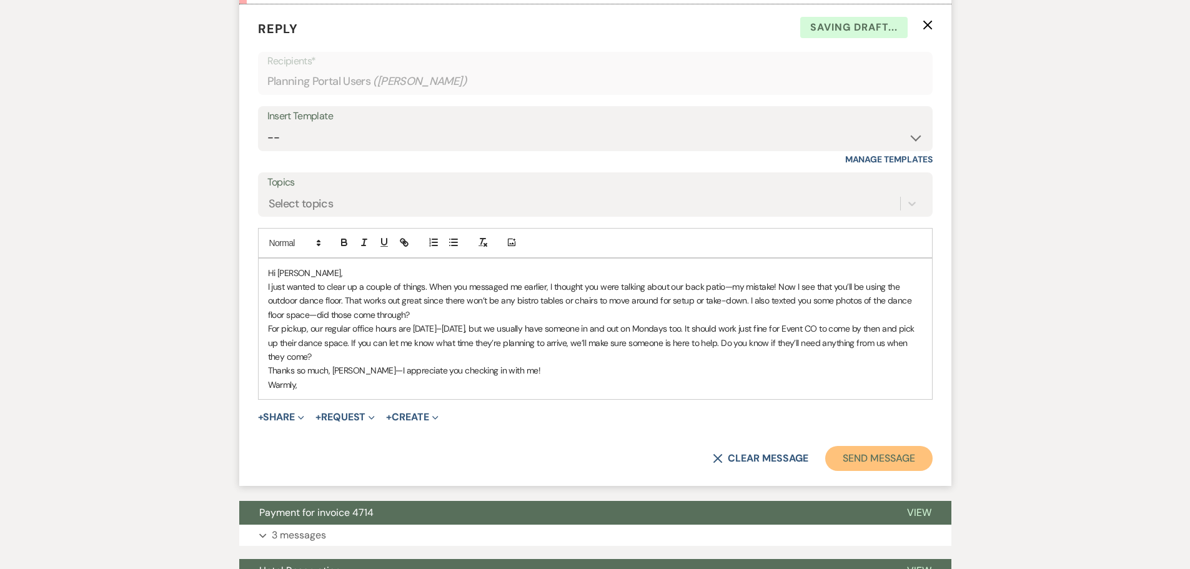
click at [862, 446] on button "Send Message" at bounding box center [878, 458] width 107 height 25
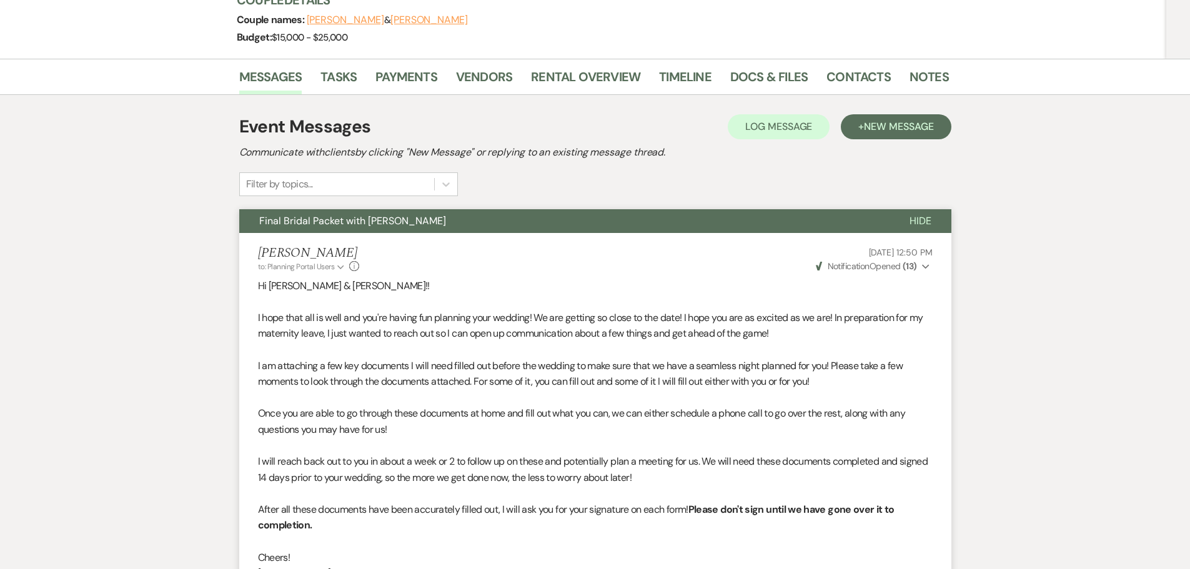
scroll to position [0, 0]
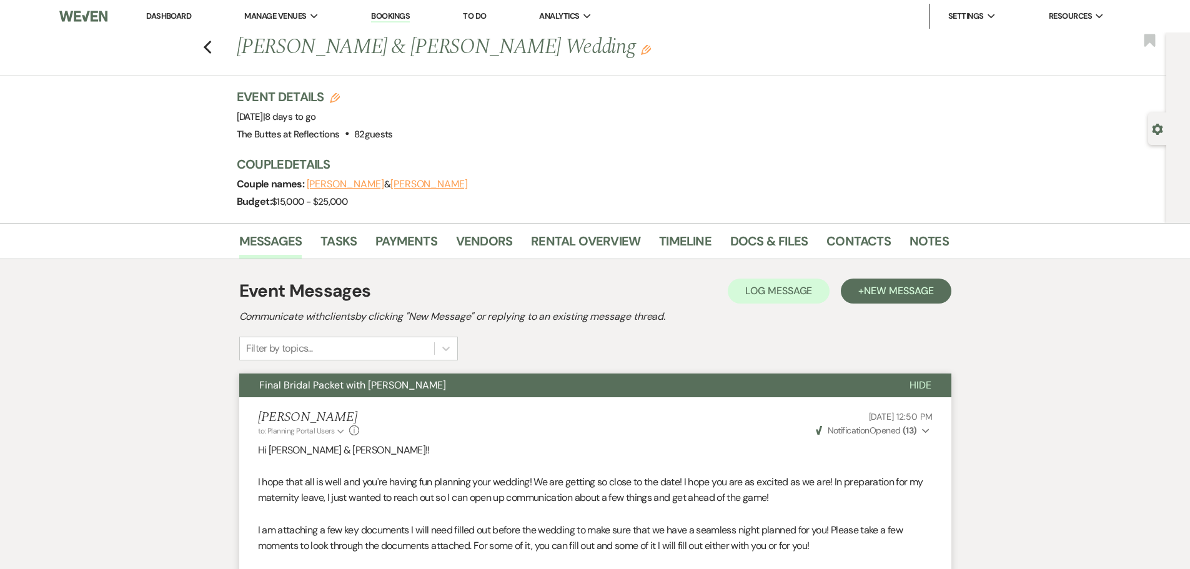
click at [183, 16] on link "Dashboard" at bounding box center [168, 16] width 45 height 11
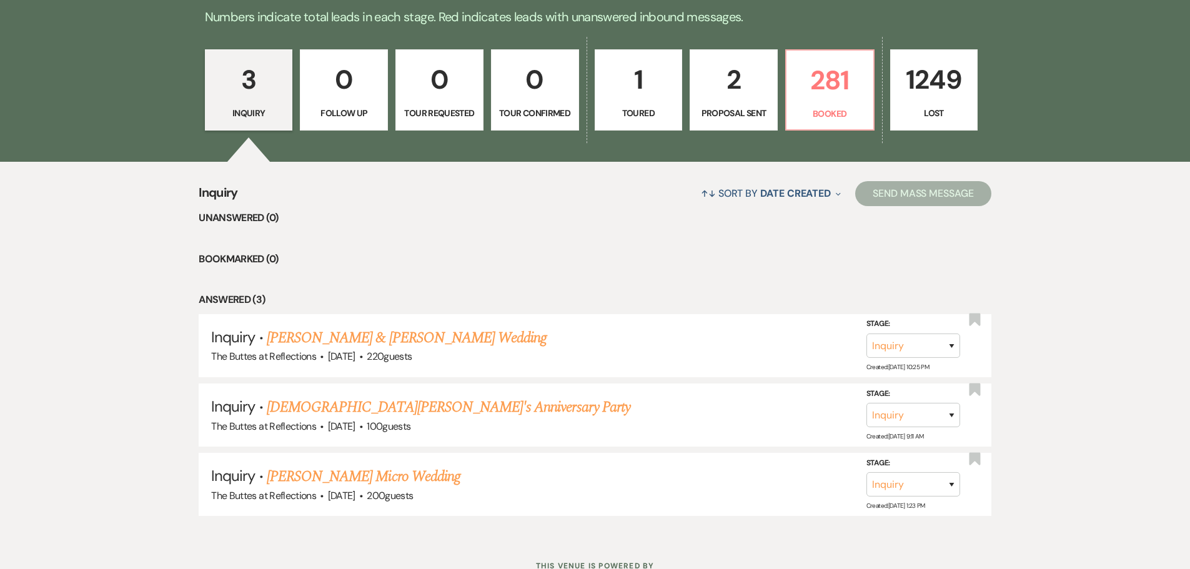
scroll to position [397, 0]
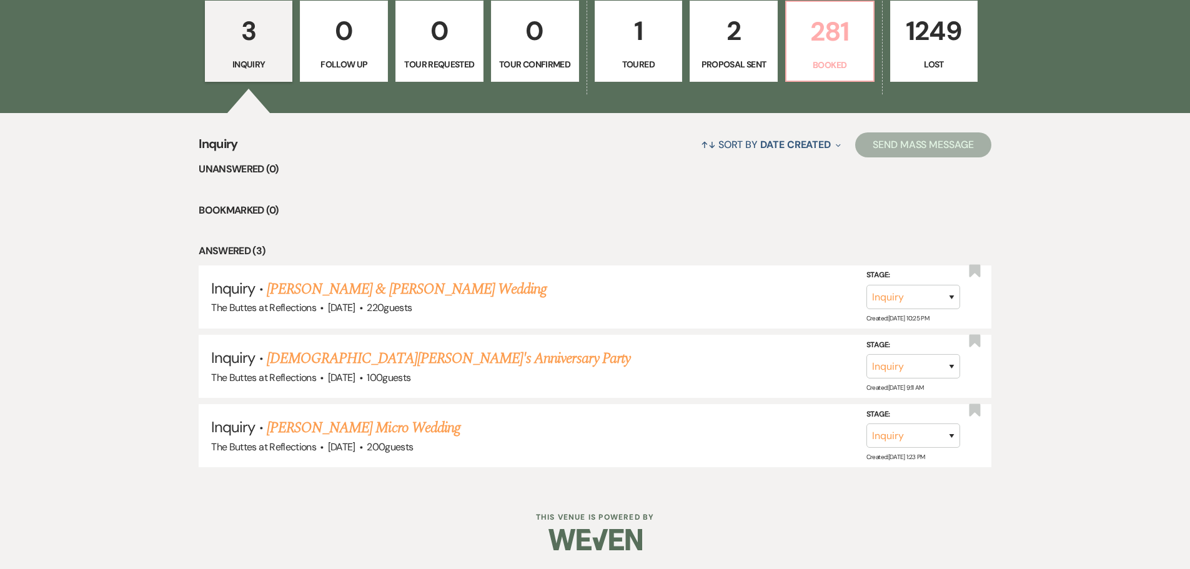
click at [814, 38] on p "281" at bounding box center [830, 32] width 72 height 42
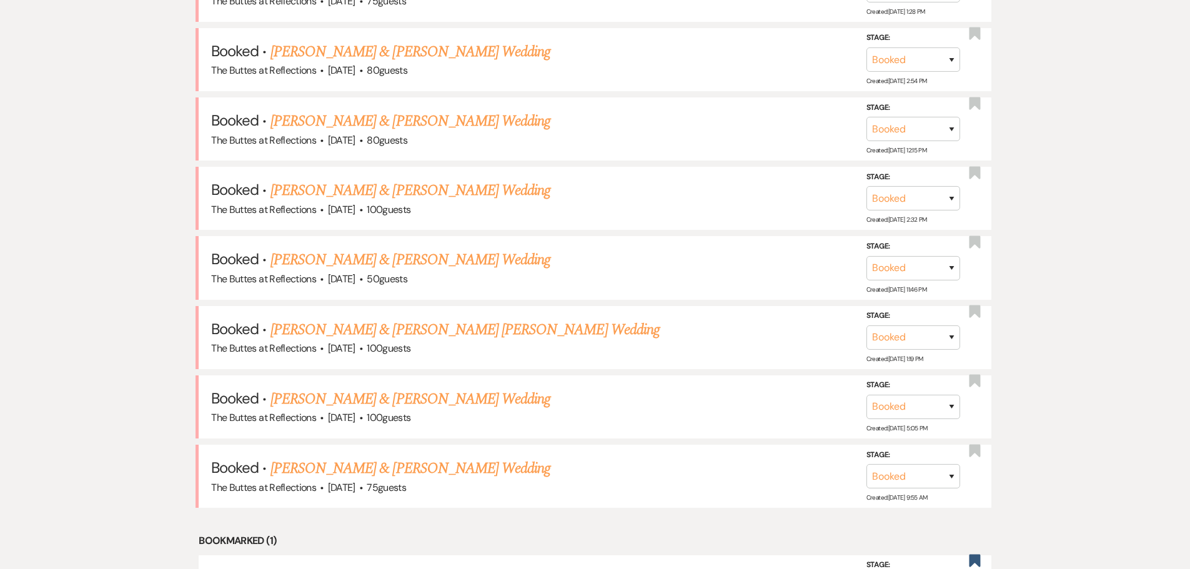
scroll to position [647, 0]
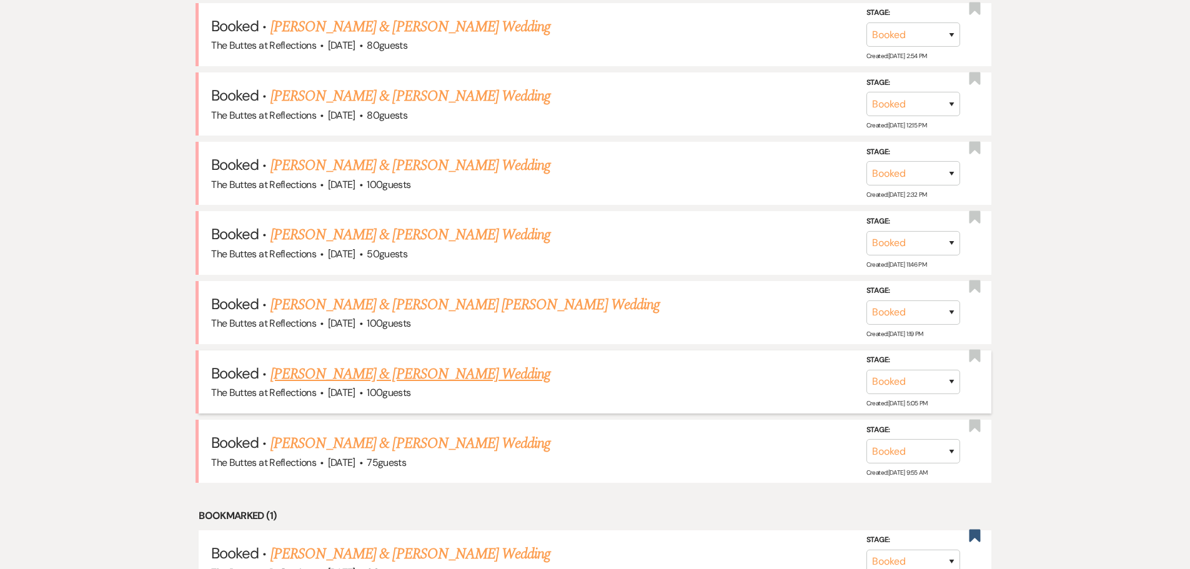
click at [349, 372] on link "[PERSON_NAME] & [PERSON_NAME] Wedding" at bounding box center [411, 374] width 280 height 22
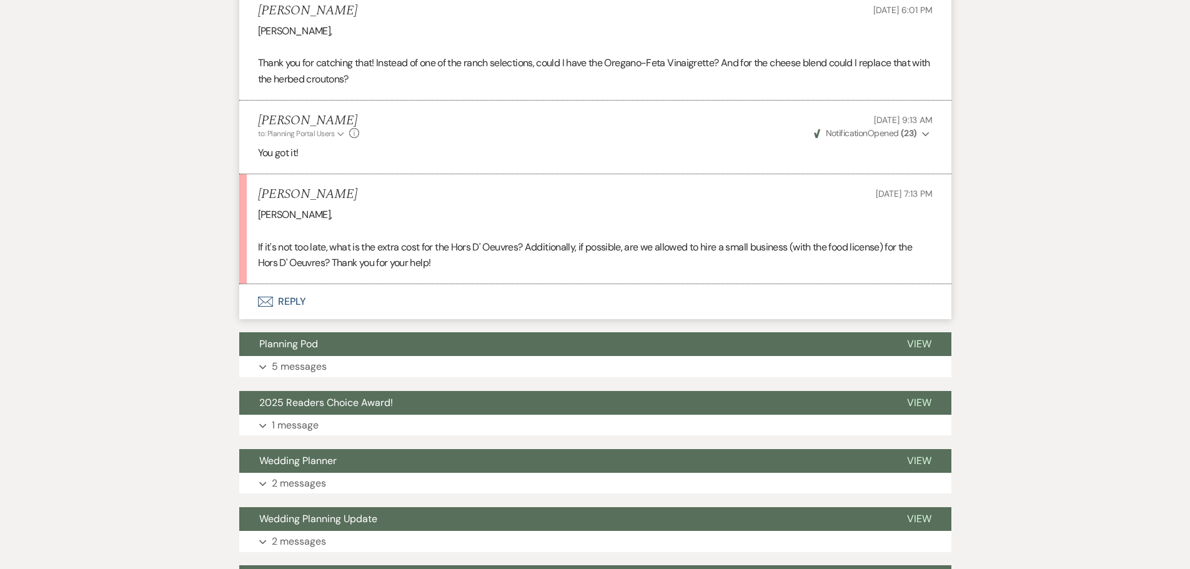
scroll to position [2897, 0]
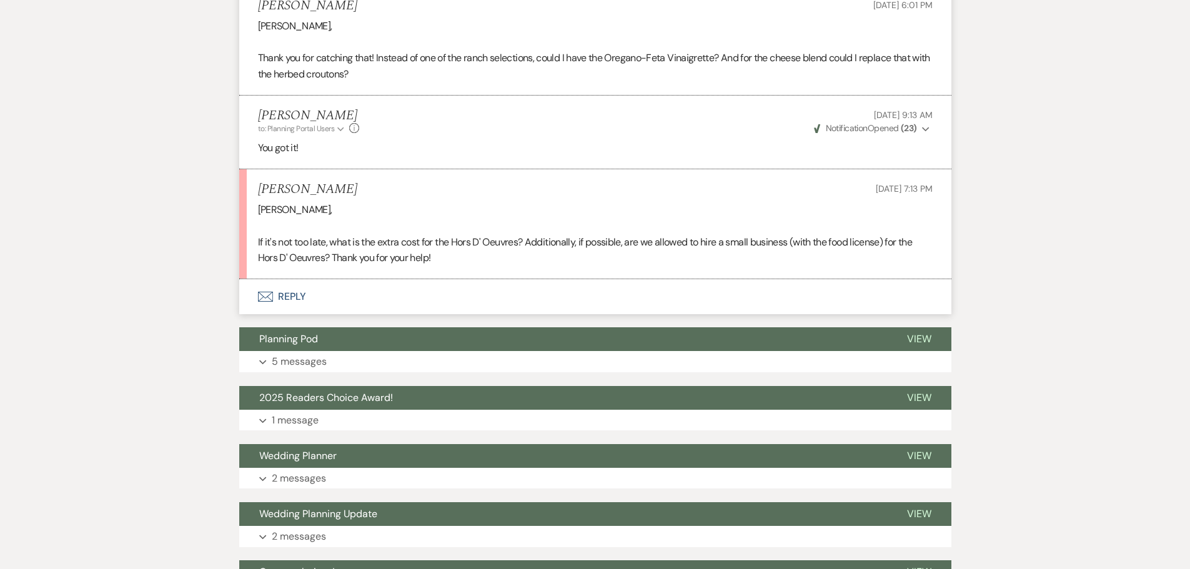
click at [292, 303] on button "Envelope Reply" at bounding box center [595, 296] width 712 height 35
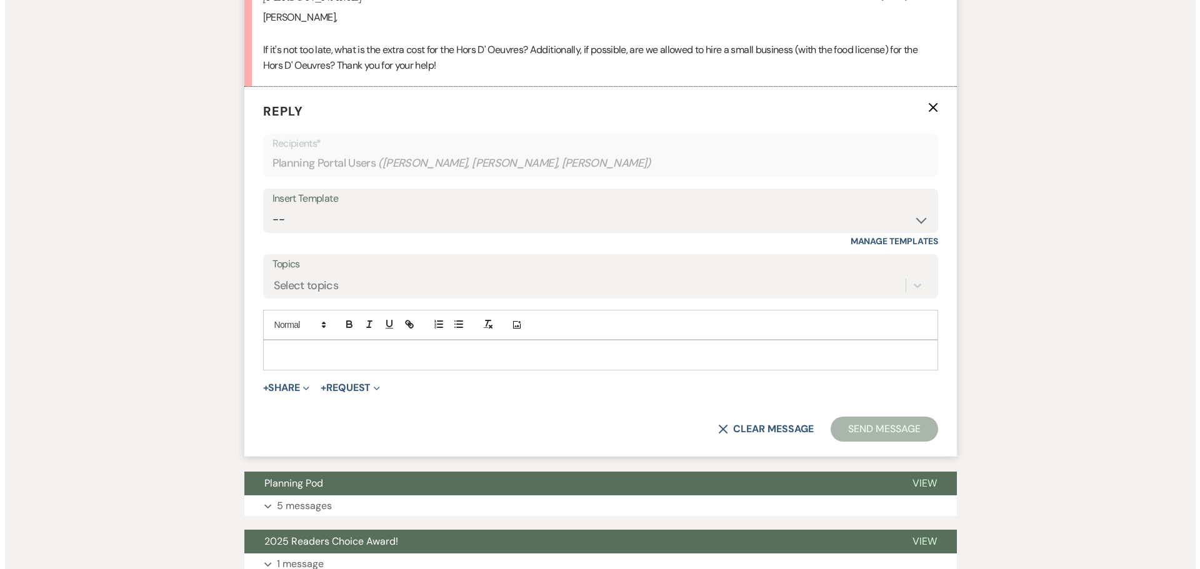
scroll to position [3092, 0]
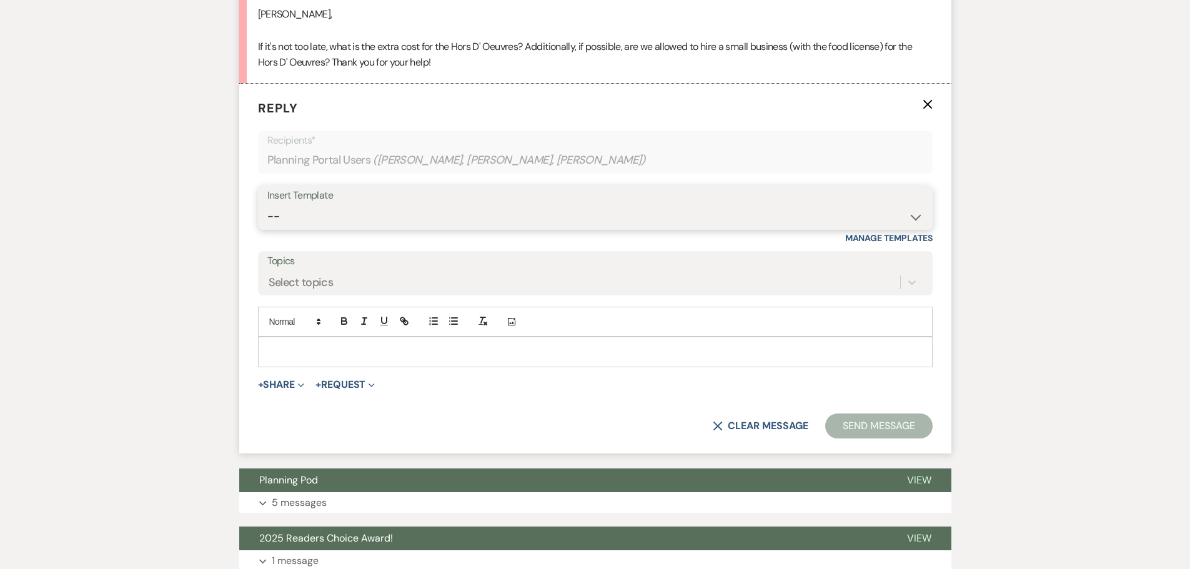
click at [917, 229] on select "-- Weven Planning Portal Introduction (Booked Events) Follow up - After Tour Re…" at bounding box center [595, 216] width 656 height 24
click at [243, 287] on form "Reply X Recipients* Planning Portal Users ( [PERSON_NAME], [PERSON_NAME], [PERS…" at bounding box center [595, 269] width 712 height 370
click at [275, 390] on button "+ Share Expand" at bounding box center [281, 385] width 47 height 10
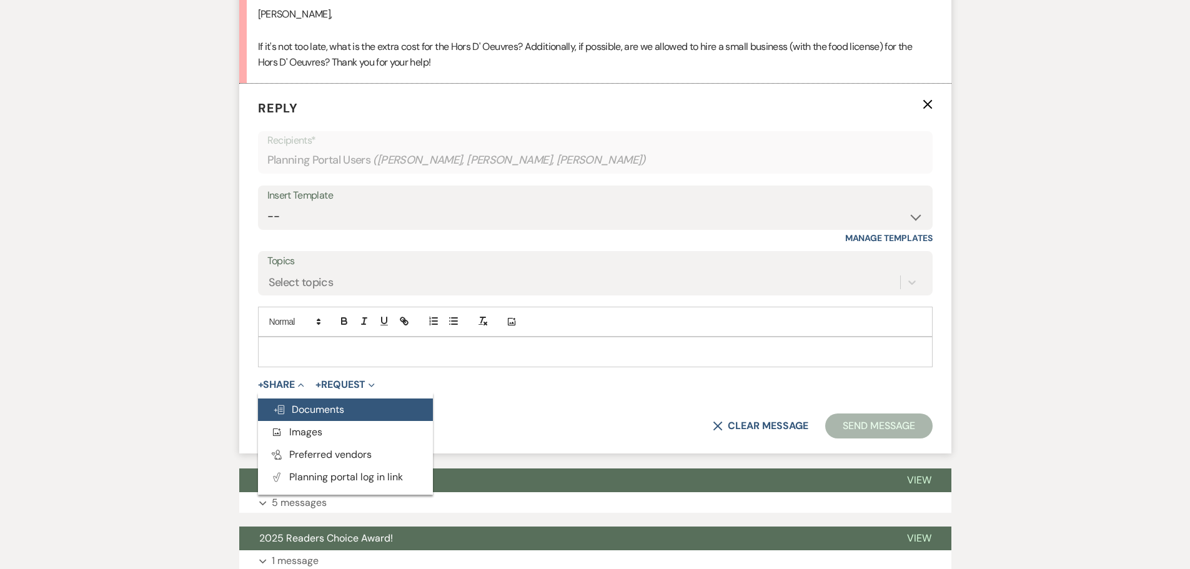
click at [322, 416] on span "Doc Upload Documents" at bounding box center [308, 409] width 71 height 13
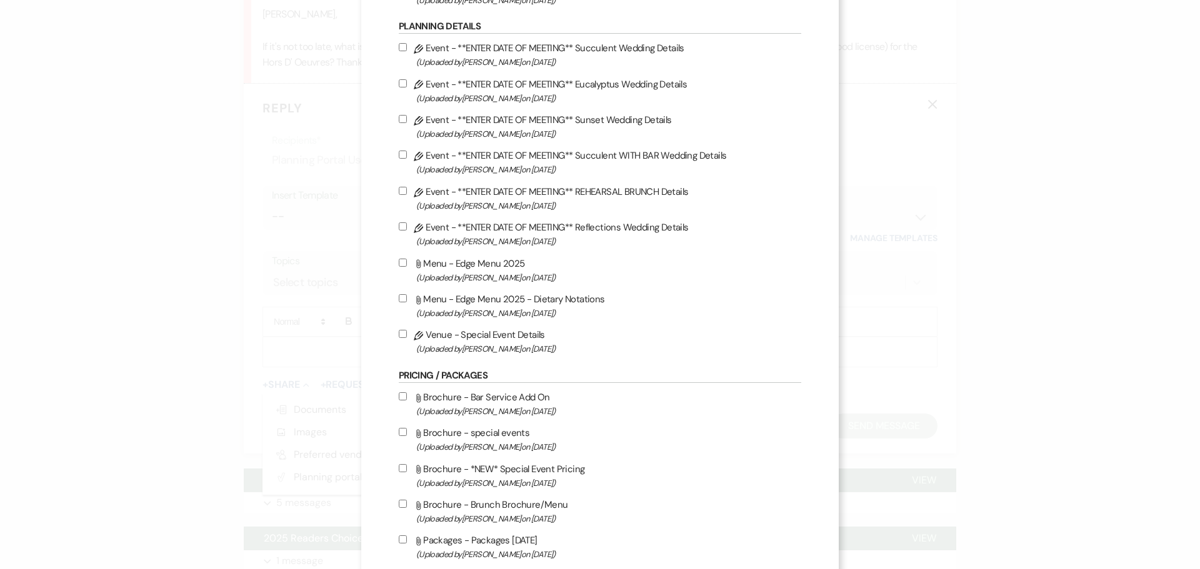
scroll to position [750, 0]
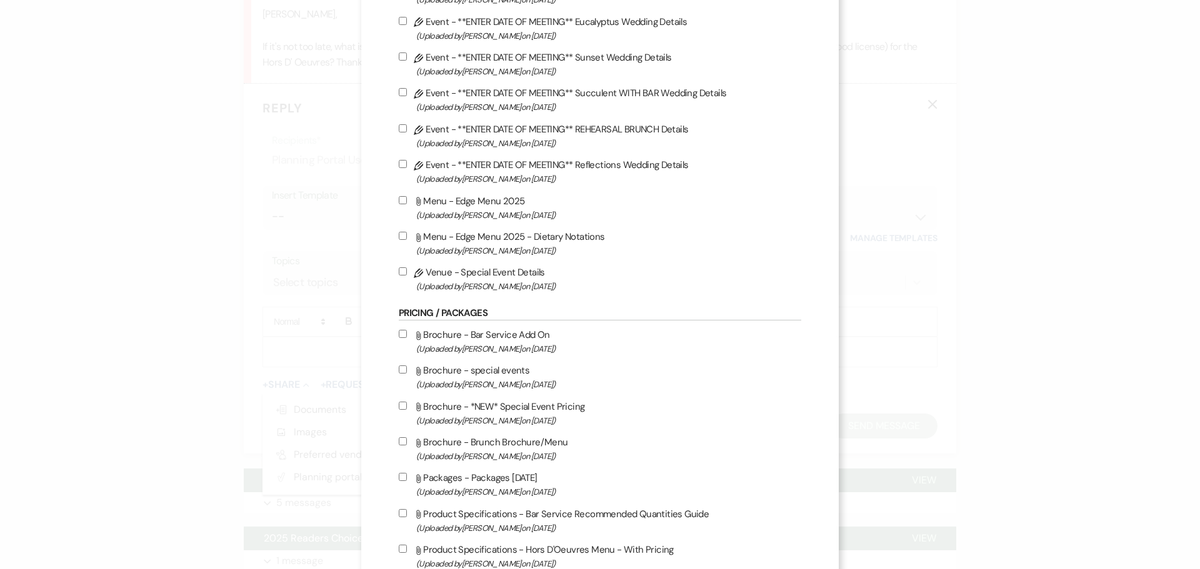
click at [486, 202] on label "Attach File Menu - Edge Menu 2025 (Uploaded by [PERSON_NAME] on [DATE] )" at bounding box center [600, 207] width 402 height 29
click at [407, 202] on input "Attach File Menu - Edge Menu 2025 (Uploaded by [PERSON_NAME] on [DATE] )" at bounding box center [403, 200] width 8 height 8
checkbox input "true"
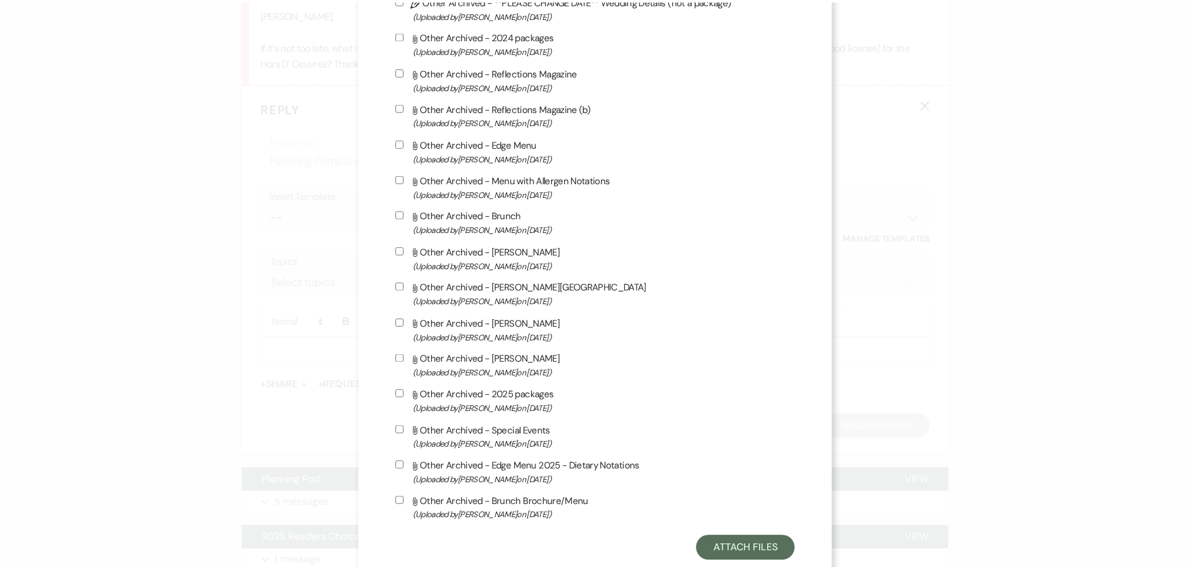
scroll to position [2591, 0]
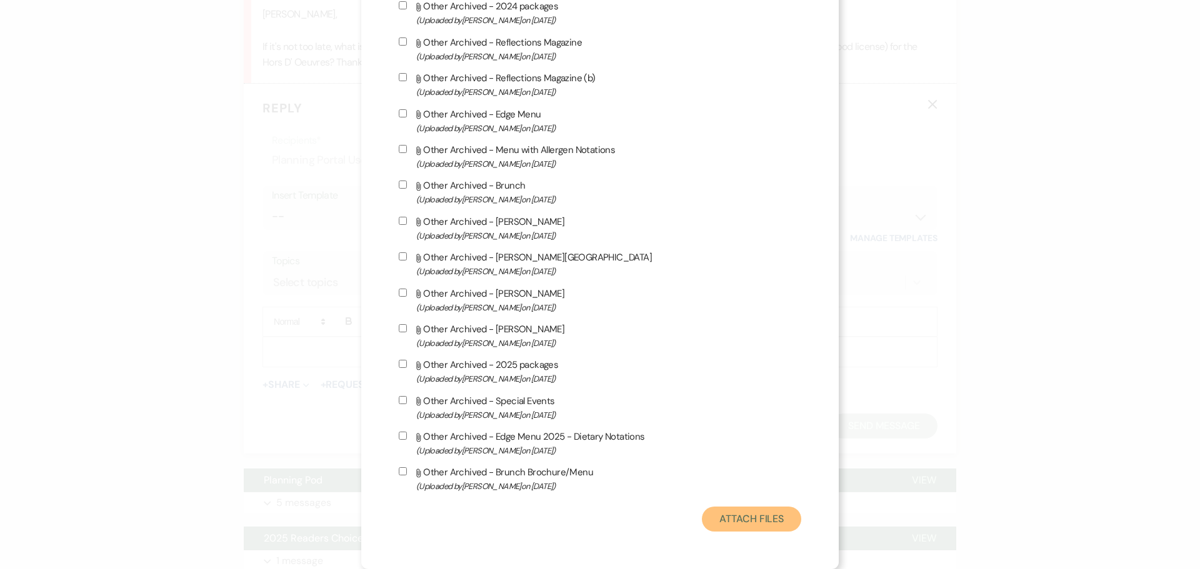
click at [749, 518] on button "Attach Files" at bounding box center [751, 519] width 99 height 25
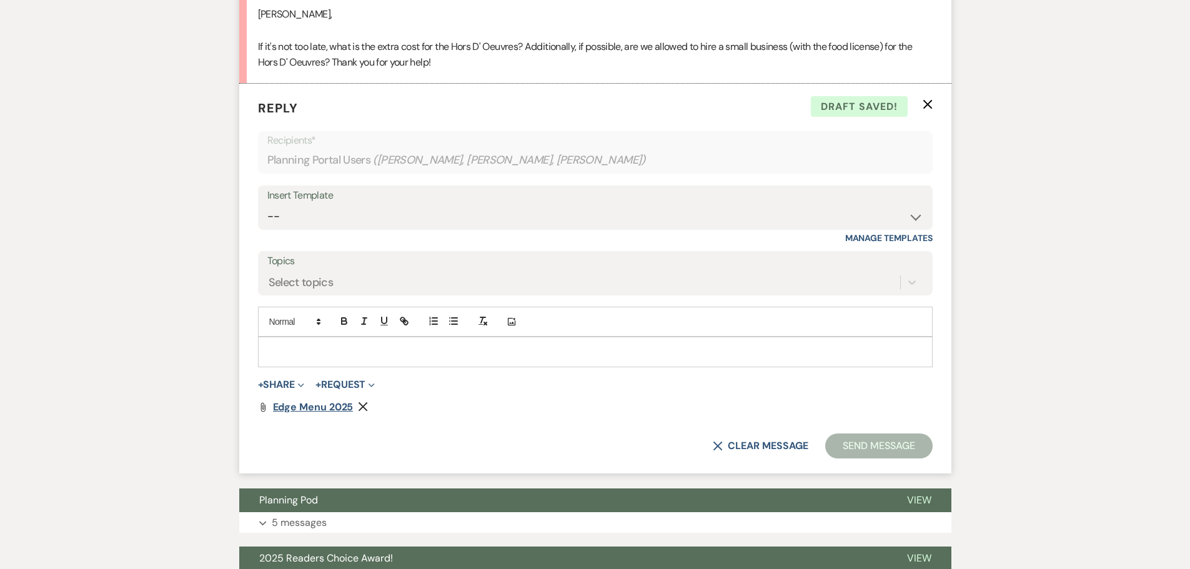
click at [279, 414] on span "Edge Menu 2025" at bounding box center [313, 407] width 81 height 13
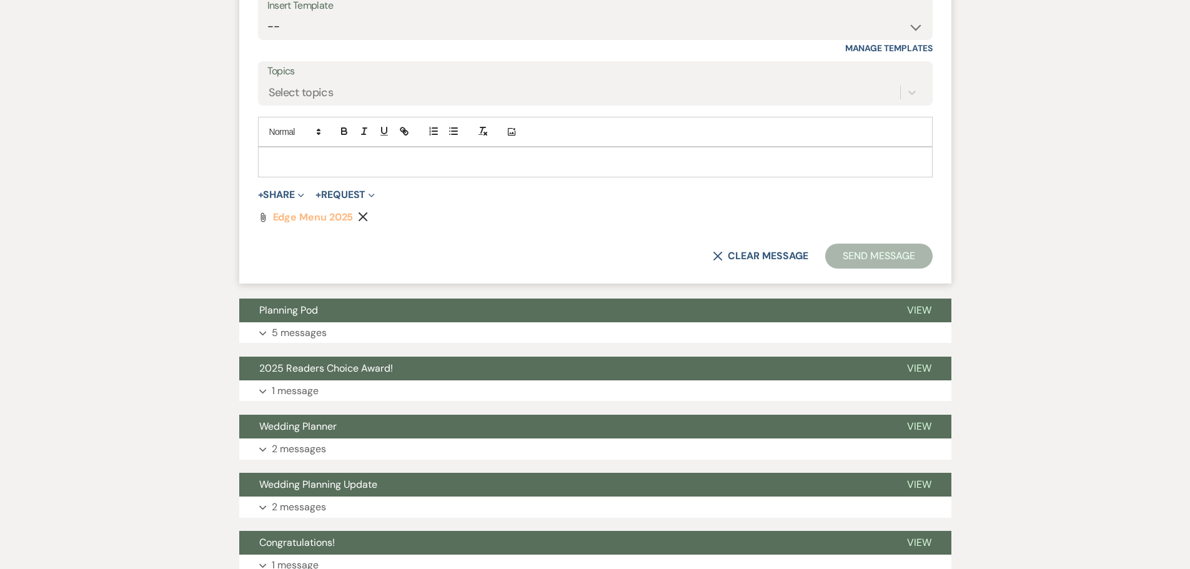
scroll to position [3312, 0]
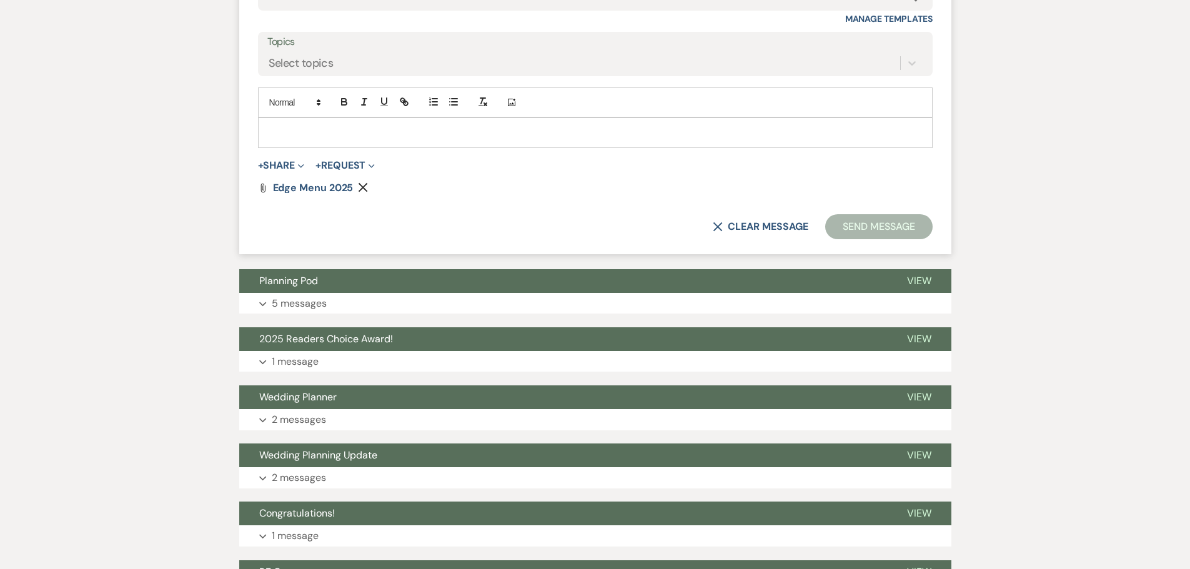
click at [363, 139] on p at bounding box center [595, 133] width 655 height 14
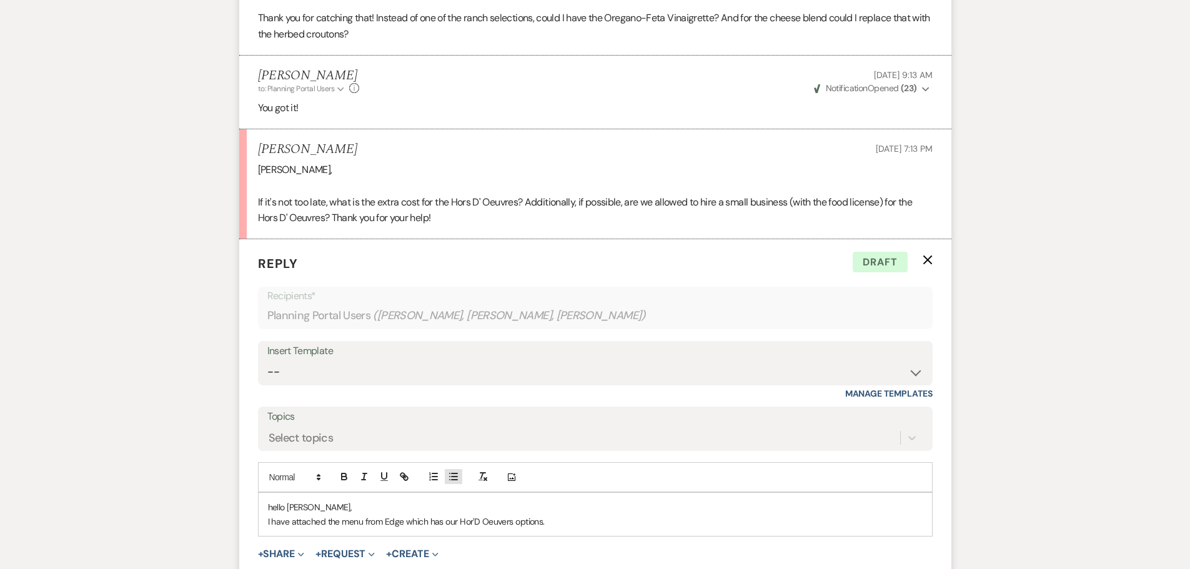
scroll to position [3062, 0]
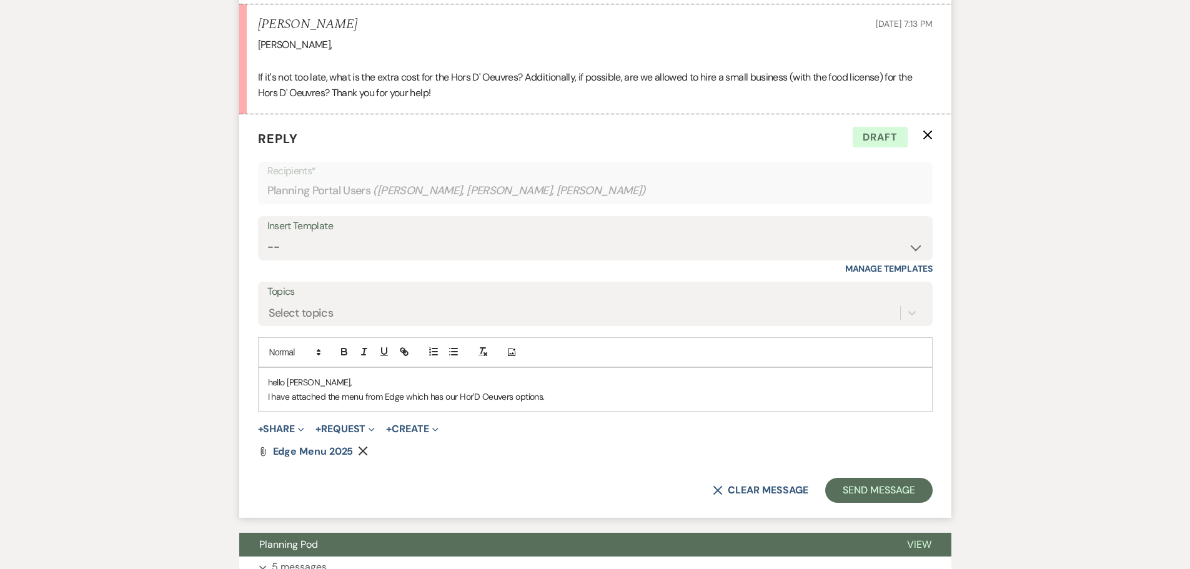
click at [272, 389] on p "hello [PERSON_NAME]," at bounding box center [595, 383] width 655 height 14
click at [569, 404] on p "I have attached the menu from Edge which has our Hor'D Oeuvers options." at bounding box center [595, 397] width 655 height 14
drag, startPoint x: 579, startPoint y: 410, endPoint x: 257, endPoint y: 392, distance: 322.3
click at [257, 392] on form "Reply X Draft Recipients* Planning Portal Users ( [PERSON_NAME], [PERSON_NAME],…" at bounding box center [595, 316] width 712 height 404
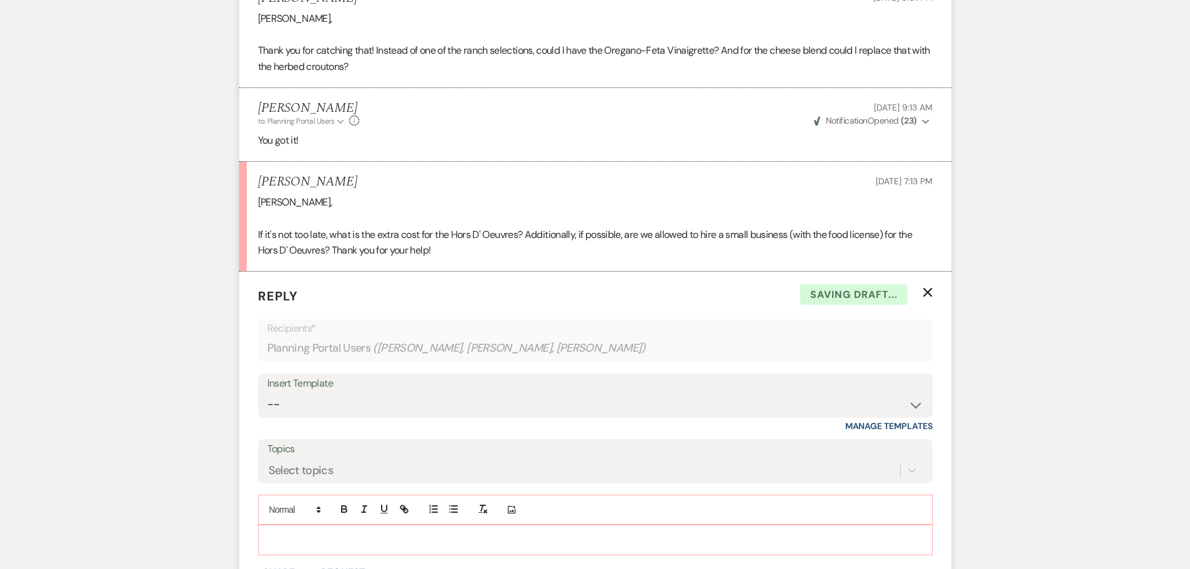
scroll to position [2874, 0]
